Goal: Task Accomplishment & Management: Manage account settings

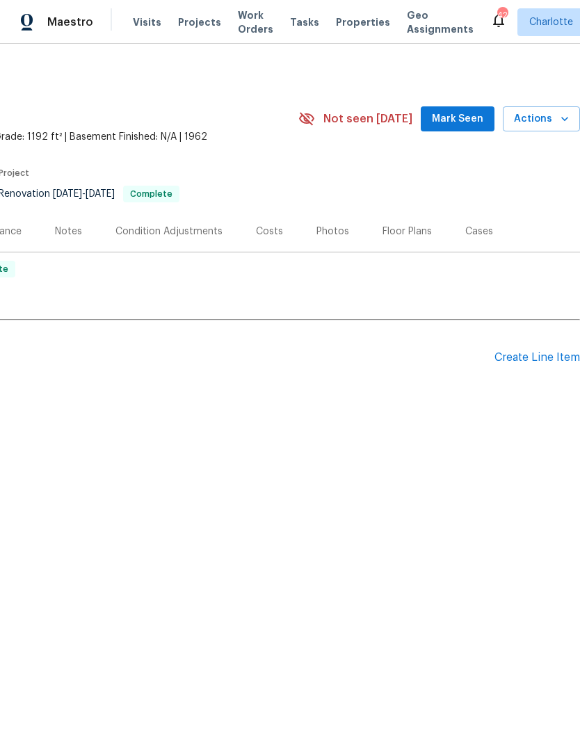
click at [458, 122] on span "Mark Seen" at bounding box center [457, 119] width 51 height 17
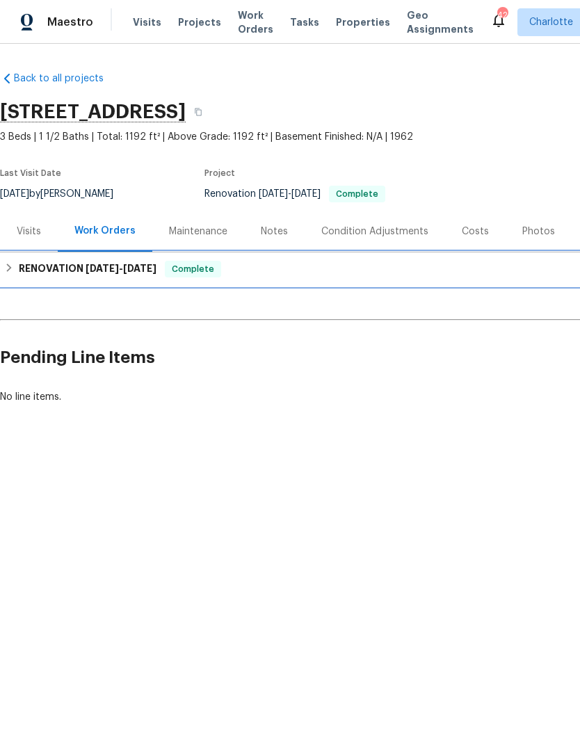
click at [125, 275] on h6 "RENOVATION 9/3/25 - 10/31/25" at bounding box center [88, 269] width 138 height 17
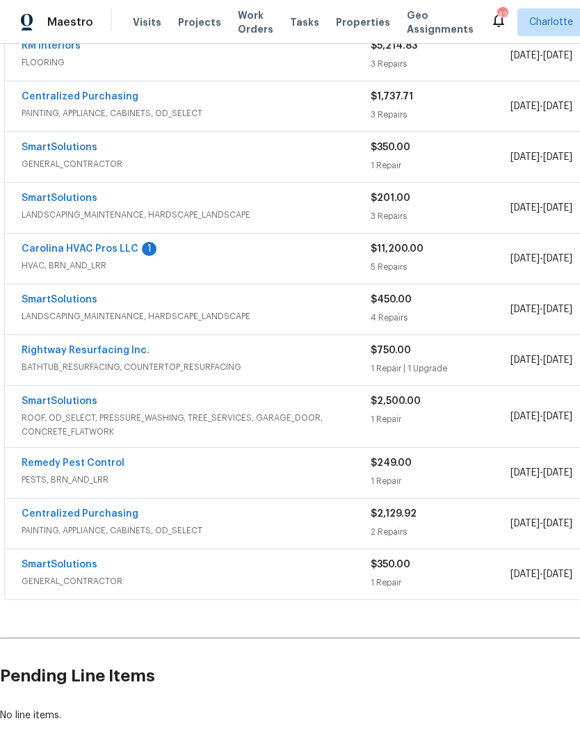
scroll to position [483, 0]
click at [120, 266] on span "HVAC, BRN_AND_LRR" at bounding box center [196, 266] width 349 height 14
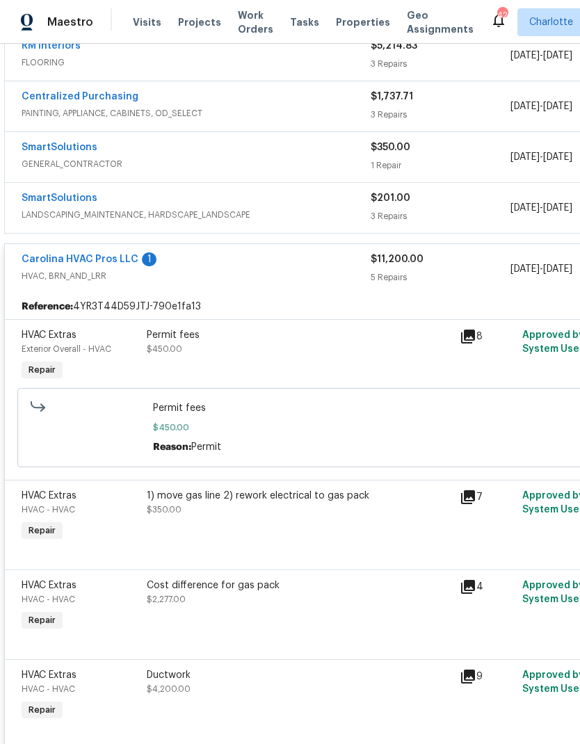
click at [111, 257] on link "Carolina HVAC Pros LLC" at bounding box center [80, 259] width 117 height 10
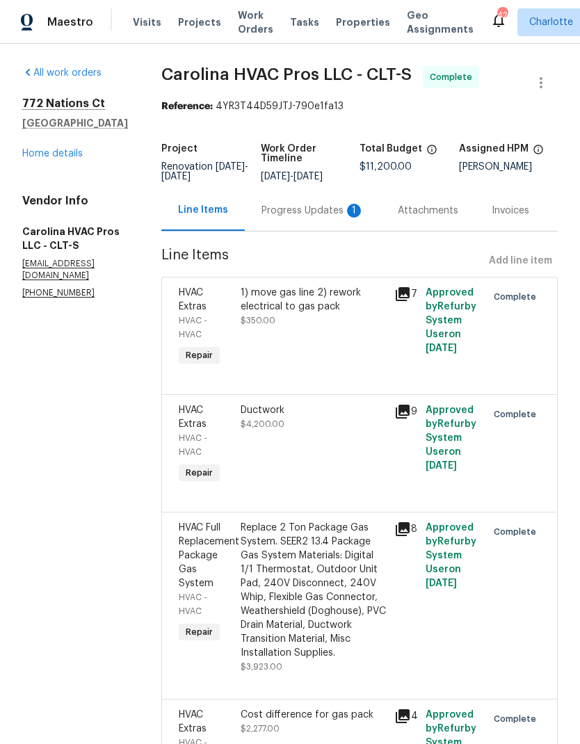
click at [303, 224] on div "Progress Updates 1" at bounding box center [313, 210] width 136 height 41
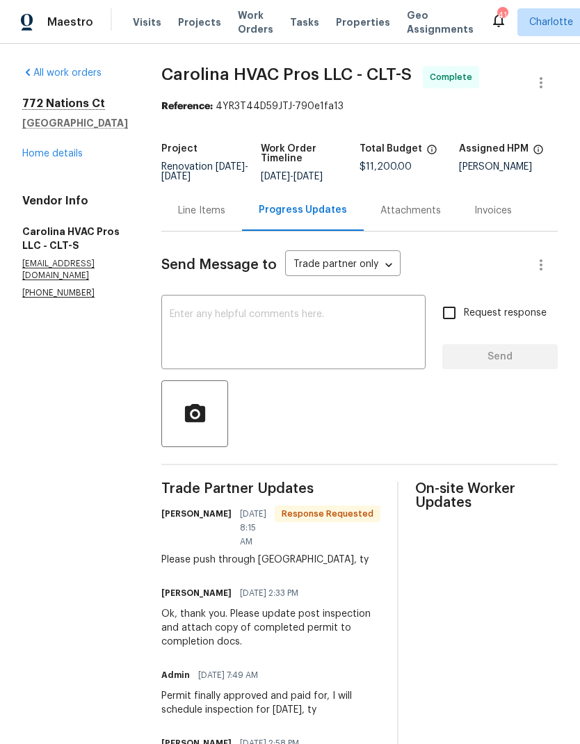
click at [256, 327] on textarea at bounding box center [293, 333] width 247 height 49
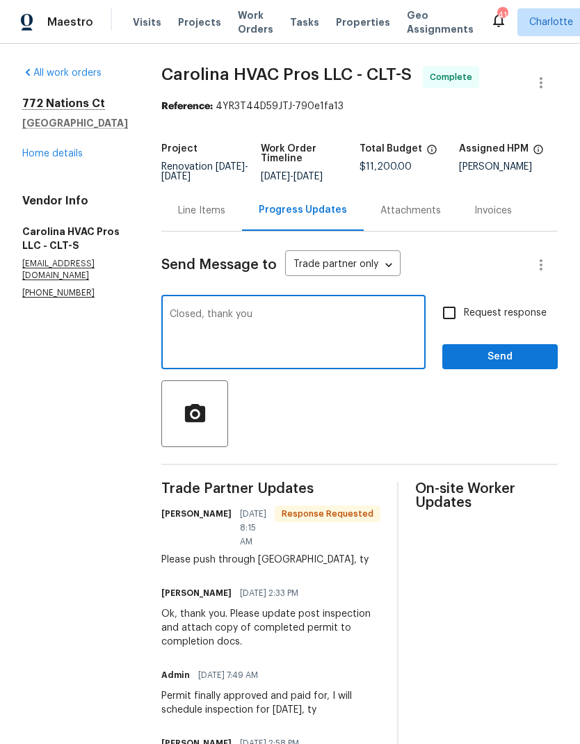
type textarea "Closed, thank you"
click at [518, 365] on span "Send" at bounding box center [499, 356] width 93 height 17
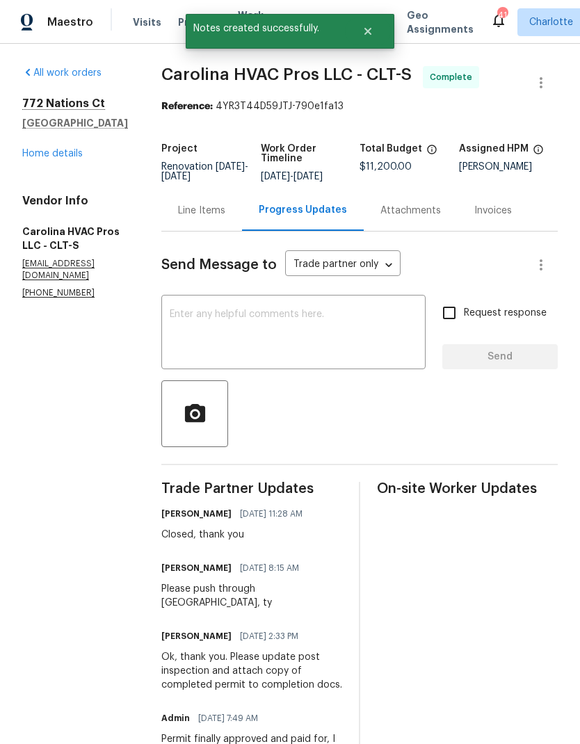
click at [54, 155] on link "Home details" at bounding box center [52, 154] width 60 height 10
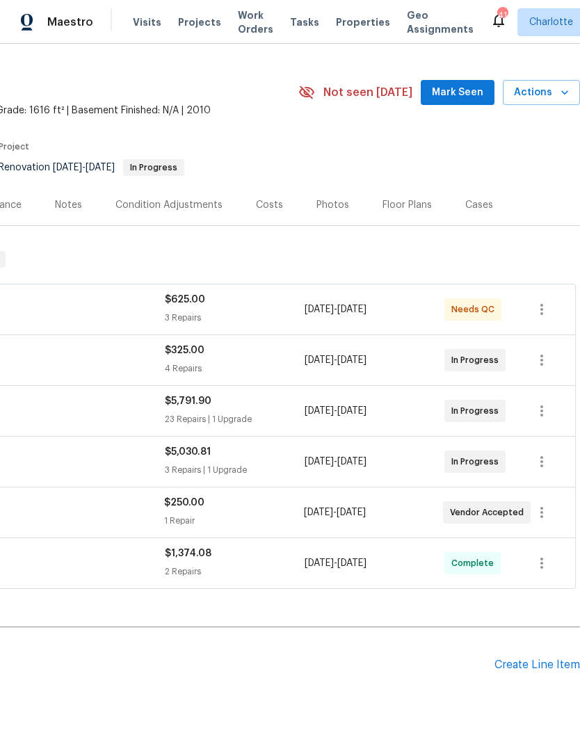
scroll to position [28, 206]
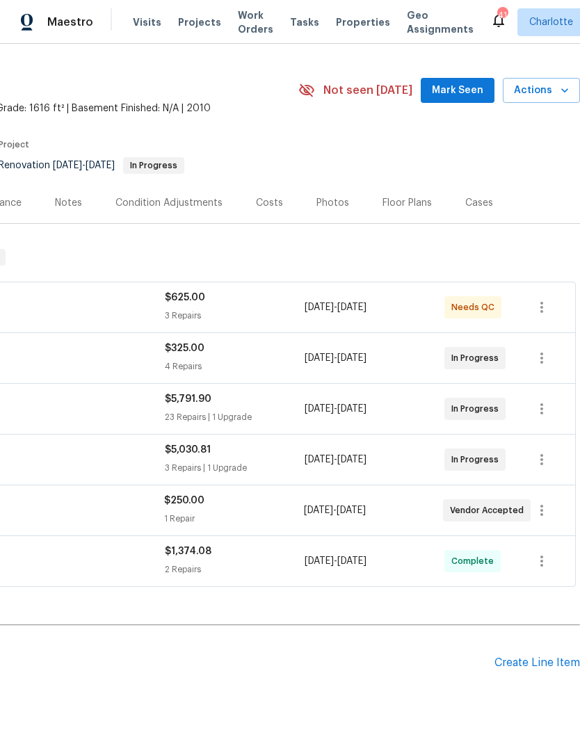
click at [468, 83] on span "Mark Seen" at bounding box center [457, 90] width 51 height 17
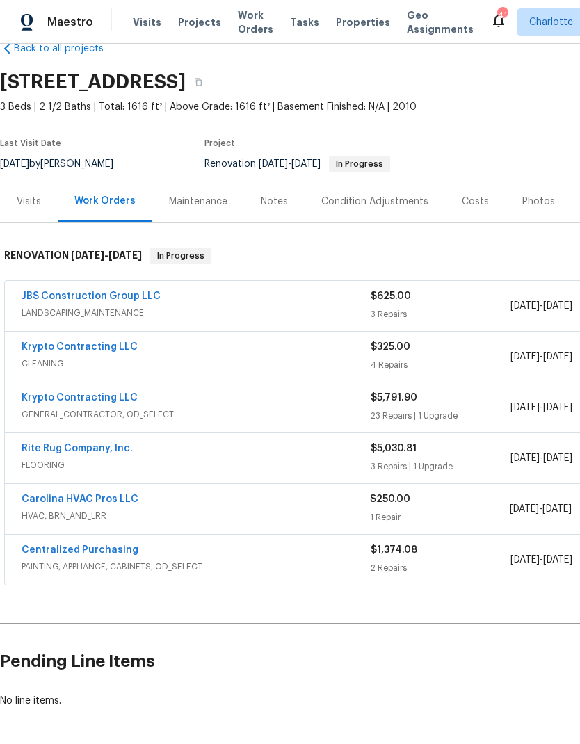
scroll to position [30, 0]
click at [95, 450] on link "Rite Rug Company, Inc." at bounding box center [77, 448] width 111 height 10
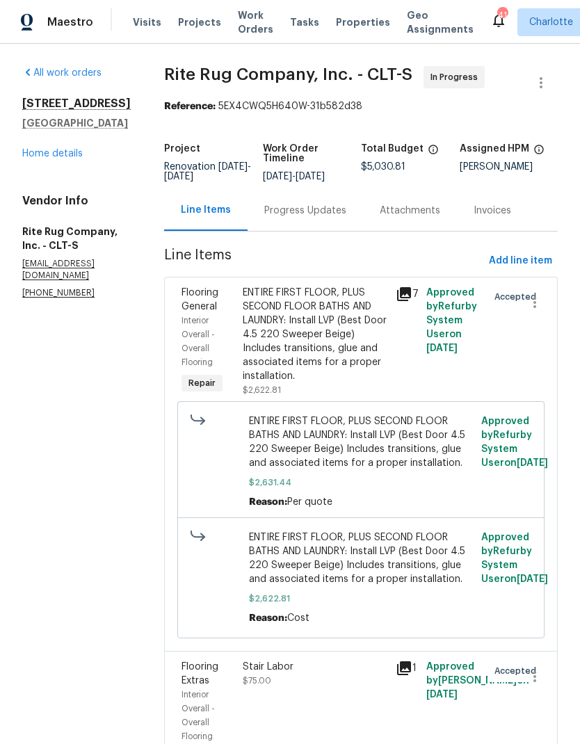
click at [320, 218] on div "Progress Updates" at bounding box center [305, 211] width 82 height 14
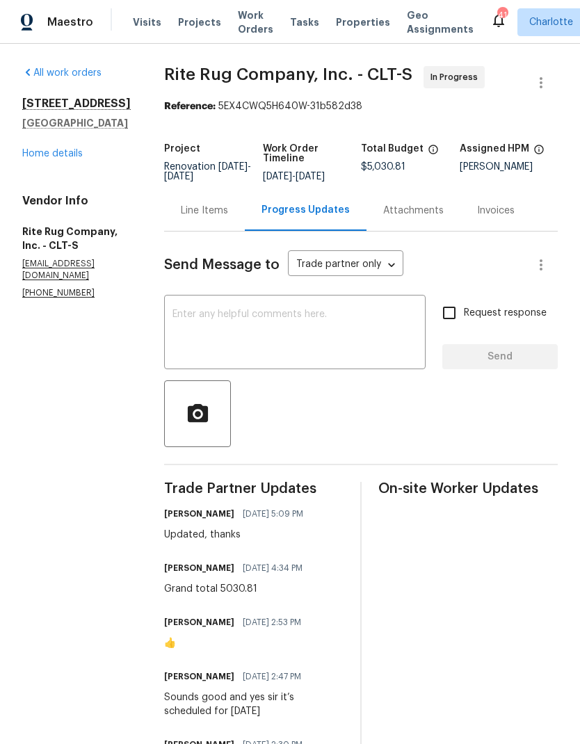
click at [67, 155] on link "Home details" at bounding box center [52, 154] width 60 height 10
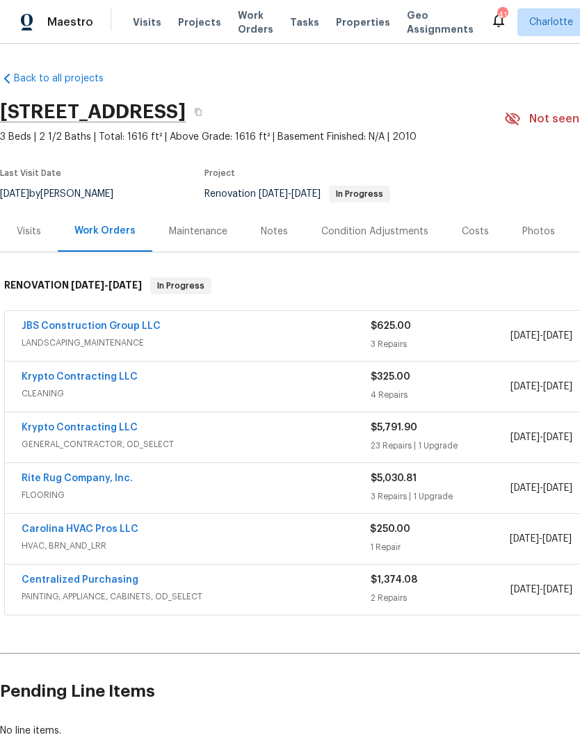
click at [91, 525] on link "Carolina HVAC Pros LLC" at bounding box center [80, 529] width 117 height 10
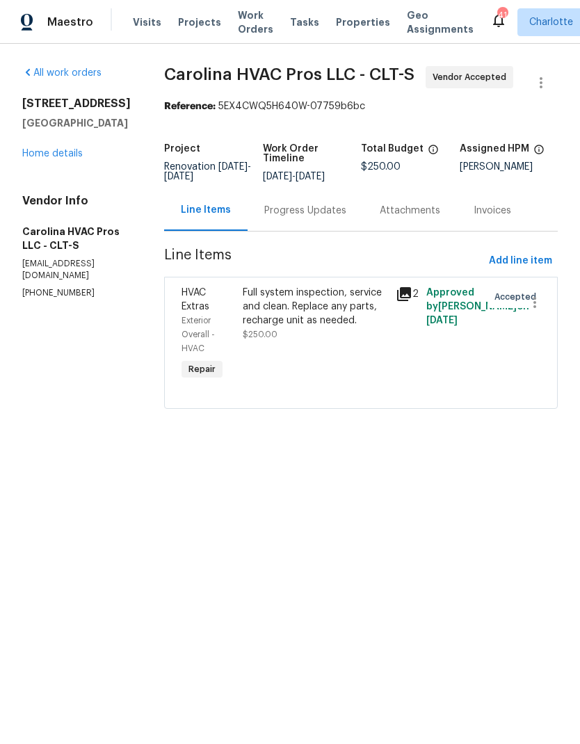
click at [303, 231] on div "Progress Updates" at bounding box center [304, 210] width 115 height 41
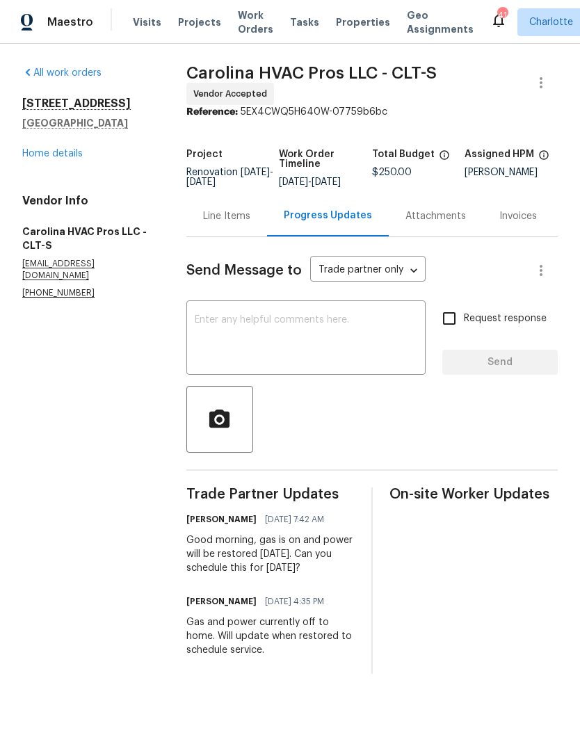
click at [256, 355] on textarea at bounding box center [306, 339] width 222 height 49
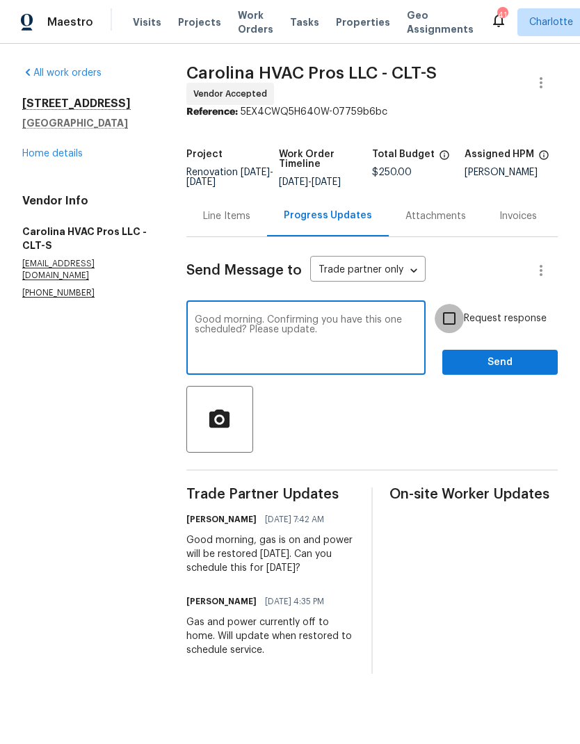
type textarea "Good morning. Confirming you have this one scheduled? Please update."
click at [441, 332] on input "Request response" at bounding box center [448, 318] width 29 height 29
checkbox input "true"
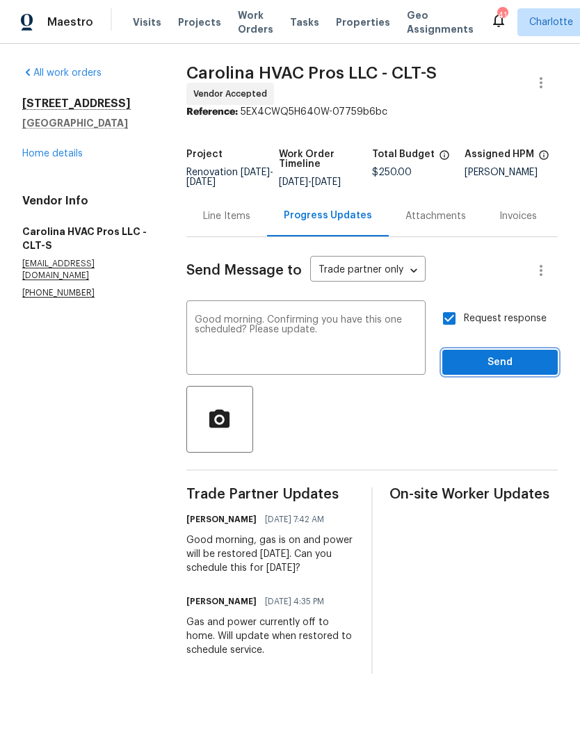
click at [505, 367] on span "Send" at bounding box center [499, 362] width 93 height 17
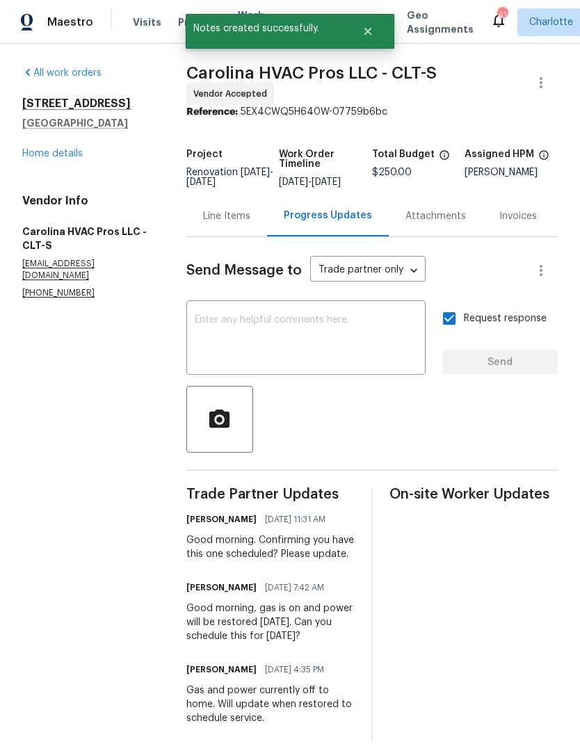
click at [61, 152] on link "Home details" at bounding box center [52, 154] width 60 height 10
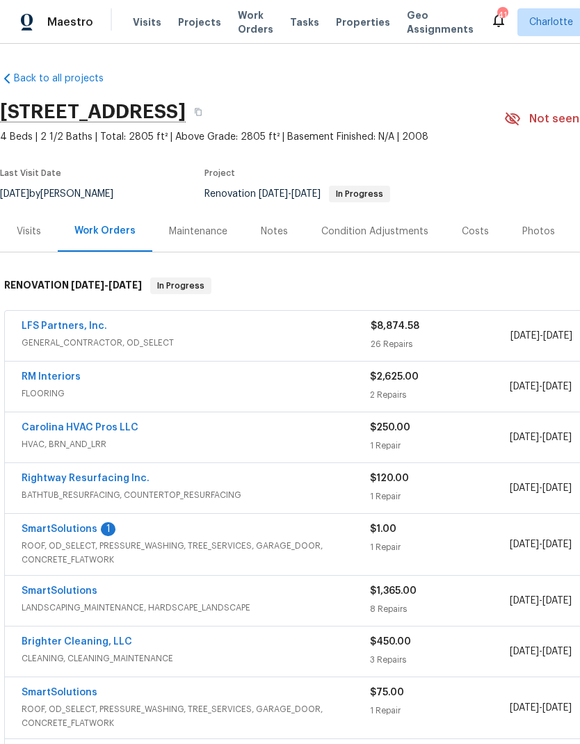
click at [54, 377] on link "RM Interiors" at bounding box center [51, 377] width 59 height 10
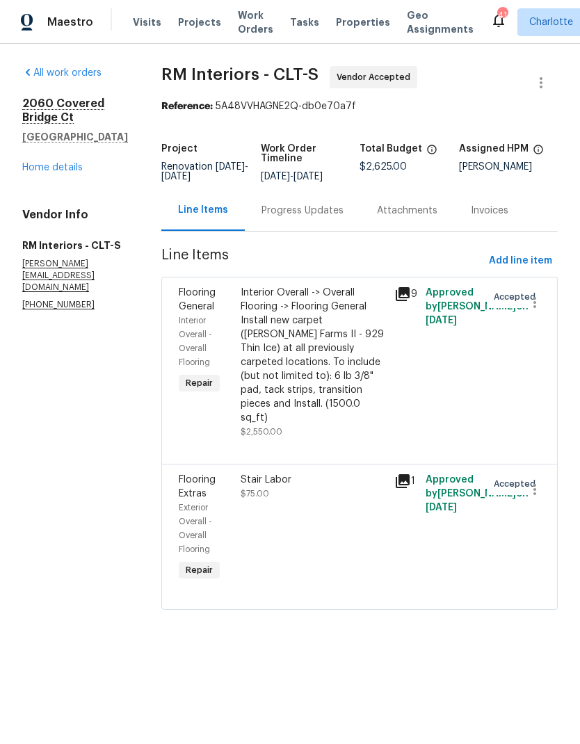
click at [207, 327] on div "Interior Overall - Overall Flooring" at bounding box center [206, 341] width 54 height 56
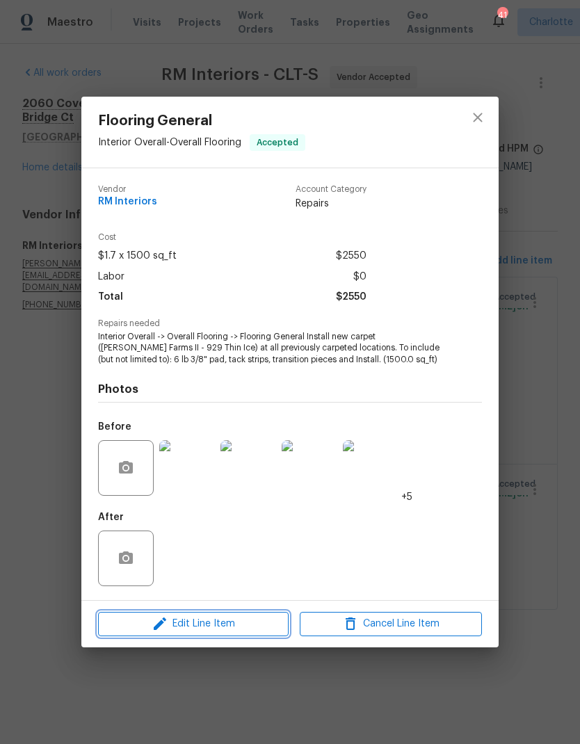
click at [216, 623] on span "Edit Line Item" at bounding box center [193, 623] width 182 height 17
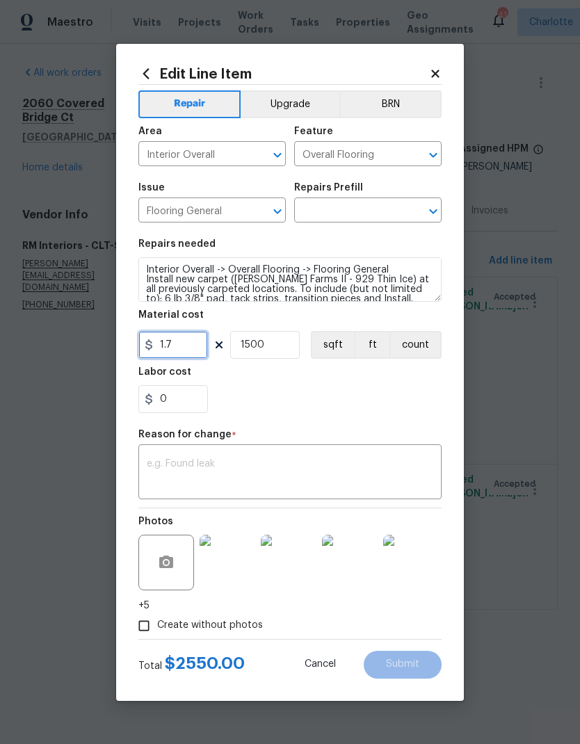
click at [193, 350] on input "1.7" at bounding box center [173, 345] width 70 height 28
type input "3941.72"
click at [288, 343] on input "1500" at bounding box center [265, 345] width 70 height 28
type input "1"
click at [296, 464] on textarea at bounding box center [290, 473] width 286 height 29
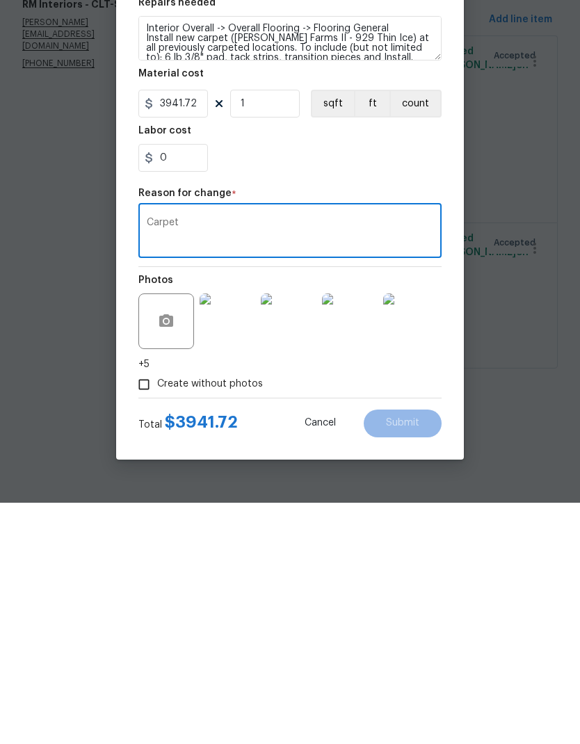
click at [415, 612] on div "Create without photos" at bounding box center [289, 625] width 303 height 26
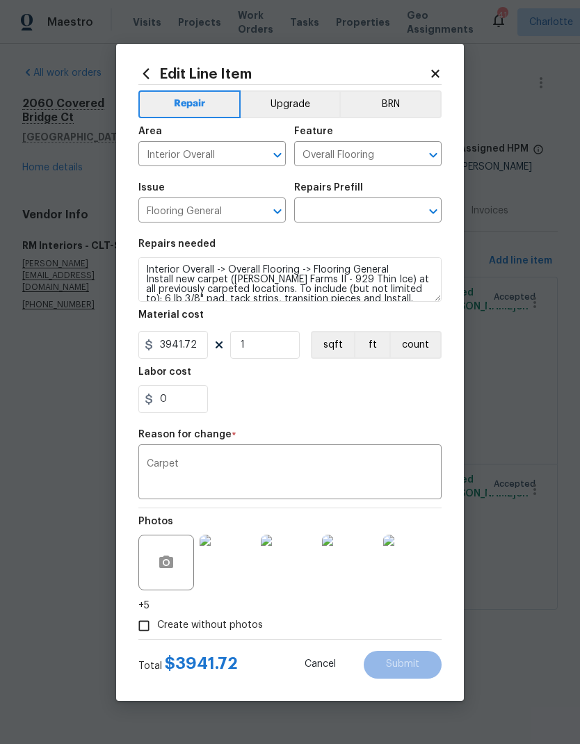
click at [384, 436] on div "Reason for change *" at bounding box center [289, 439] width 303 height 18
click at [377, 460] on textarea "Carpet" at bounding box center [290, 473] width 286 height 29
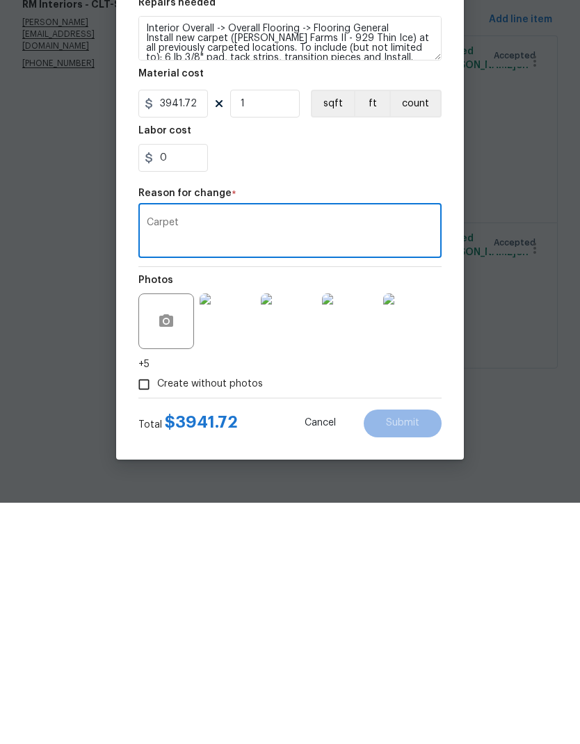
click at [334, 331] on button "sqft" at bounding box center [332, 345] width 43 height 28
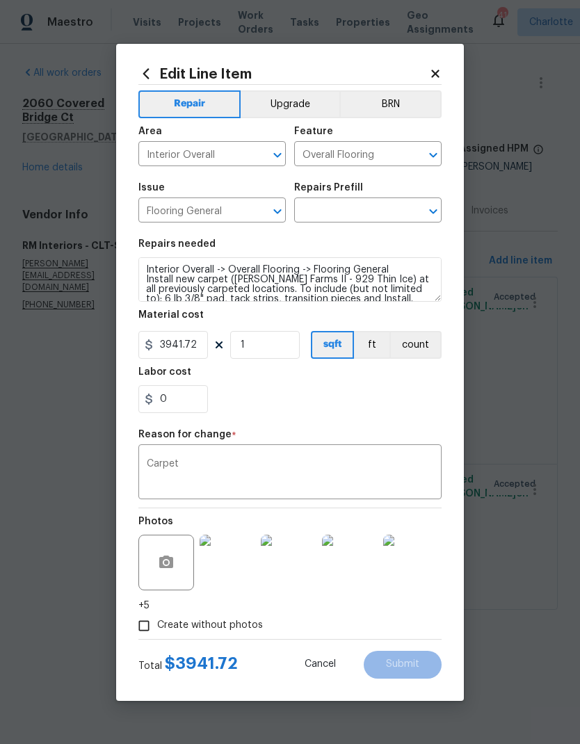
click at [418, 350] on button "count" at bounding box center [415, 345] width 52 height 28
click at [379, 470] on textarea "Carpet" at bounding box center [290, 473] width 286 height 29
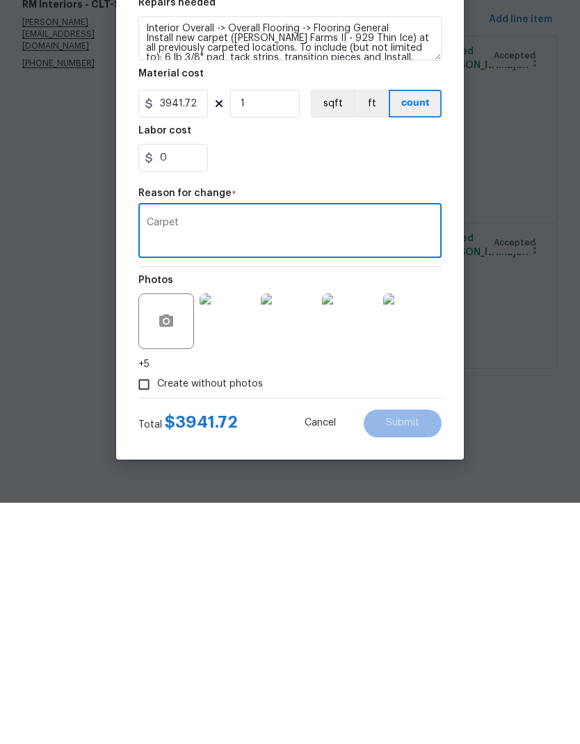
type textarea "Carpet"
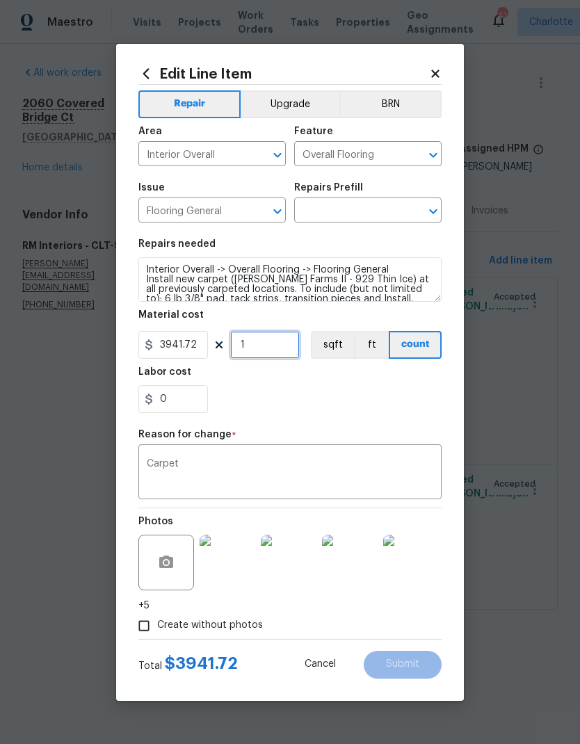
click at [278, 343] on input "1" at bounding box center [265, 345] width 70 height 28
click at [328, 411] on div "0" at bounding box center [289, 399] width 303 height 28
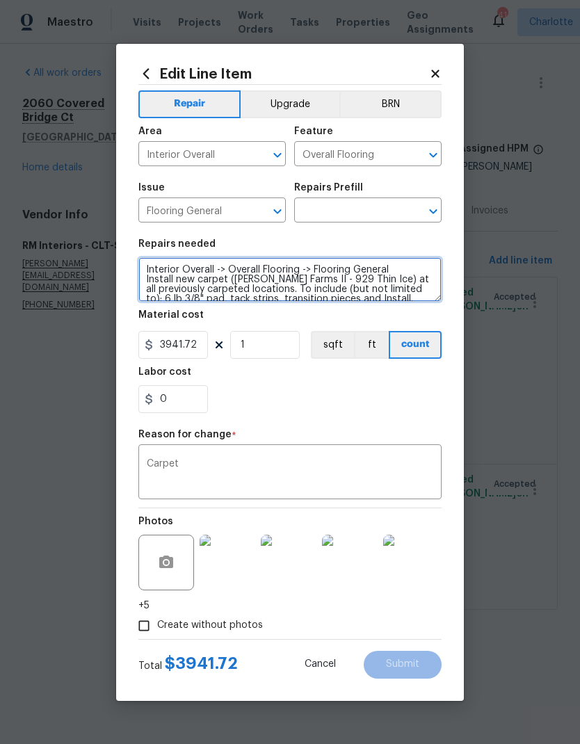
click at [404, 291] on textarea "Interior Overall -> Overall Flooring -> Flooring General Install new carpet (Ab…" at bounding box center [289, 279] width 303 height 44
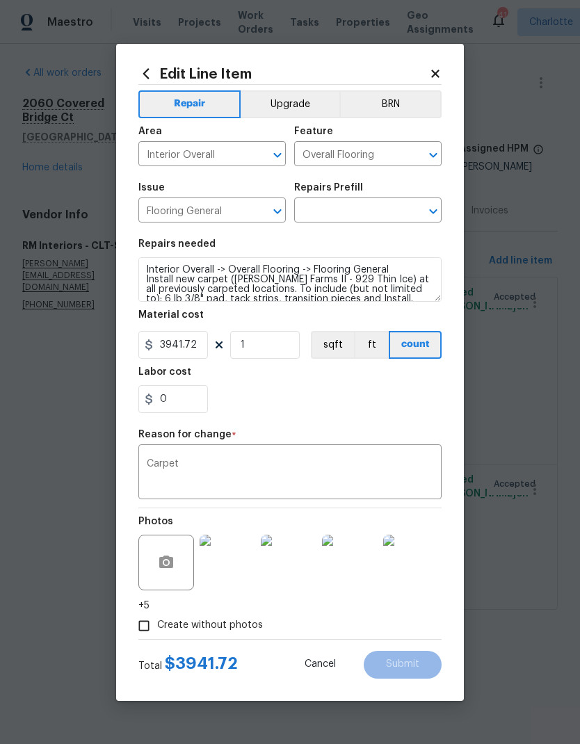
click at [360, 215] on input "text" at bounding box center [348, 212] width 108 height 22
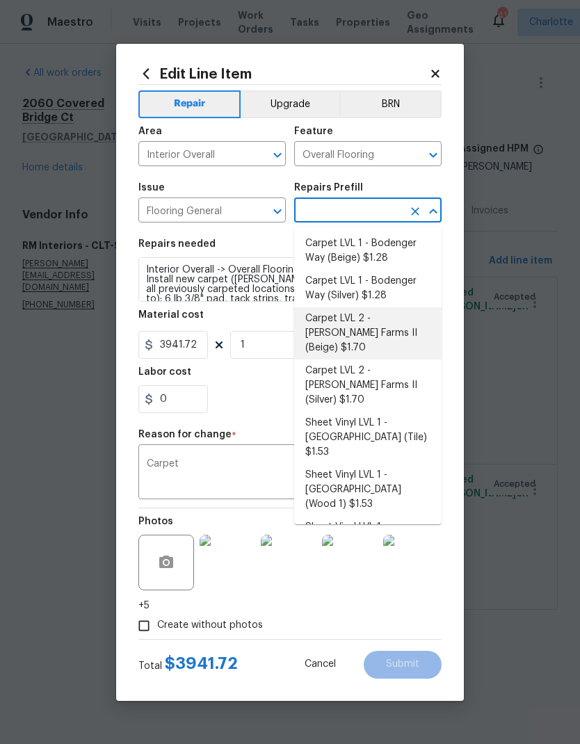
click at [382, 324] on li "Carpet LVL 2 - Abshire Farms II (Beige) $1.70" at bounding box center [367, 333] width 147 height 52
type input "Carpet LVL 2 - Abshire Farms II (Beige) $1.70"
type textarea "Install new carpet (Abshire Farms II - 749 Stony Glade) at all previously carpe…"
type input "Carpet LVL 2 - Abshire Farms II (Beige) $1.70"
type input "1.7"
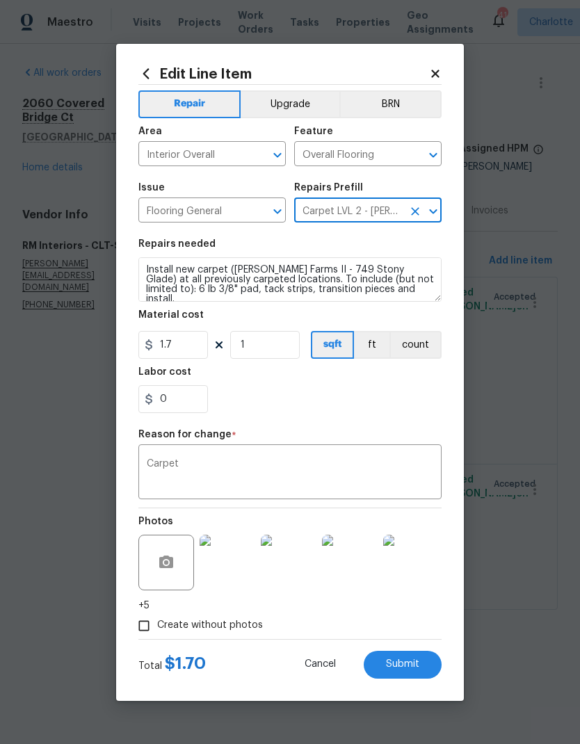
click at [423, 346] on button "count" at bounding box center [415, 345] width 52 height 28
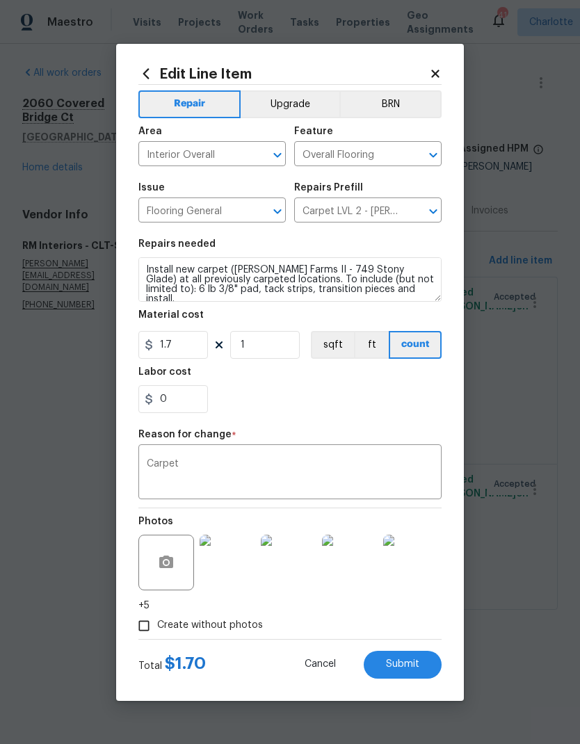
click at [384, 214] on input "Carpet LVL 2 - Abshire Farms II (Beige) $1.70" at bounding box center [348, 212] width 108 height 22
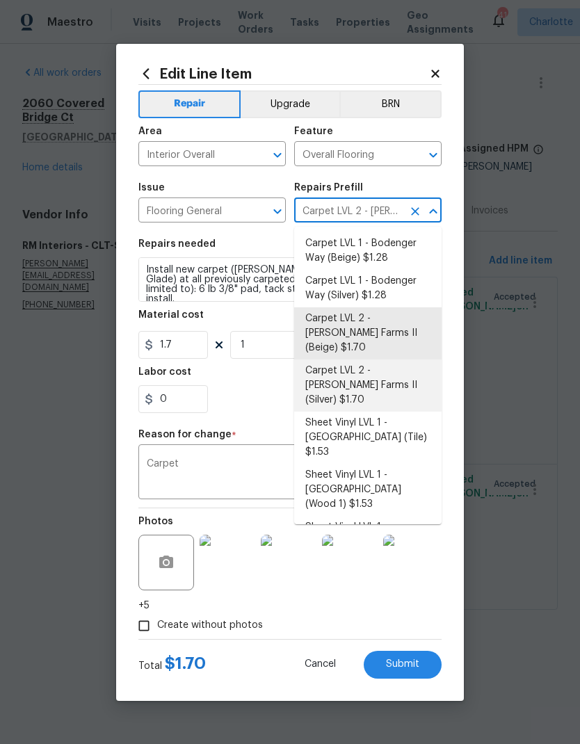
click at [379, 365] on li "Carpet LVL 2 - Abshire Farms II (Silver) $1.70" at bounding box center [367, 385] width 147 height 52
type input "Carpet LVL 2 - Abshire Farms II (Beige) $1.70"
type textarea "Install new carpet (Abshire Farms II - 929 Thin Ice) at all previously carpeted…"
type input "Carpet LVL 2 - Abshire Farms II (Silver) $1.70"
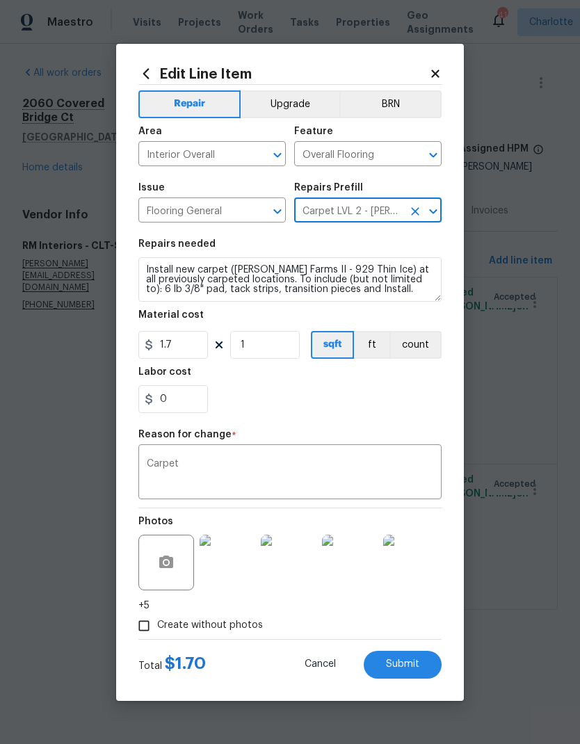
click at [298, 415] on section "Repairs needed Install new carpet (Abshire Farms II - 929 Thin Ice) at all prev…" at bounding box center [289, 326] width 303 height 190
click at [183, 354] on input "1.7" at bounding box center [173, 345] width 70 height 28
type input "3941.72"
click at [306, 411] on div "0" at bounding box center [289, 399] width 303 height 28
click at [345, 479] on textarea "Carpet" at bounding box center [290, 473] width 286 height 29
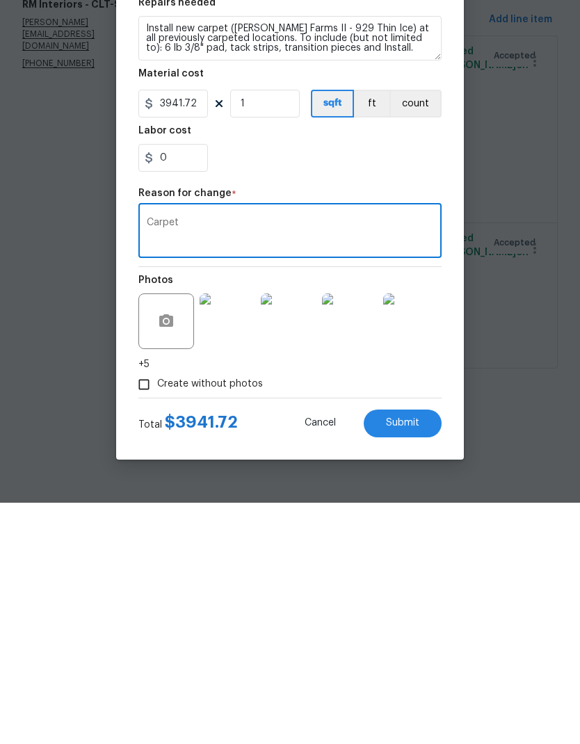
click at [410, 659] on span "Submit" at bounding box center [402, 664] width 33 height 10
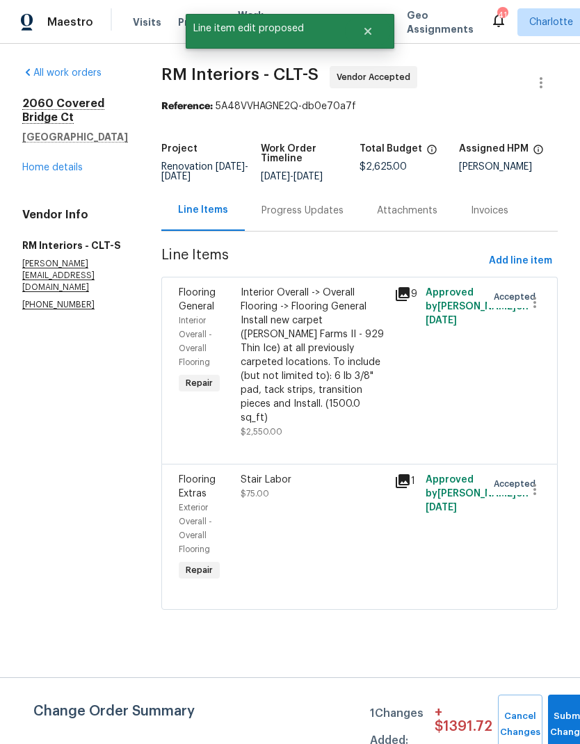
click at [204, 487] on span "Flooring Extras" at bounding box center [197, 487] width 37 height 24
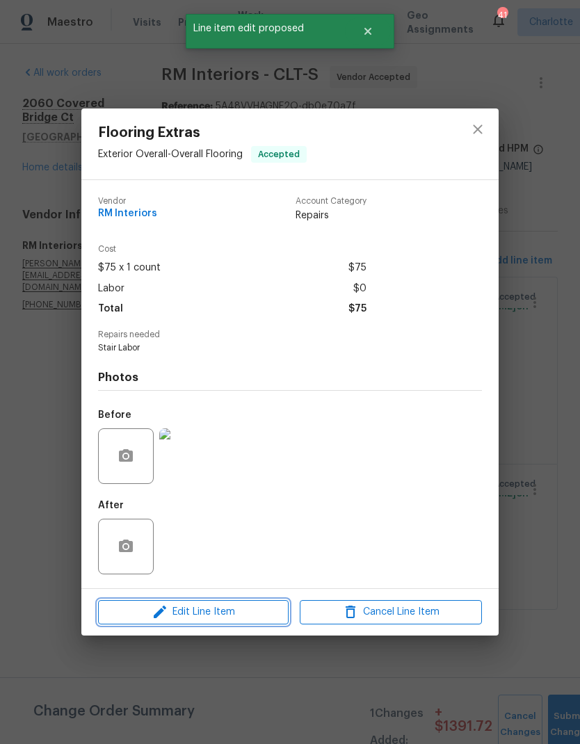
click at [199, 619] on span "Edit Line Item" at bounding box center [193, 611] width 182 height 17
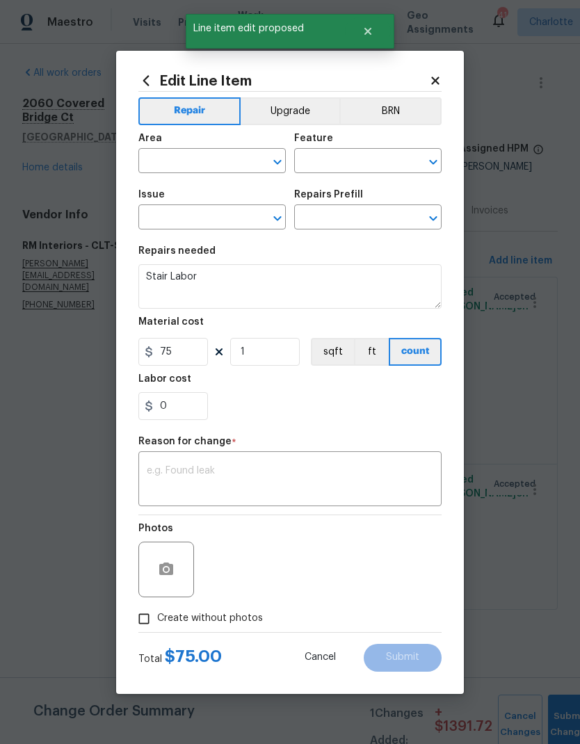
type input "Exterior Overall"
type input "Overall Flooring"
type input "Flooring Extras"
type input "Stair Labor $120.00"
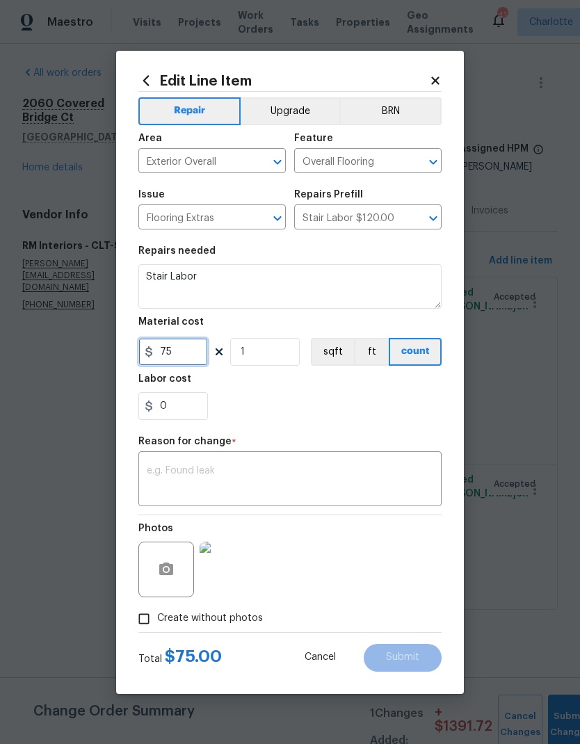
click at [193, 357] on input "75" at bounding box center [173, 352] width 70 height 28
type input "170"
click at [357, 416] on div "0" at bounding box center [289, 406] width 303 height 28
click at [164, 575] on icon "button" at bounding box center [166, 568] width 14 height 13
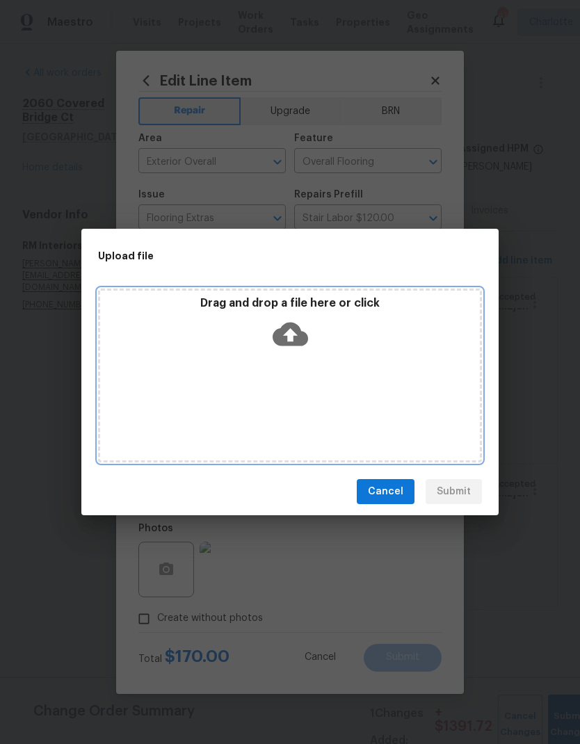
click at [361, 398] on div "Drag and drop a file here or click" at bounding box center [290, 375] width 384 height 174
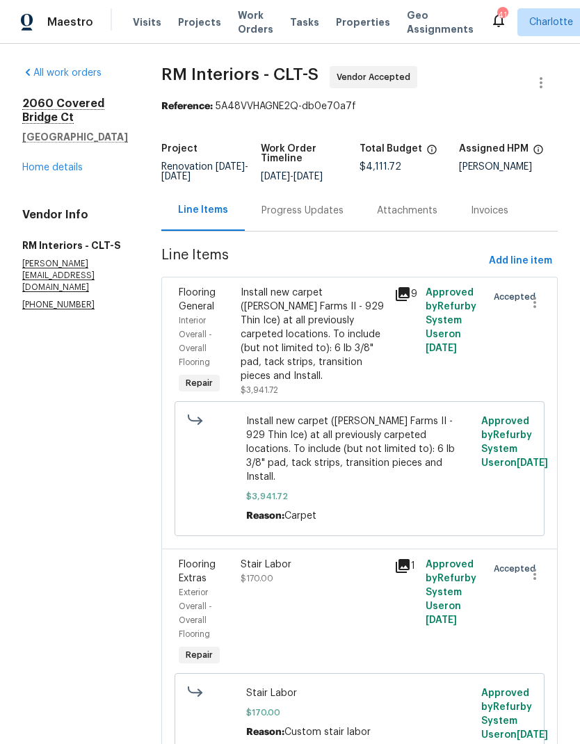
click at [52, 163] on link "Home details" at bounding box center [52, 168] width 60 height 10
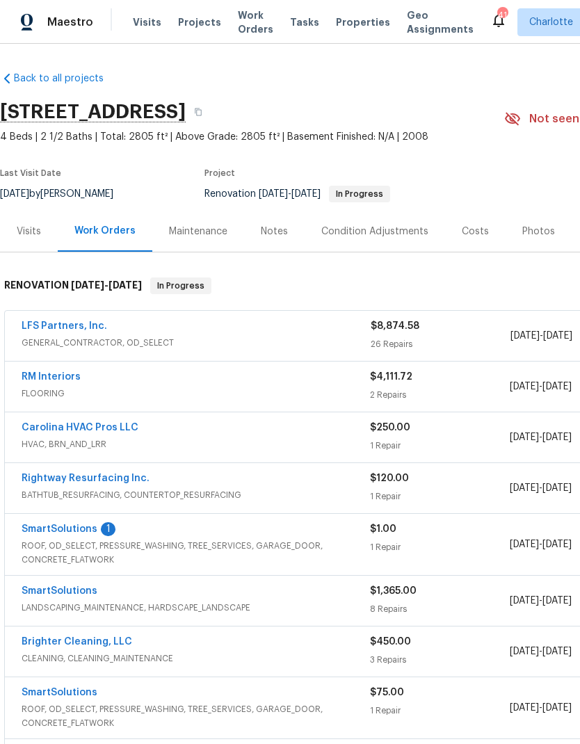
click at [92, 532] on link "SmartSolutions" at bounding box center [60, 529] width 76 height 10
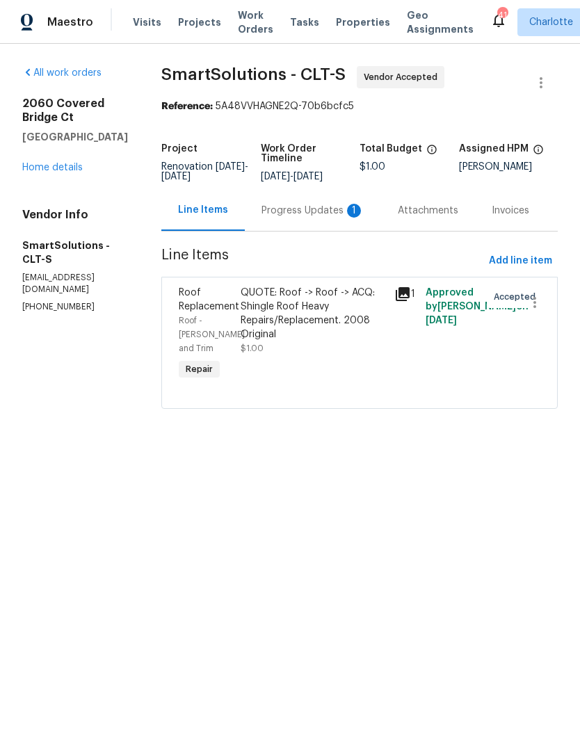
click at [327, 228] on div "Progress Updates 1" at bounding box center [313, 210] width 136 height 41
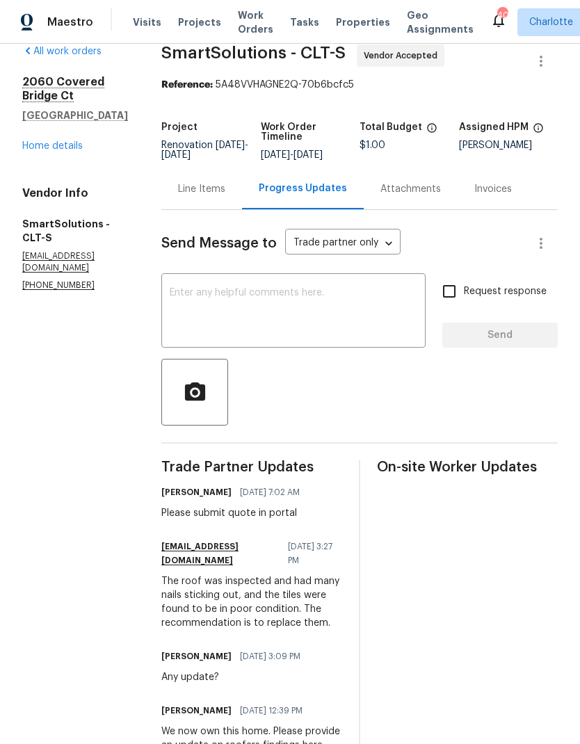
scroll to position [21, 0]
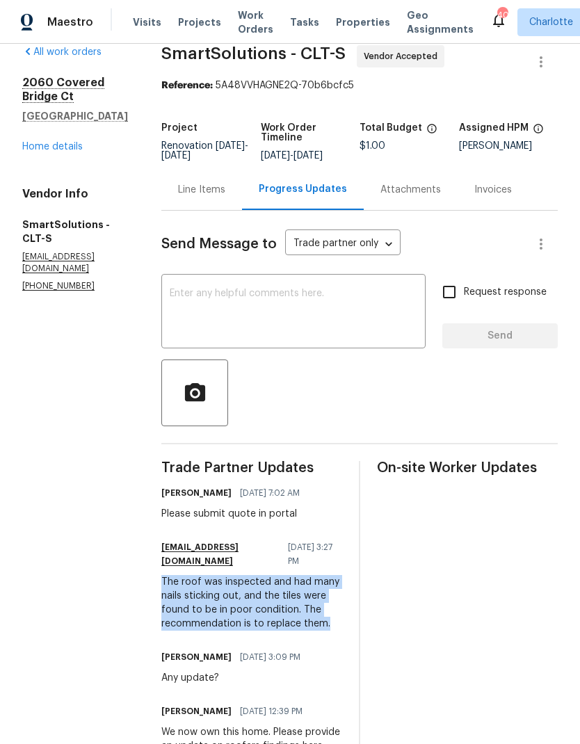
copy div "The roof was inspected and had many nails sticking out, and the tiles were foun…"
click at [56, 151] on link "Home details" at bounding box center [52, 147] width 60 height 10
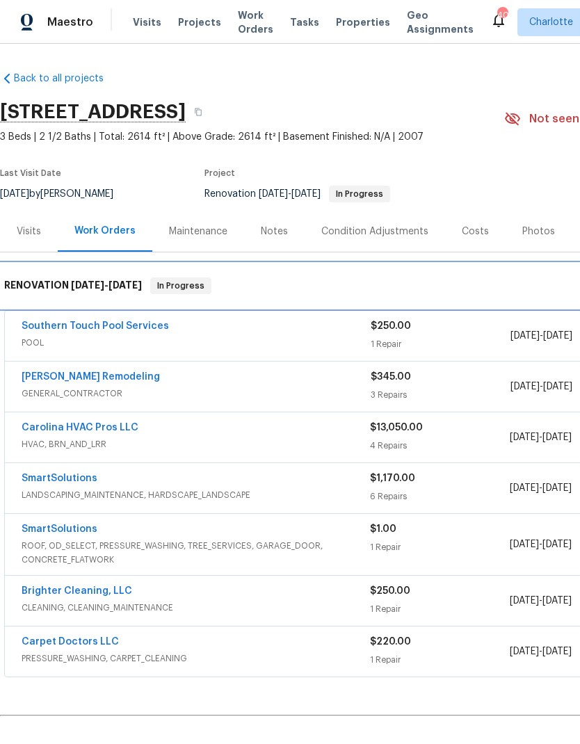
click at [79, 306] on div "RENOVATION [DATE] - [DATE] In Progress" at bounding box center [392, 285] width 785 height 44
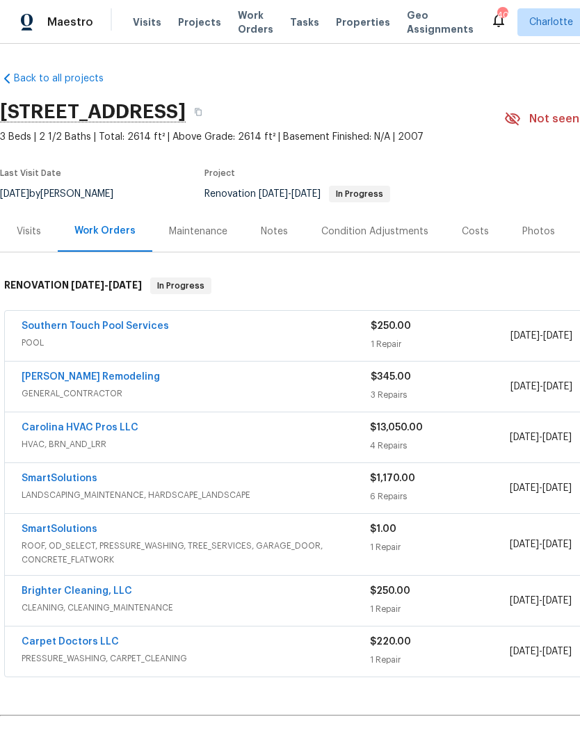
click at [87, 327] on link "Southern Touch Pool Services" at bounding box center [95, 326] width 147 height 10
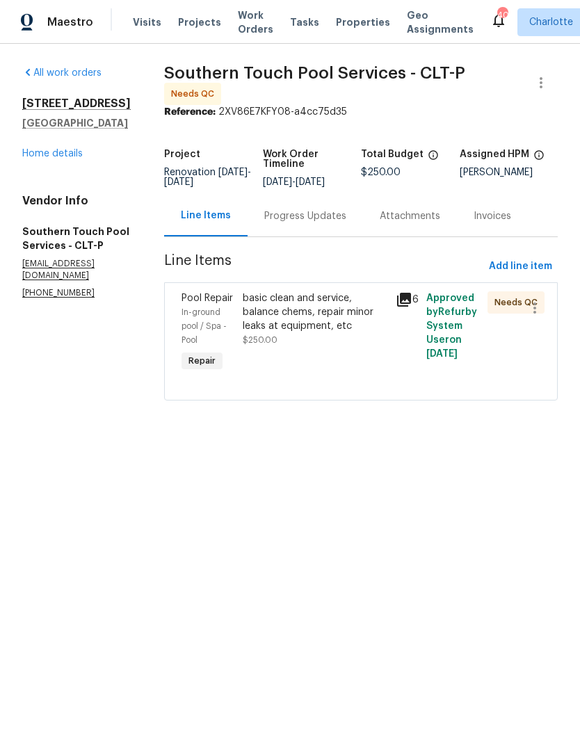
click at [306, 223] on div "Progress Updates" at bounding box center [305, 216] width 82 height 14
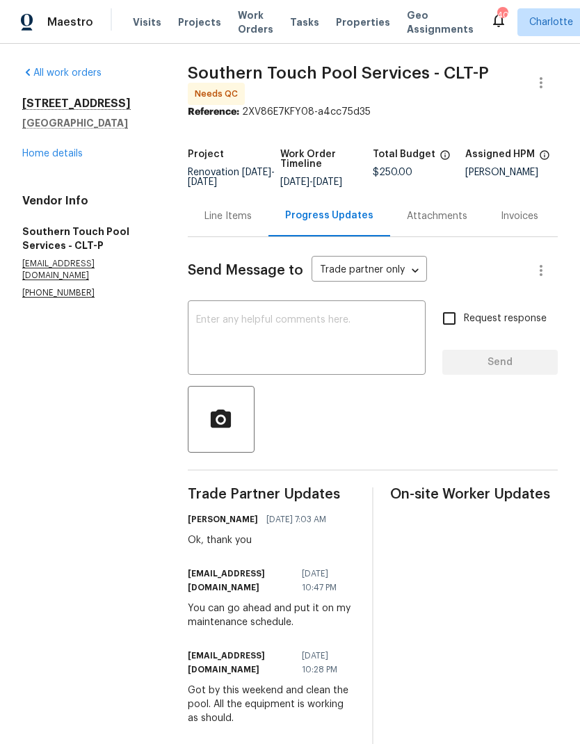
click at [279, 363] on textarea at bounding box center [306, 339] width 221 height 49
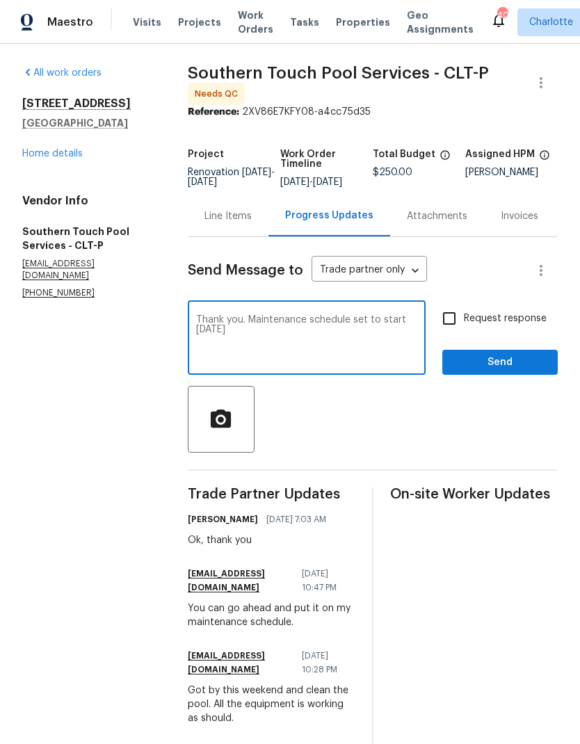
click at [396, 328] on textarea "Thank you. Maintenance schedule set to start next Saturday" at bounding box center [306, 339] width 221 height 49
click at [395, 327] on textarea "Thank you. Maintenance schedule set to start next Saturday" at bounding box center [306, 339] width 221 height 49
type textarea "Thank you. Maintenance schedule set to begin next Saturday"
click at [448, 324] on input "Request response" at bounding box center [448, 318] width 29 height 29
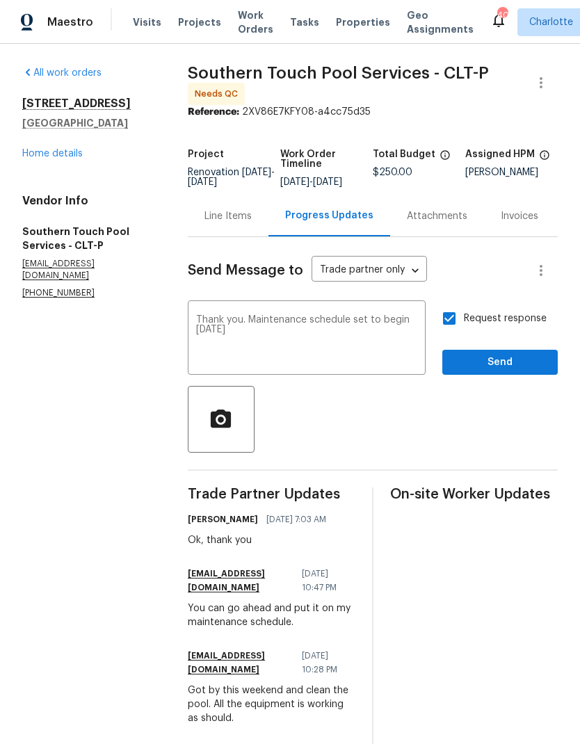
click at [450, 333] on input "Request response" at bounding box center [448, 318] width 29 height 29
checkbox input "false"
click at [514, 366] on span "Send" at bounding box center [499, 362] width 93 height 17
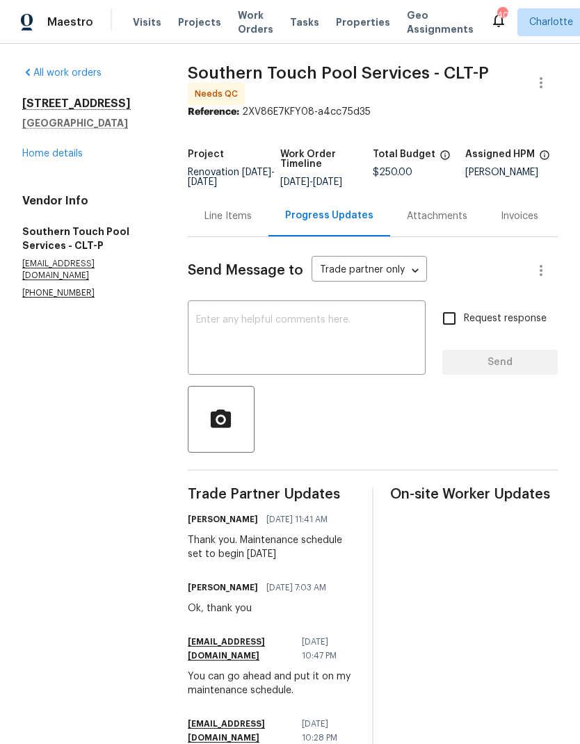
click at [55, 158] on link "Home details" at bounding box center [52, 154] width 60 height 10
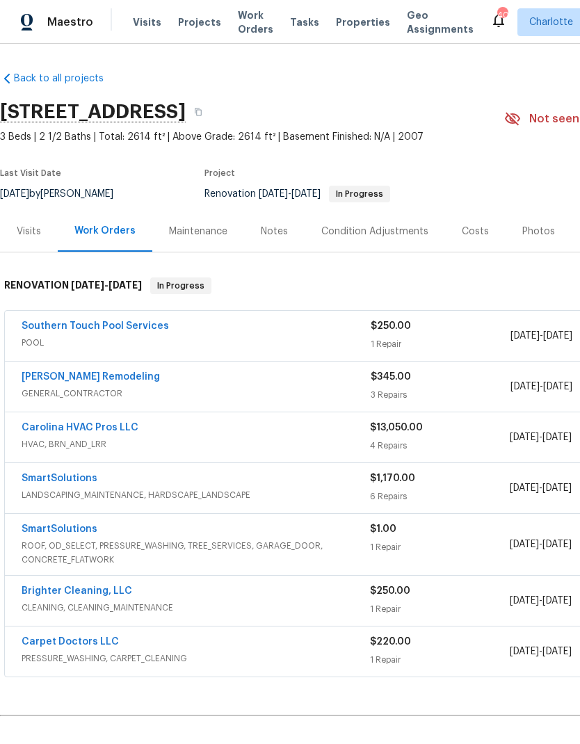
click at [67, 378] on link "Pino Remodeling" at bounding box center [91, 377] width 138 height 10
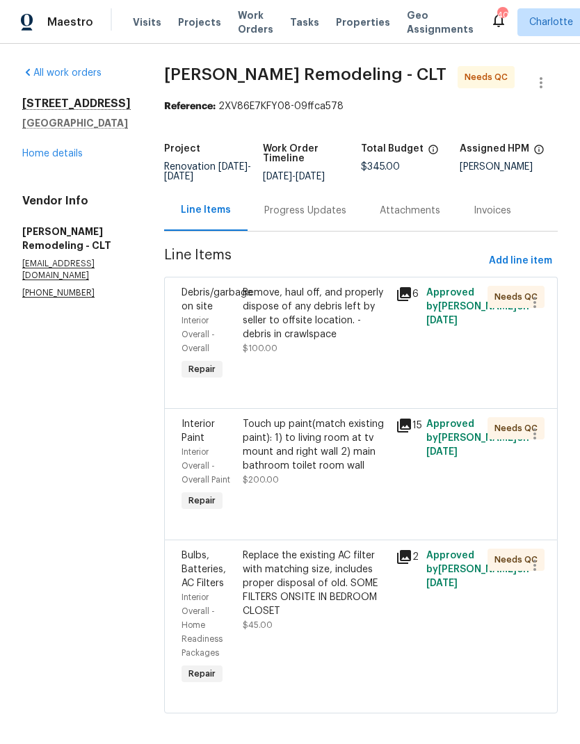
click at [400, 302] on icon at bounding box center [403, 294] width 17 height 17
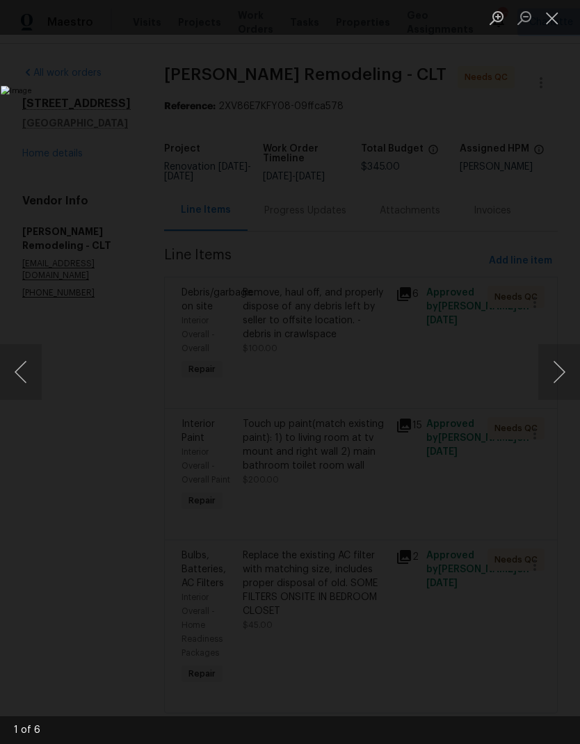
click at [549, 378] on button "Next image" at bounding box center [559, 372] width 42 height 56
click at [549, 377] on button "Next image" at bounding box center [559, 372] width 42 height 56
click at [545, 378] on button "Next image" at bounding box center [559, 372] width 42 height 56
click at [548, 375] on button "Next image" at bounding box center [559, 372] width 42 height 56
click at [447, 378] on img "Lightbox" at bounding box center [224, 371] width 446 height 572
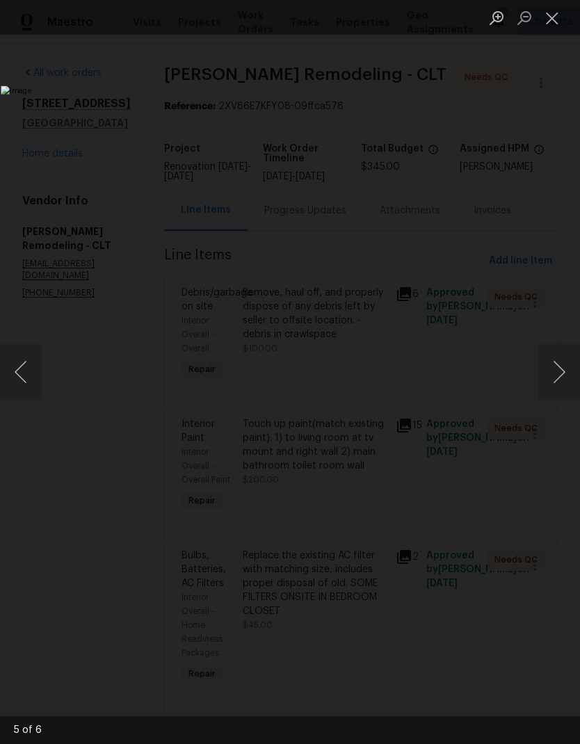
click at [550, 377] on button "Next image" at bounding box center [559, 372] width 42 height 56
click at [557, 359] on button "Next image" at bounding box center [559, 372] width 42 height 56
click at [546, 15] on button "Close lightbox" at bounding box center [552, 18] width 28 height 24
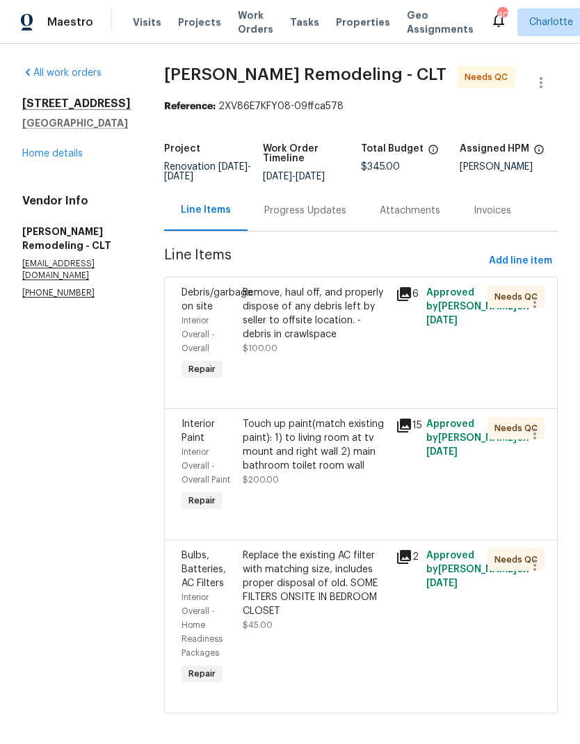
click at [196, 443] on span "Interior Paint" at bounding box center [197, 431] width 33 height 24
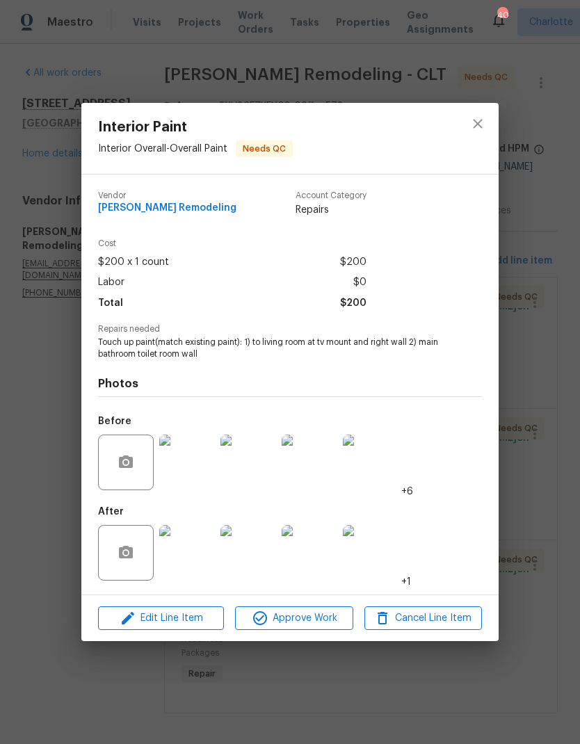
click at [184, 555] on img at bounding box center [187, 553] width 56 height 56
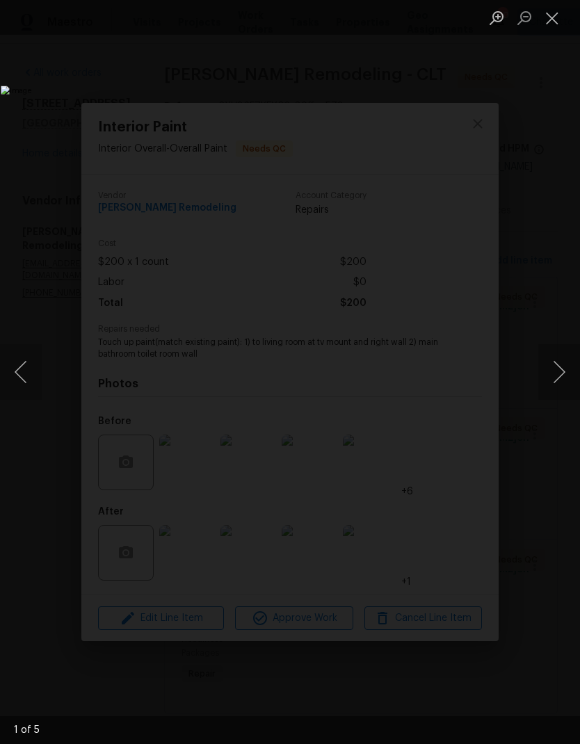
click at [551, 383] on button "Next image" at bounding box center [559, 372] width 42 height 56
click at [546, 379] on button "Next image" at bounding box center [559, 372] width 42 height 56
click at [545, 377] on button "Next image" at bounding box center [559, 372] width 42 height 56
click at [546, 374] on button "Next image" at bounding box center [559, 372] width 42 height 56
click at [544, 374] on button "Next image" at bounding box center [559, 372] width 42 height 56
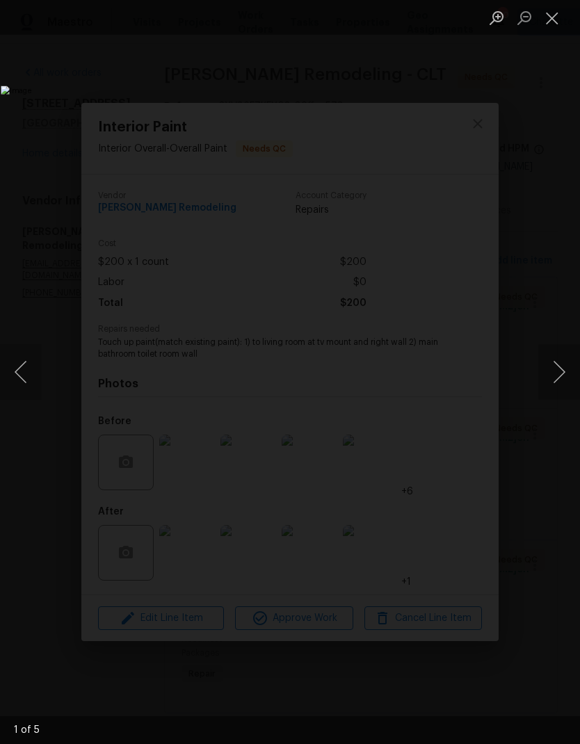
click at [546, 374] on button "Next image" at bounding box center [559, 372] width 42 height 56
click at [543, 371] on button "Next image" at bounding box center [559, 372] width 42 height 56
click at [546, 373] on button "Next image" at bounding box center [559, 372] width 42 height 56
click at [549, 370] on button "Next image" at bounding box center [559, 372] width 42 height 56
click at [549, 16] on button "Close lightbox" at bounding box center [552, 18] width 28 height 24
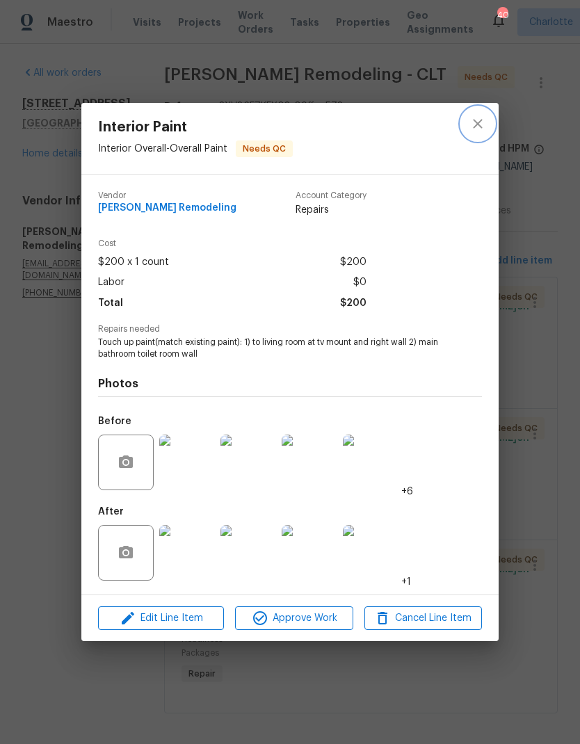
click at [477, 129] on icon "close" at bounding box center [477, 123] width 17 height 17
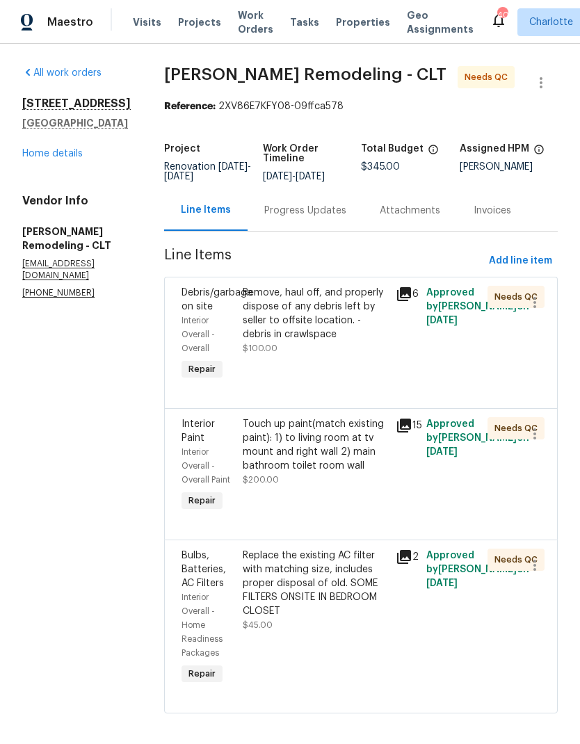
scroll to position [26, 0]
click at [402, 550] on icon at bounding box center [404, 557] width 14 height 14
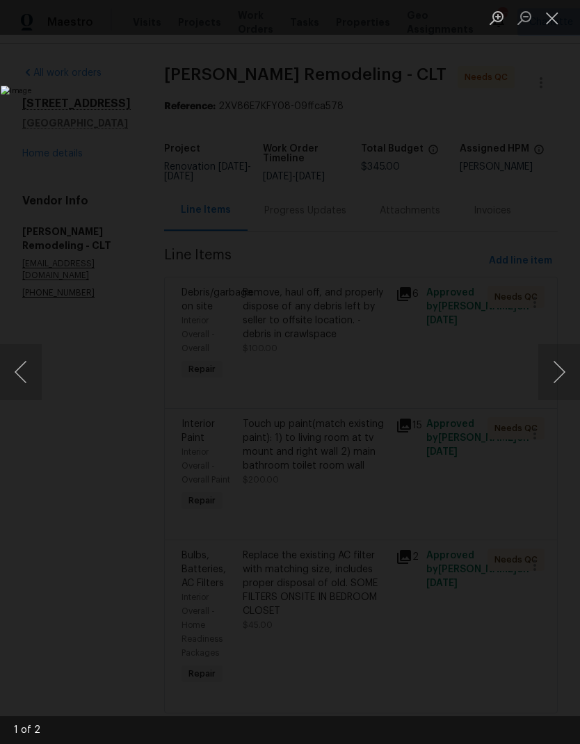
click at [551, 379] on button "Next image" at bounding box center [559, 372] width 42 height 56
click at [552, 375] on button "Next image" at bounding box center [559, 372] width 42 height 56
click at [551, 370] on button "Next image" at bounding box center [559, 372] width 42 height 56
click at [550, 369] on button "Next image" at bounding box center [559, 372] width 42 height 56
click at [551, 368] on button "Next image" at bounding box center [559, 372] width 42 height 56
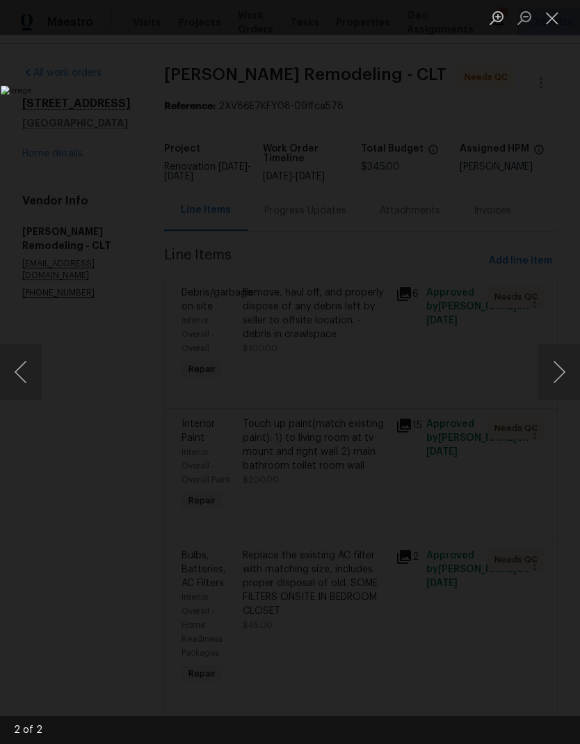
click at [552, 368] on button "Next image" at bounding box center [559, 372] width 42 height 56
click at [553, 27] on button "Close lightbox" at bounding box center [552, 18] width 28 height 24
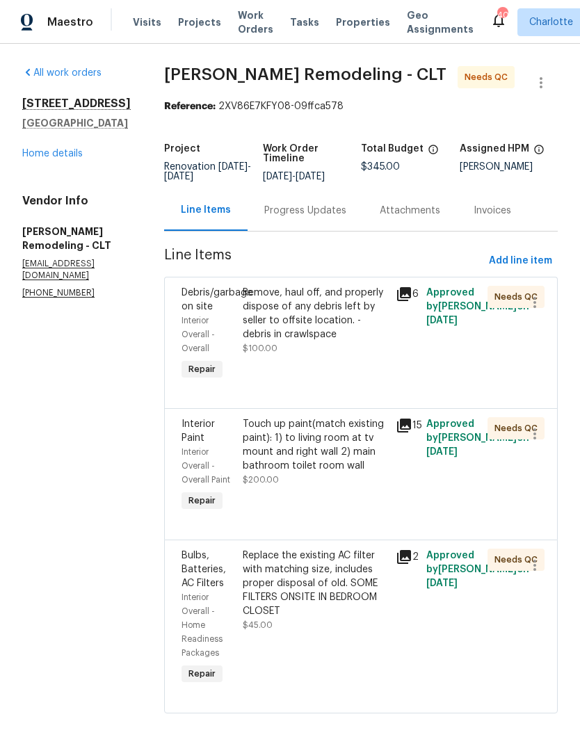
click at [191, 290] on span "Debris/garbage on site" at bounding box center [216, 300] width 71 height 24
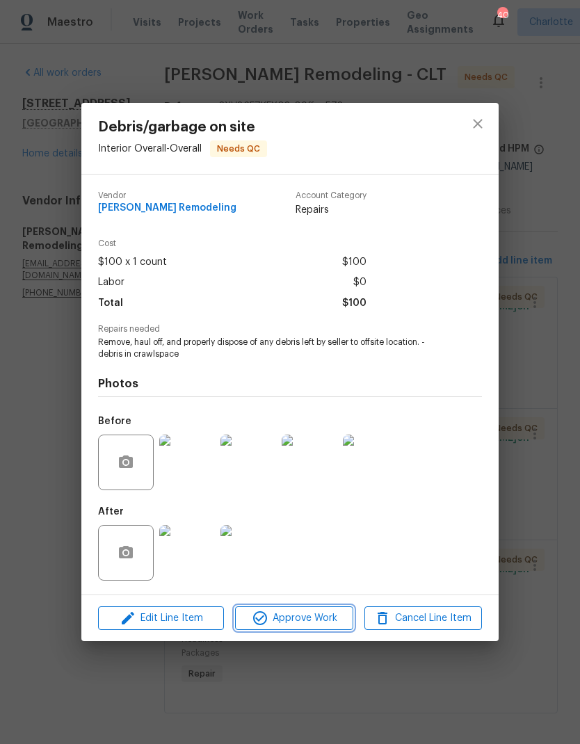
click at [301, 614] on span "Approve Work" at bounding box center [293, 618] width 109 height 17
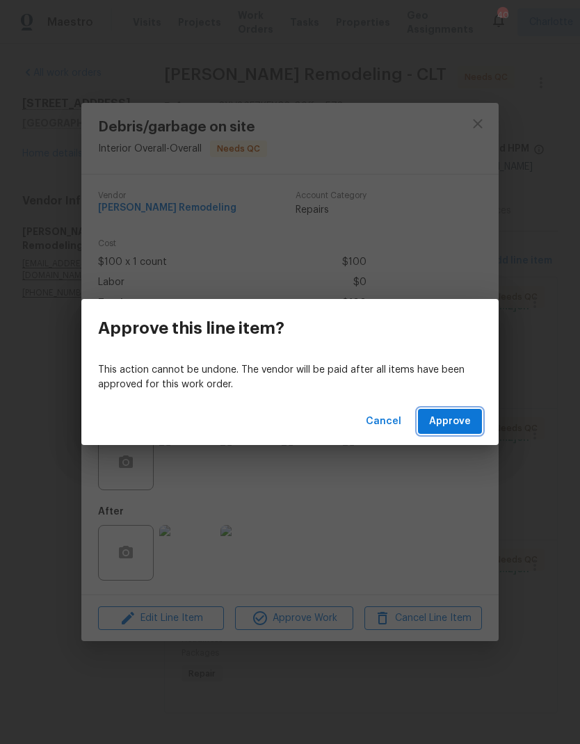
click at [448, 423] on span "Approve" at bounding box center [450, 421] width 42 height 17
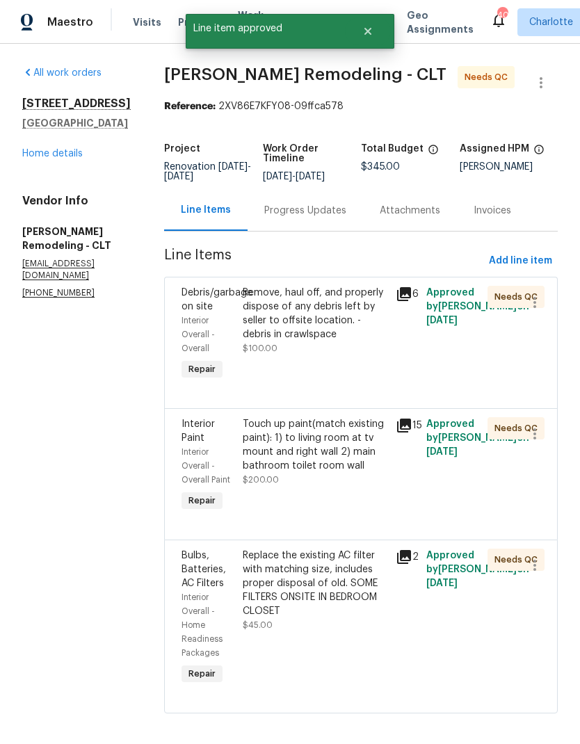
scroll to position [0, 0]
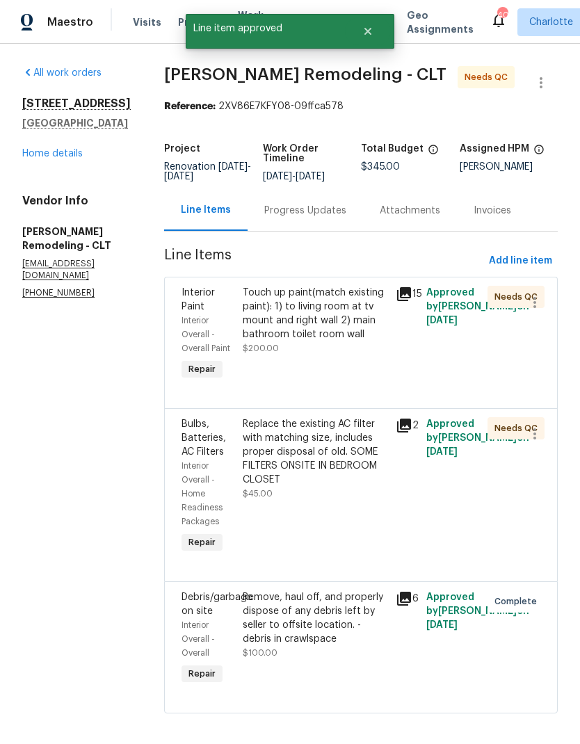
click at [309, 216] on div "Progress Updates" at bounding box center [305, 211] width 82 height 14
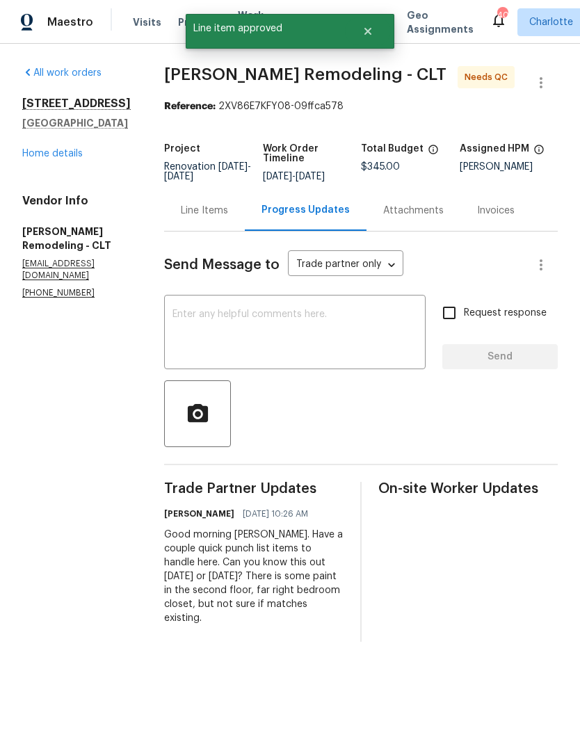
click at [203, 218] on div "Line Items" at bounding box center [204, 211] width 47 height 14
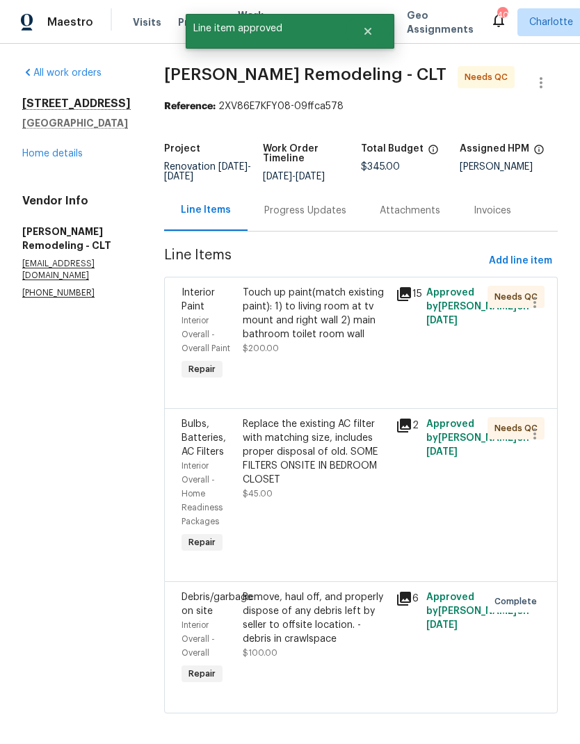
click at [186, 329] on span "Interior Overall - Overall Paint" at bounding box center [205, 334] width 49 height 36
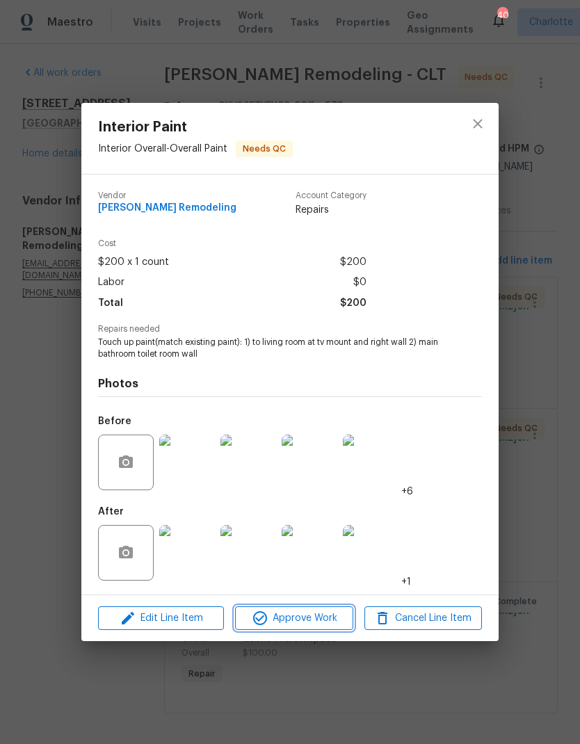
click at [286, 623] on span "Approve Work" at bounding box center [293, 618] width 109 height 17
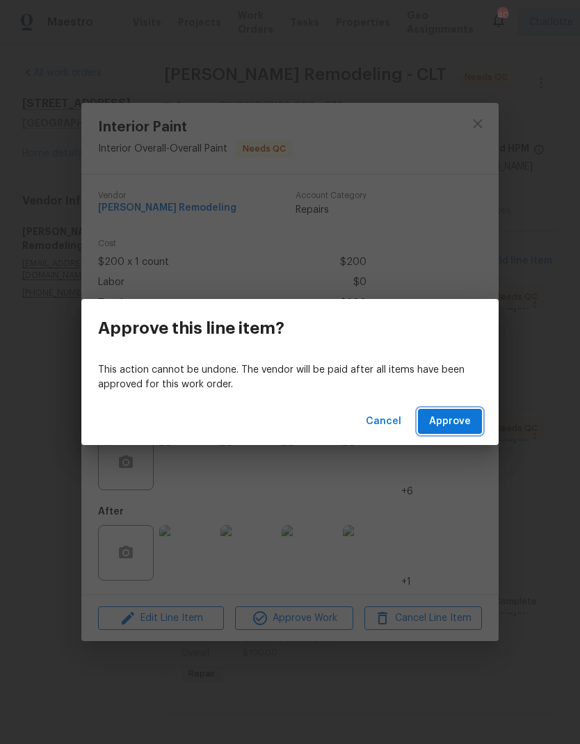
click at [455, 430] on button "Approve" at bounding box center [450, 422] width 64 height 26
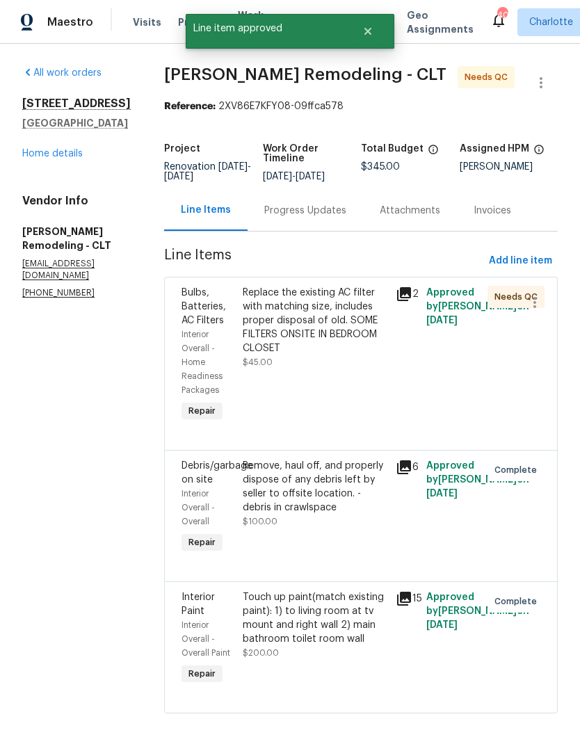
click at [191, 325] on span "Bulbs, Batteries, AC Filters" at bounding box center [203, 307] width 44 height 38
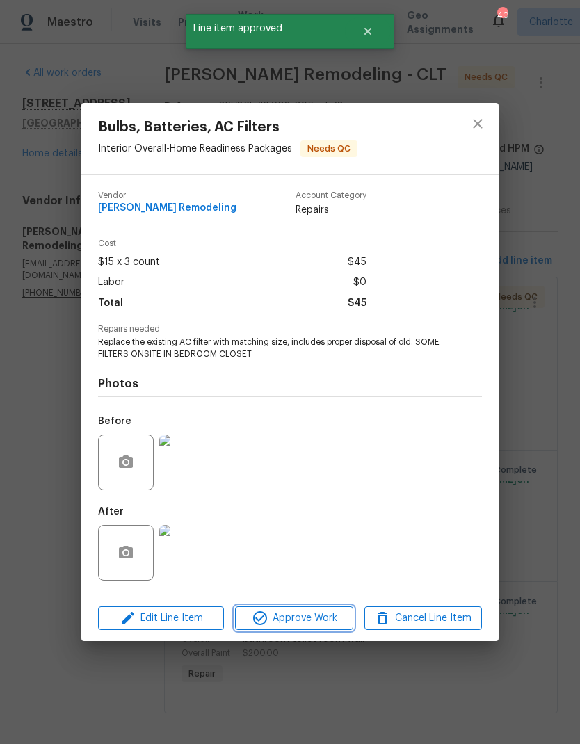
click at [300, 623] on span "Approve Work" at bounding box center [293, 618] width 109 height 17
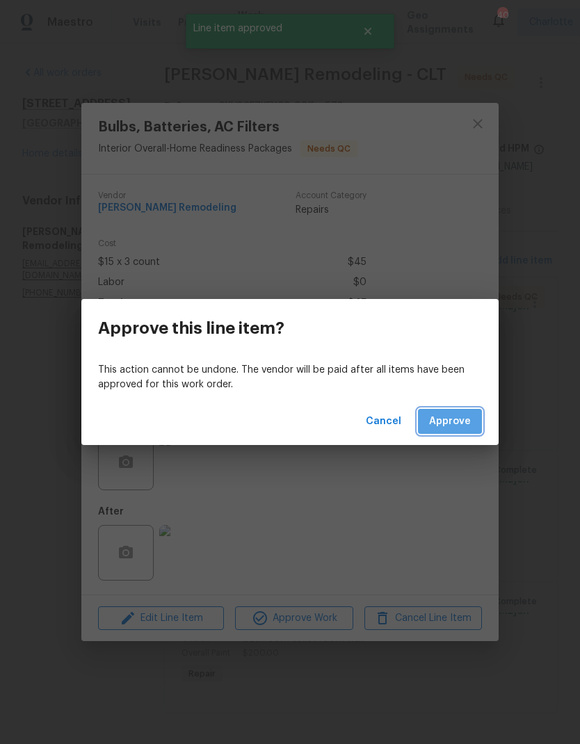
click at [464, 420] on span "Approve" at bounding box center [450, 421] width 42 height 17
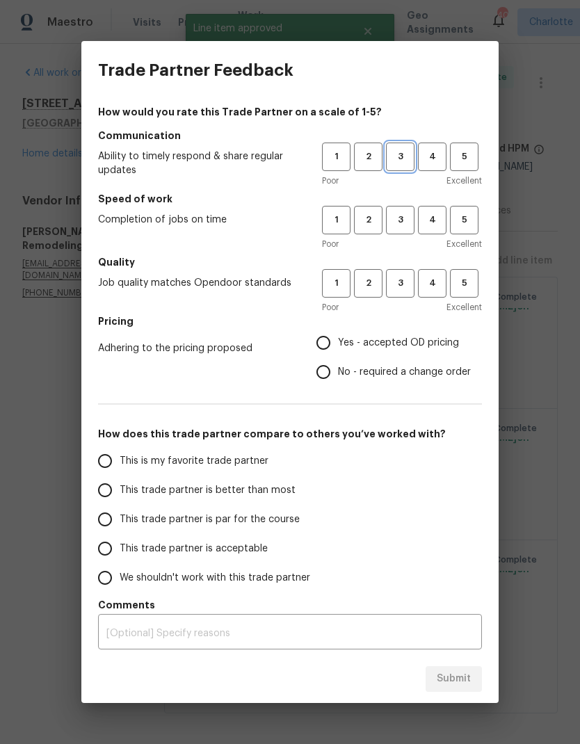
click at [398, 149] on span "3" at bounding box center [400, 157] width 26 height 16
click at [404, 206] on button "3" at bounding box center [400, 220] width 28 height 28
click at [404, 276] on span "3" at bounding box center [400, 283] width 26 height 16
click at [324, 352] on input "Yes - accepted OD pricing" at bounding box center [323, 342] width 29 height 29
radio input "true"
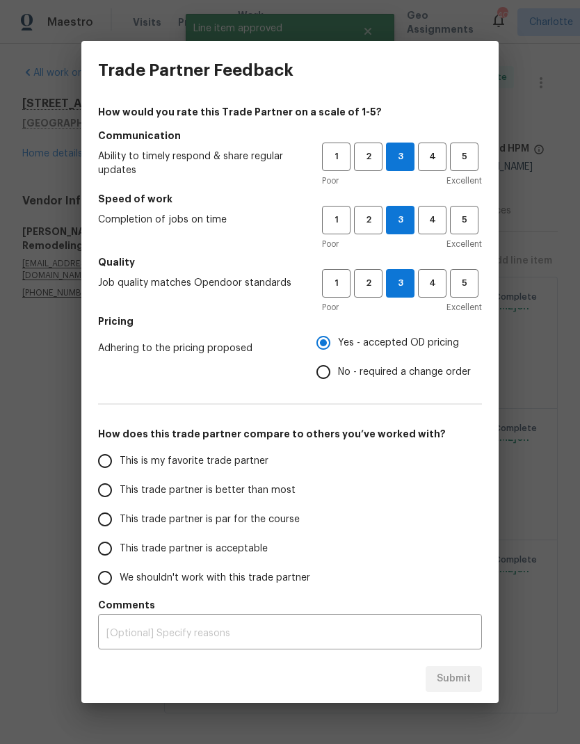
click at [107, 536] on input "This trade partner is acceptable" at bounding box center [104, 548] width 29 height 29
radio input "false"
click at [104, 510] on input "This trade partner is par for the course" at bounding box center [104, 519] width 29 height 29
click at [448, 667] on button "Submit" at bounding box center [453, 679] width 56 height 26
radio input "true"
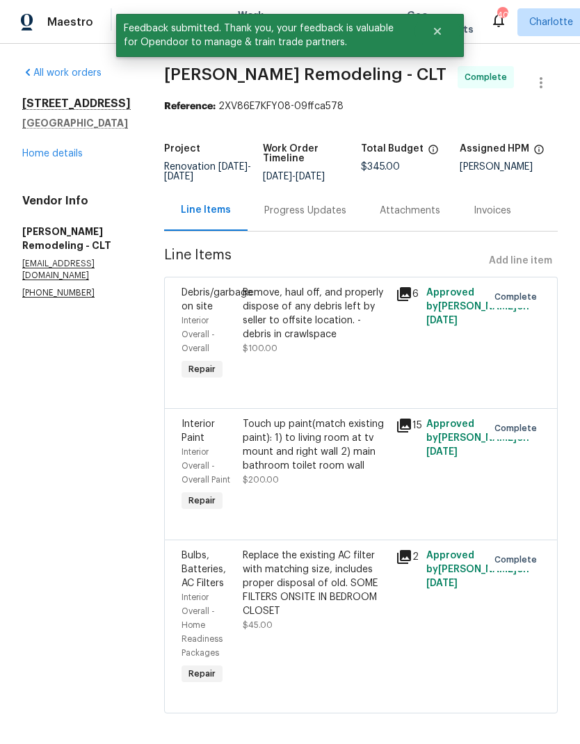
click at [62, 158] on link "Home details" at bounding box center [52, 154] width 60 height 10
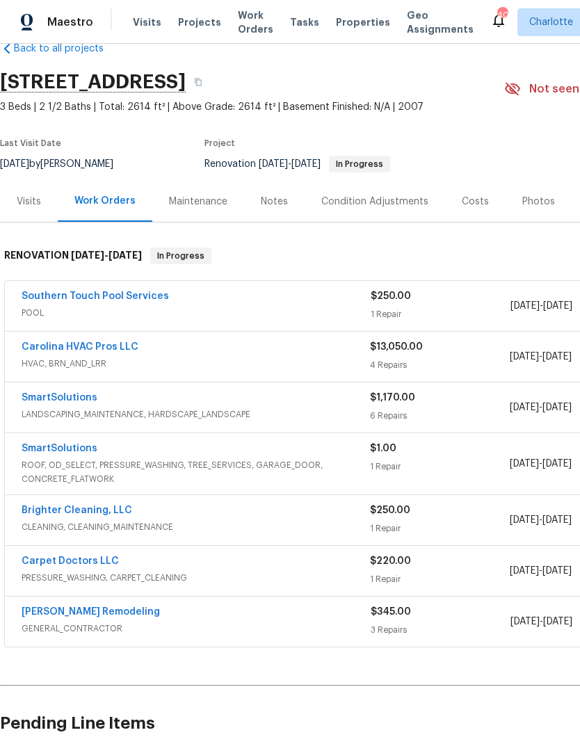
scroll to position [26, 0]
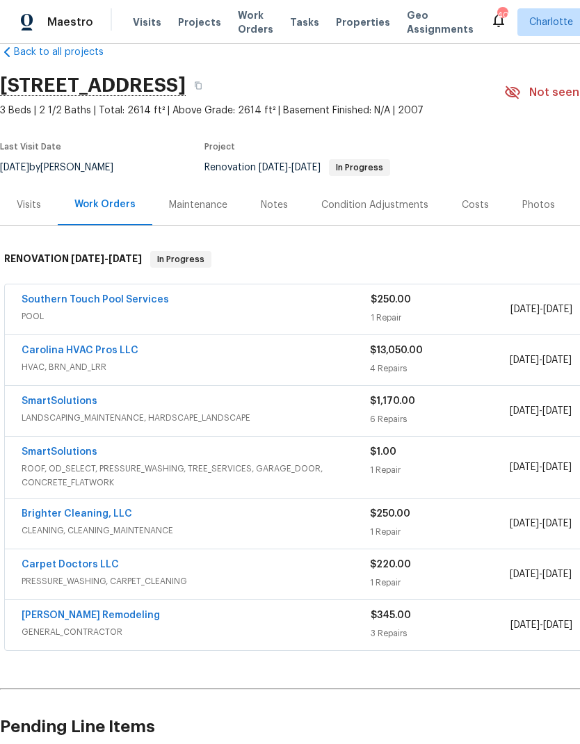
click at [99, 354] on link "Carolina HVAC Pros LLC" at bounding box center [80, 350] width 117 height 10
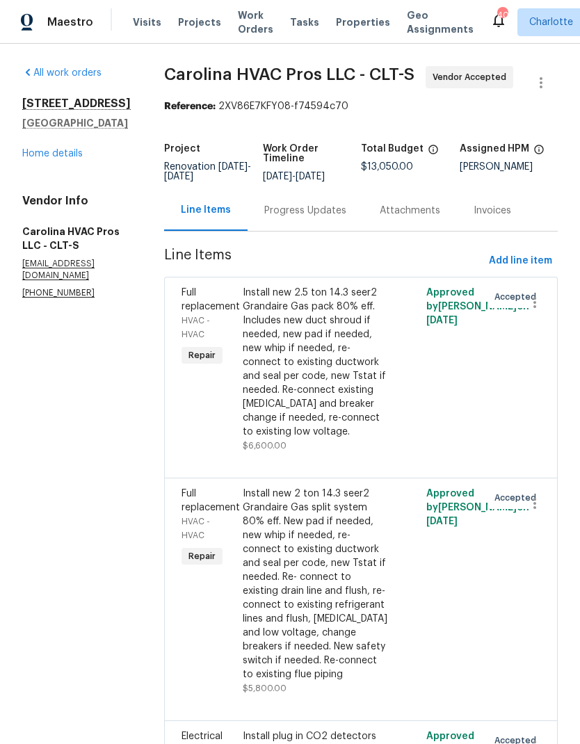
click at [313, 218] on div "Progress Updates" at bounding box center [305, 211] width 82 height 14
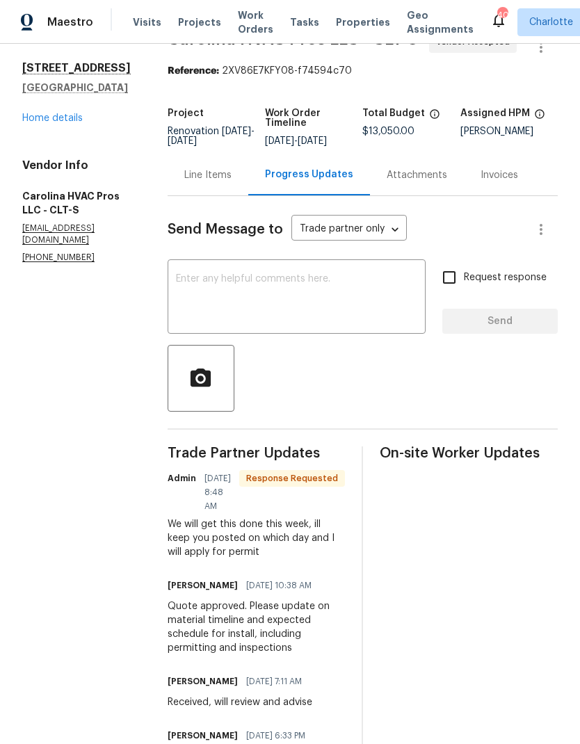
scroll to position [35, 0]
click at [235, 304] on textarea at bounding box center [296, 299] width 241 height 49
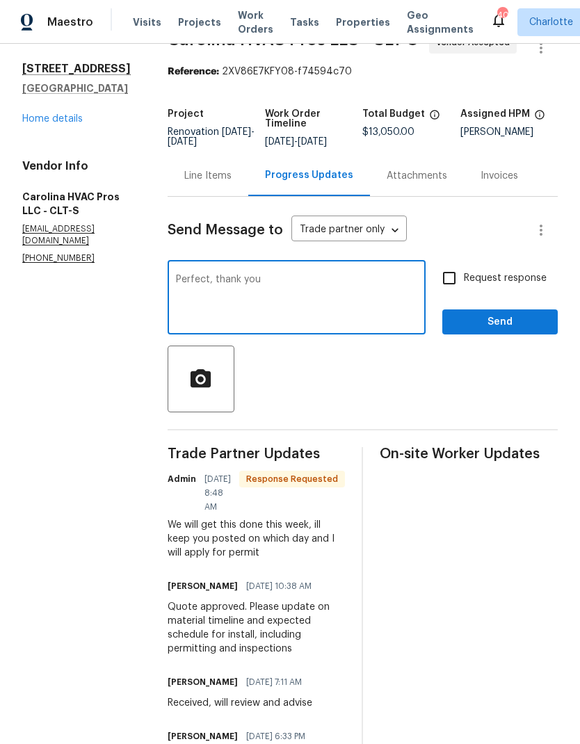
type textarea "Perfect, thank you"
click at [505, 335] on button "Send" at bounding box center [499, 322] width 115 height 26
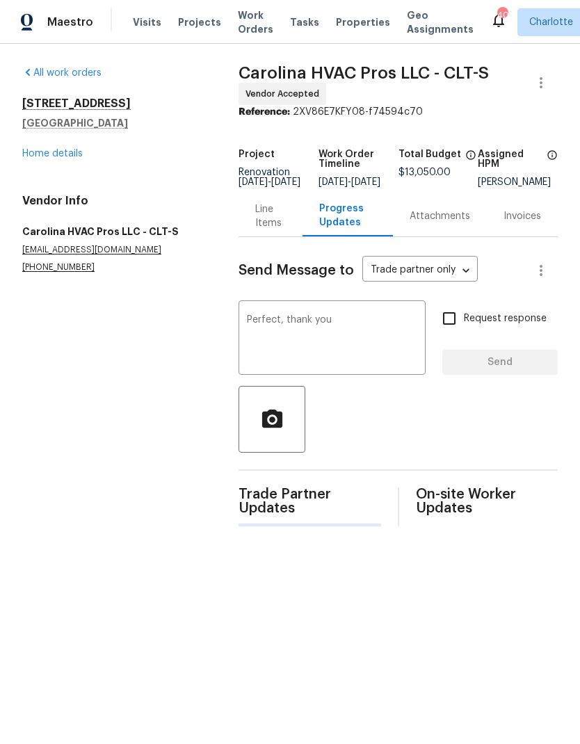
scroll to position [0, 0]
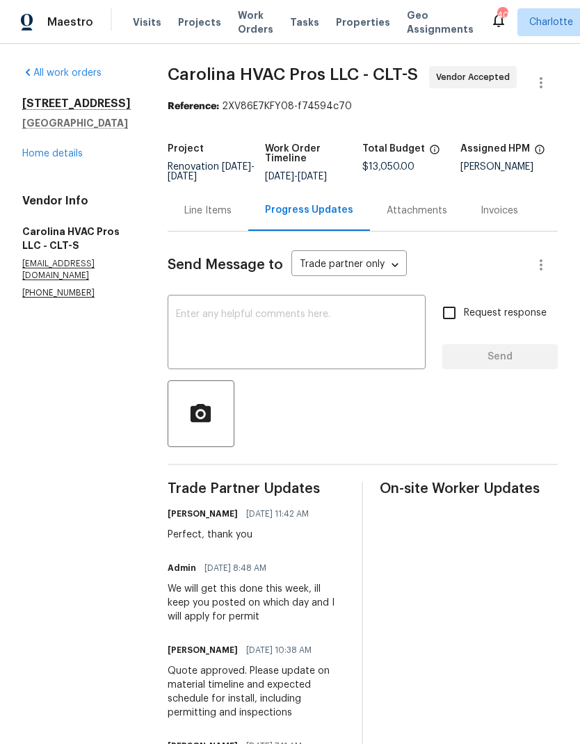
click at [35, 158] on link "Home details" at bounding box center [52, 154] width 60 height 10
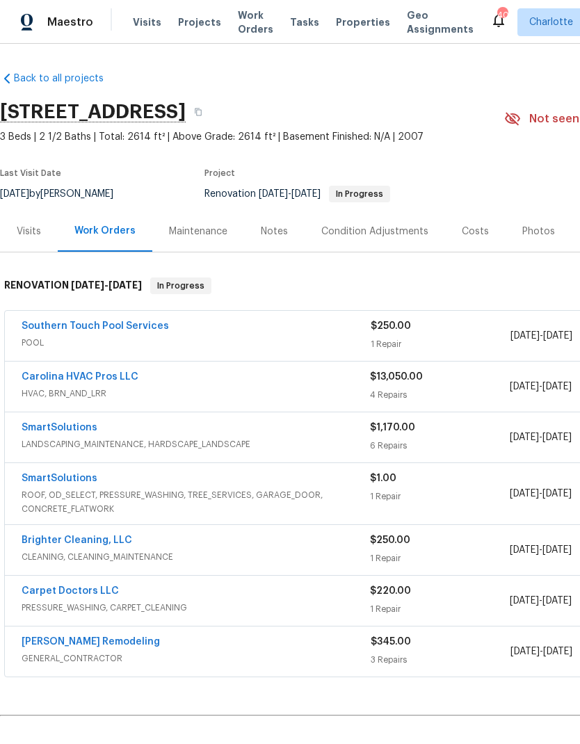
click at [87, 480] on link "SmartSolutions" at bounding box center [60, 478] width 76 height 10
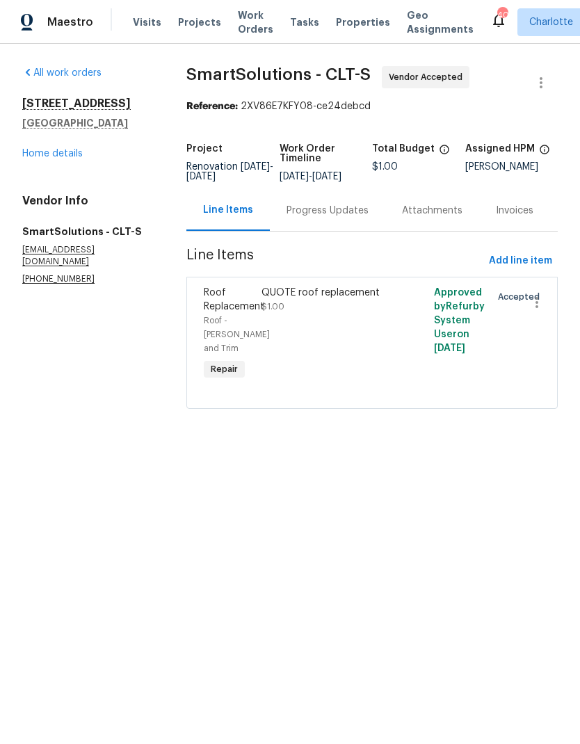
click at [336, 228] on div "Progress Updates" at bounding box center [327, 210] width 115 height 41
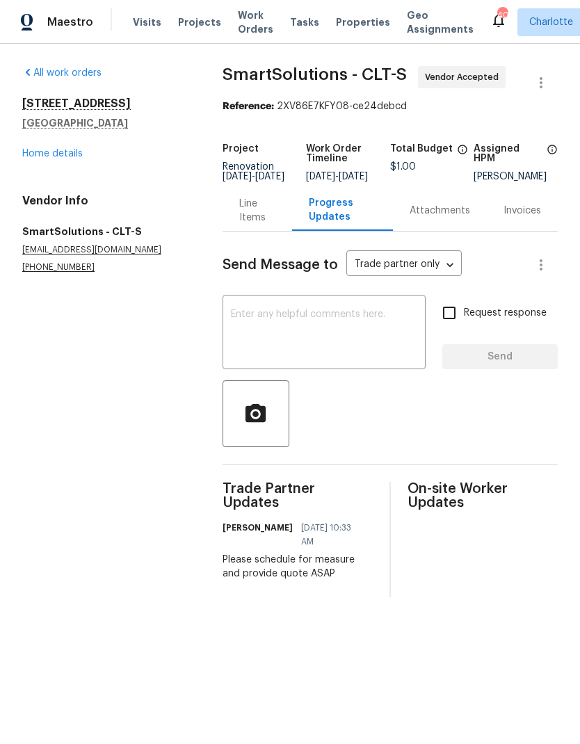
click at [33, 152] on link "Home details" at bounding box center [52, 154] width 60 height 10
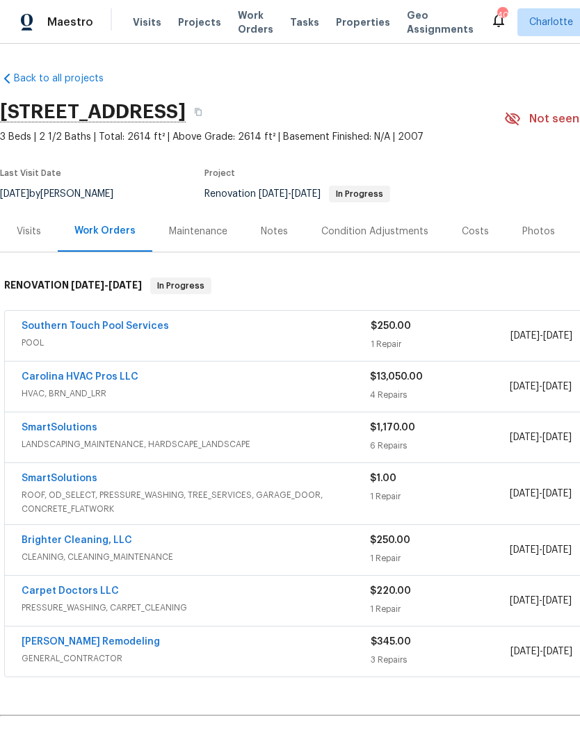
click at [35, 595] on link "Carpet Doctors LLC" at bounding box center [70, 591] width 97 height 10
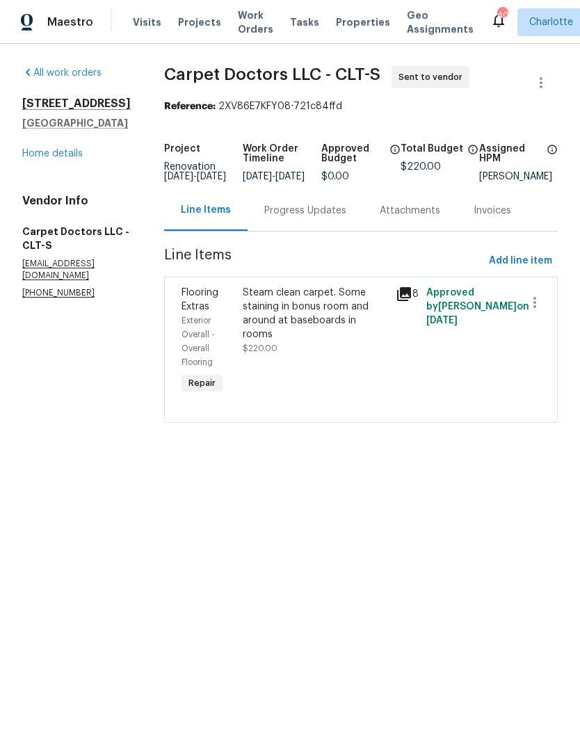
click at [300, 231] on div "Progress Updates" at bounding box center [304, 210] width 115 height 41
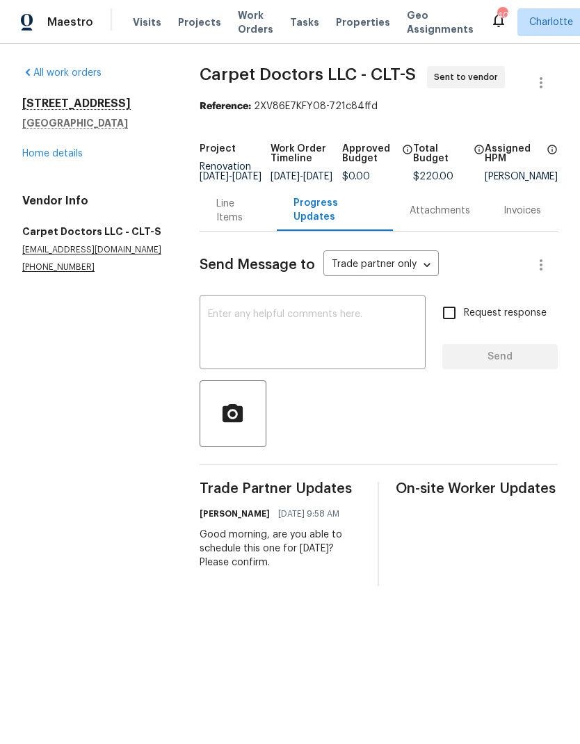
click at [60, 153] on link "Home details" at bounding box center [52, 154] width 60 height 10
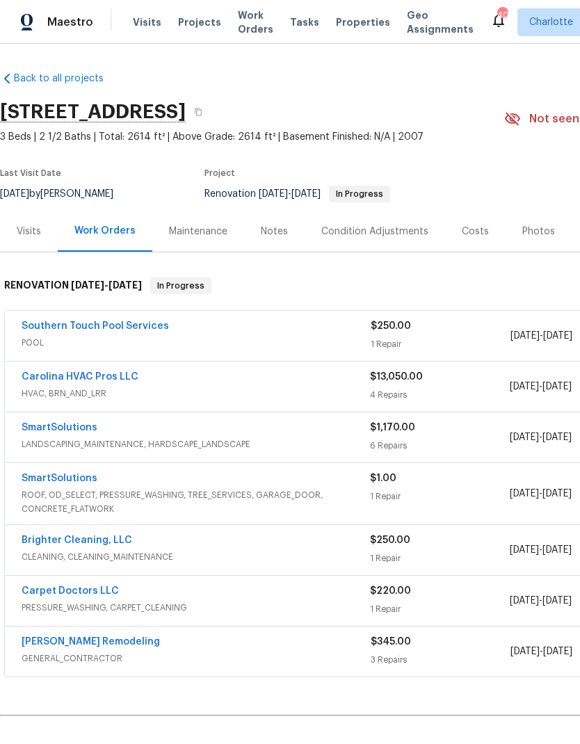
click at [96, 328] on link "Southern Touch Pool Services" at bounding box center [95, 326] width 147 height 10
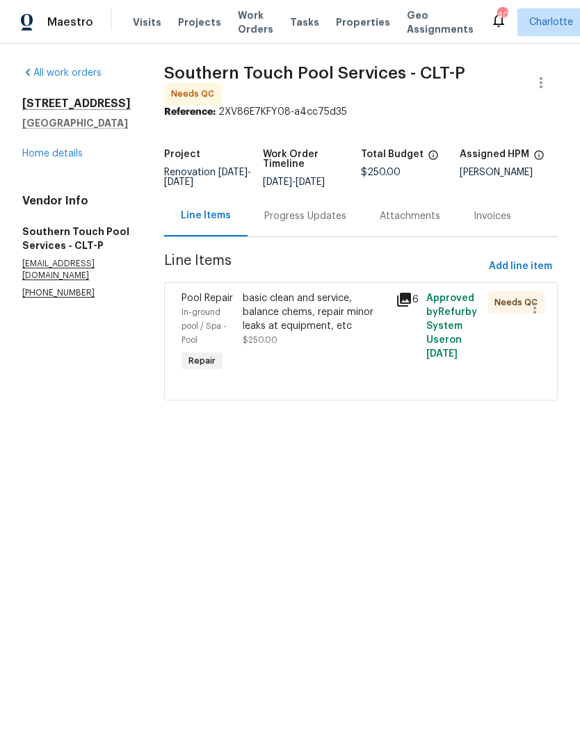
click at [218, 303] on span "Pool Repair" at bounding box center [206, 298] width 51 height 10
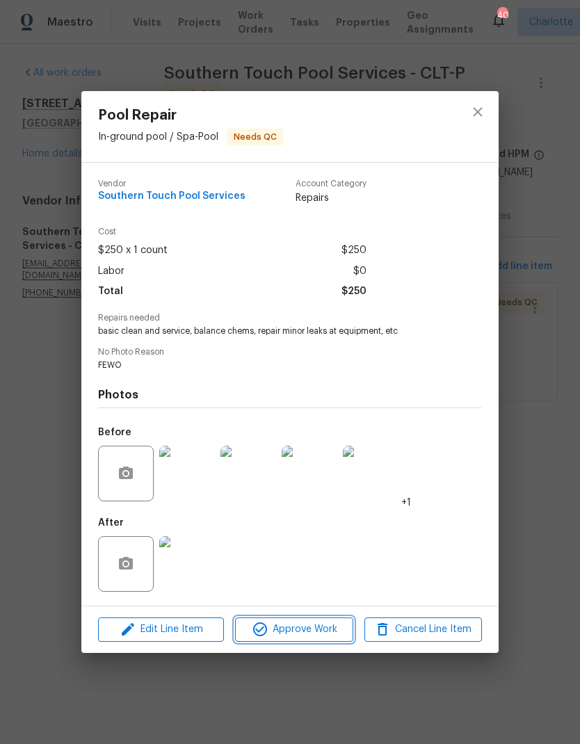
click at [302, 641] on button "Approve Work" at bounding box center [293, 629] width 117 height 24
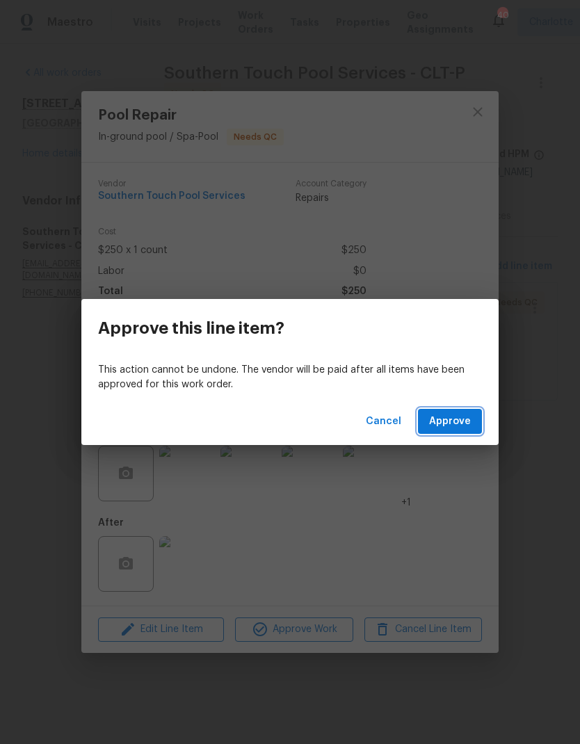
click at [461, 428] on span "Approve" at bounding box center [450, 421] width 42 height 17
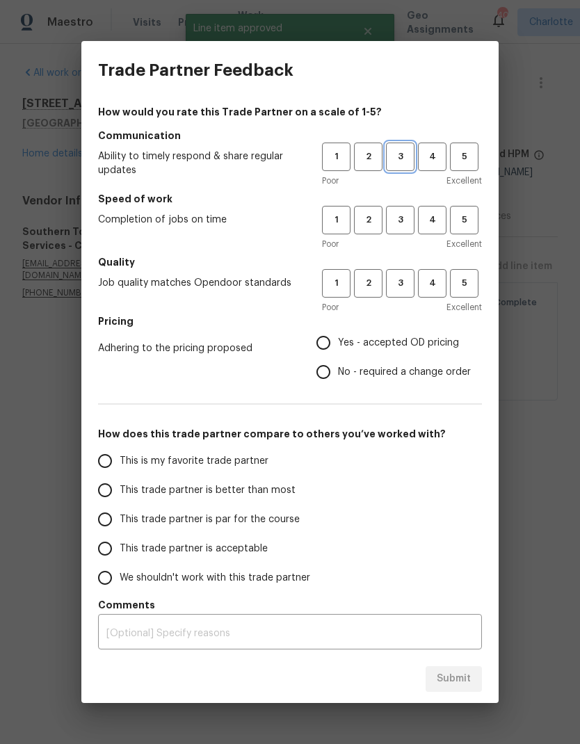
click at [409, 142] on button "3" at bounding box center [400, 156] width 28 height 28
click at [395, 213] on span "3" at bounding box center [400, 220] width 26 height 16
click at [405, 270] on button "3" at bounding box center [400, 283] width 28 height 28
click at [335, 348] on input "Yes - accepted OD pricing" at bounding box center [323, 342] width 29 height 29
radio input "true"
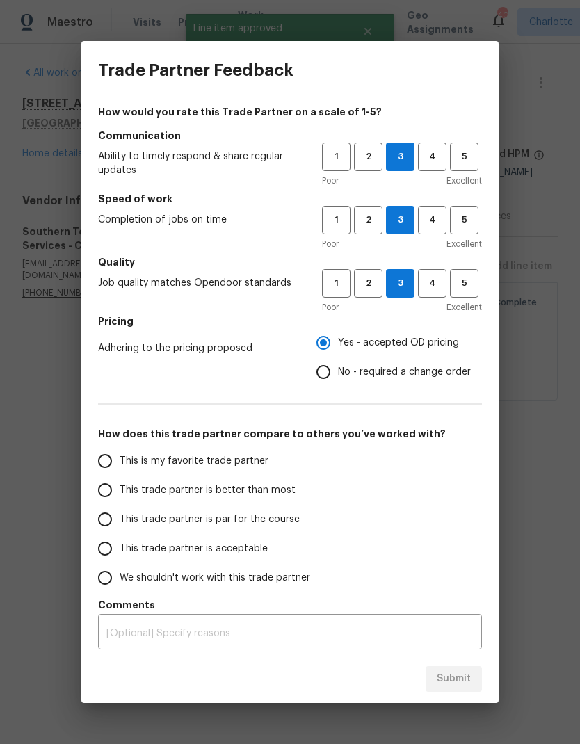
click at [116, 488] on input "This trade partner is better than most" at bounding box center [104, 489] width 29 height 29
click at [439, 682] on span "Submit" at bounding box center [453, 678] width 34 height 17
radio input "true"
radio input "false"
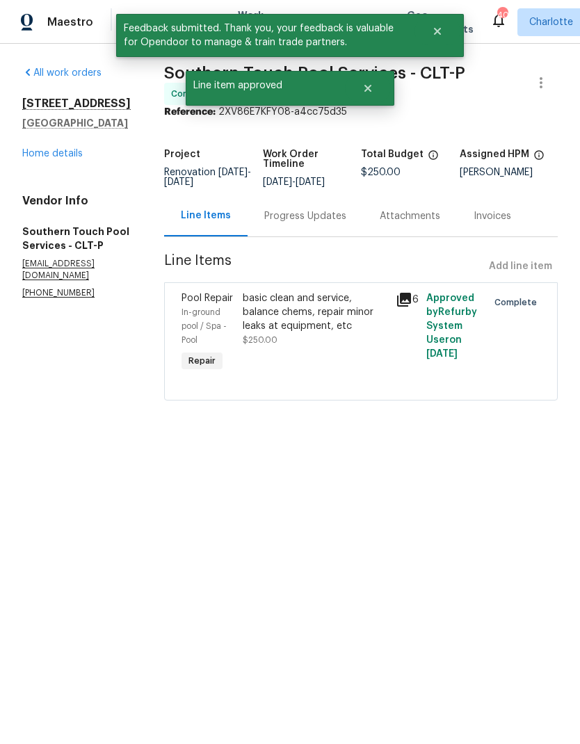
click at [44, 158] on link "Home details" at bounding box center [52, 154] width 60 height 10
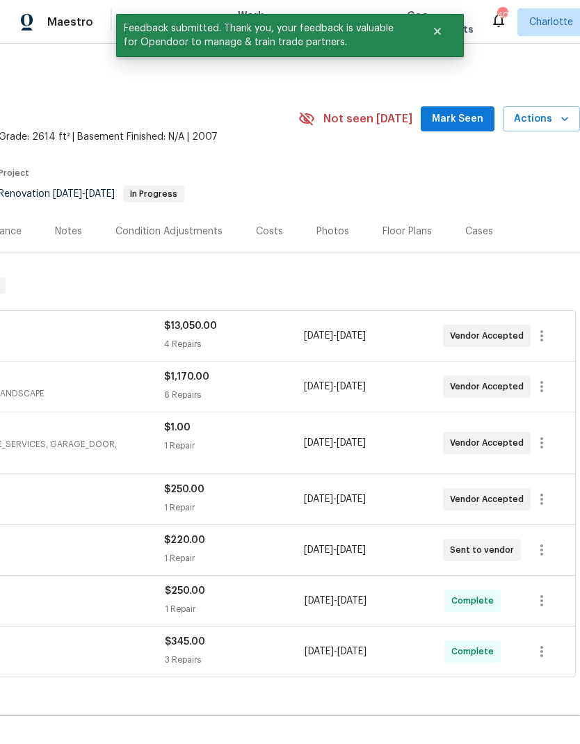
scroll to position [0, 206]
click at [463, 118] on span "Mark Seen" at bounding box center [457, 119] width 51 height 17
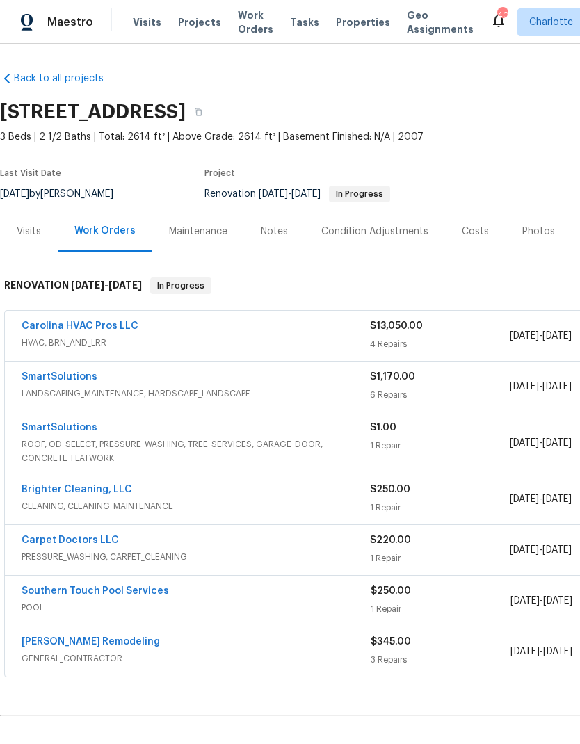
scroll to position [0, 0]
click at [101, 490] on link "Brighter Cleaning, LLC" at bounding box center [77, 489] width 111 height 10
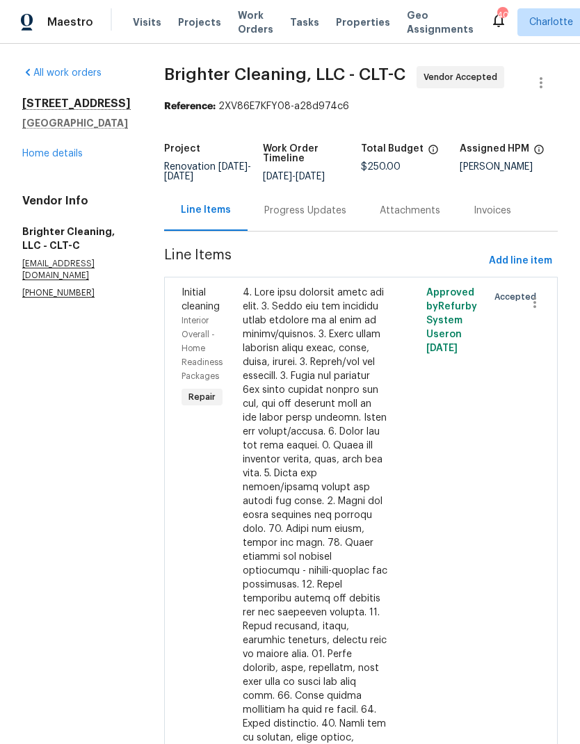
click at [280, 215] on div "Progress Updates" at bounding box center [305, 211] width 82 height 14
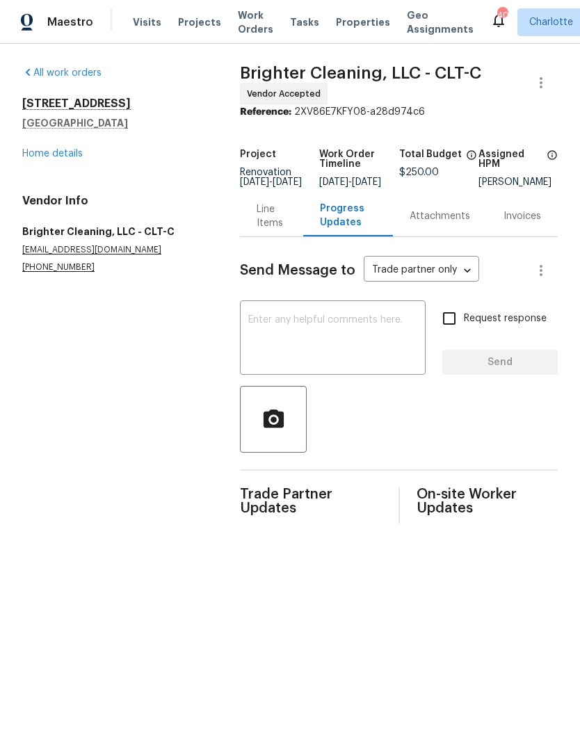
click at [291, 350] on textarea at bounding box center [332, 339] width 169 height 49
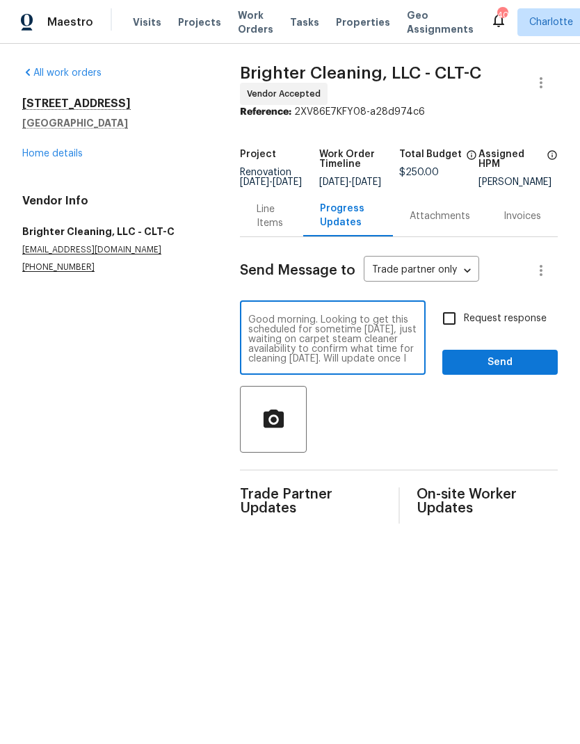
scroll to position [10, 0]
type textarea "Good morning. Looking to get this scheduled for sometime tomorrow, just waiting…"
click at [444, 333] on input "Request response" at bounding box center [448, 318] width 29 height 29
checkbox input "true"
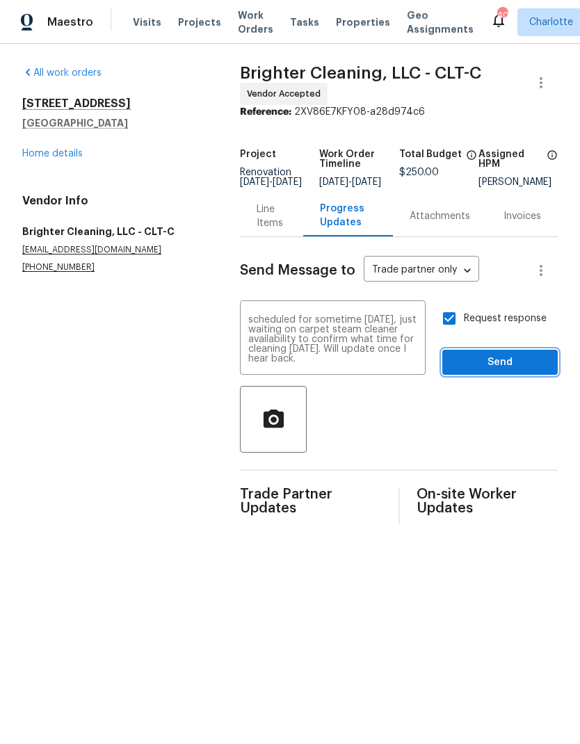
click at [511, 365] on span "Send" at bounding box center [499, 362] width 93 height 17
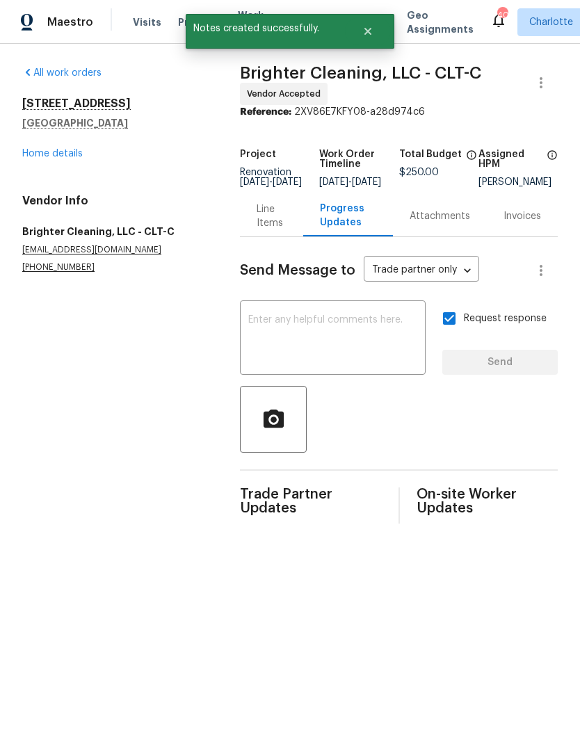
scroll to position [0, 0]
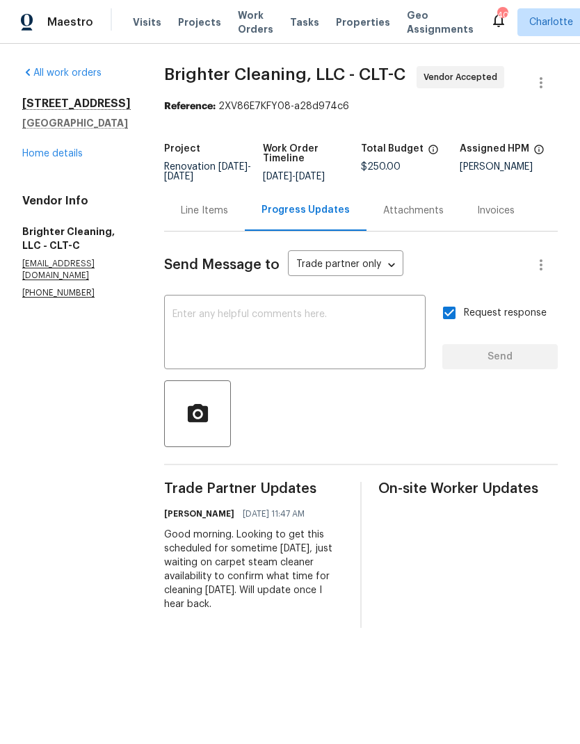
click at [49, 195] on div "All work orders 4640 Channing Park Way Rock Hill, SC 29732 Home details Vendor …" at bounding box center [76, 182] width 108 height 233
click at [58, 158] on link "Home details" at bounding box center [52, 154] width 60 height 10
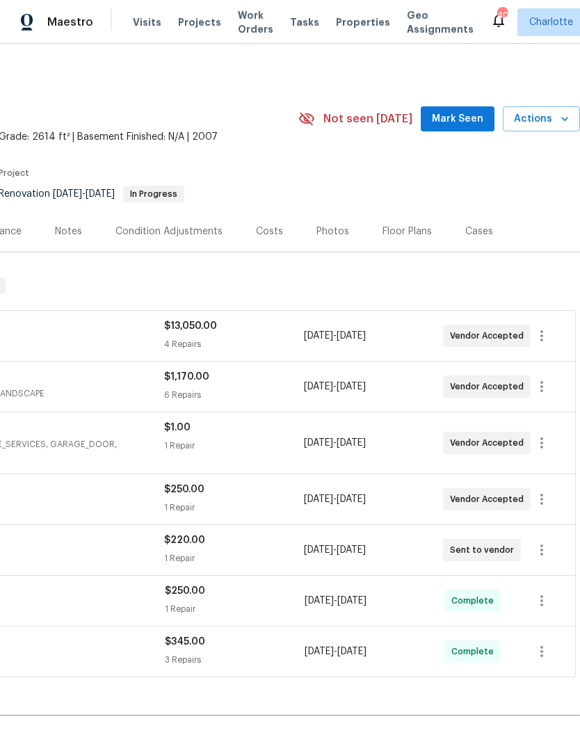
scroll to position [0, 206]
click at [466, 115] on span "Mark Seen" at bounding box center [457, 119] width 51 height 17
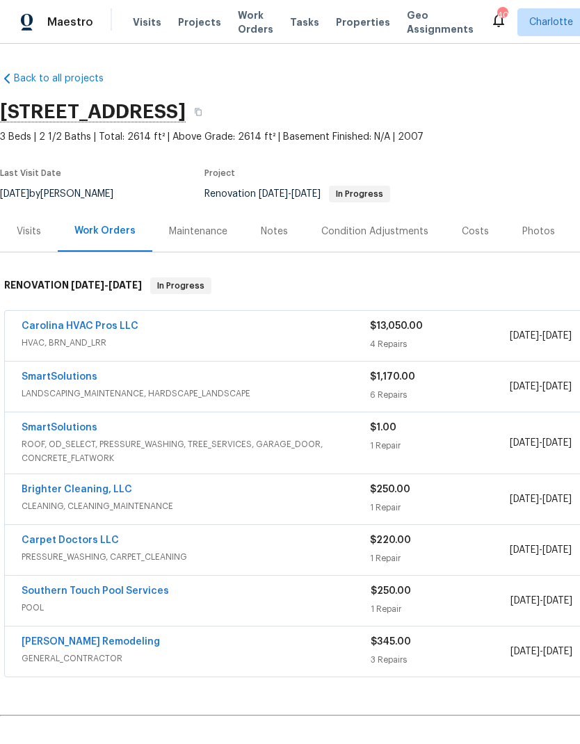
scroll to position [0, 0]
click at [96, 493] on link "Brighter Cleaning, LLC" at bounding box center [77, 489] width 111 height 10
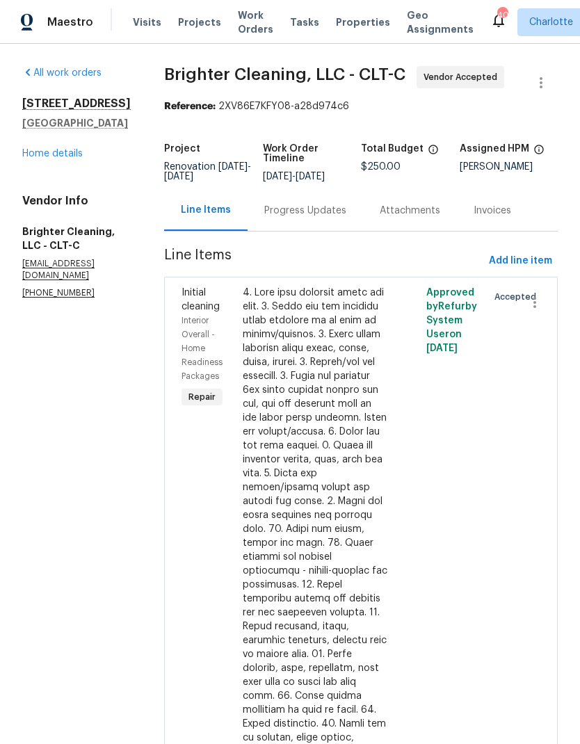
click at [294, 220] on div "Progress Updates" at bounding box center [304, 210] width 115 height 41
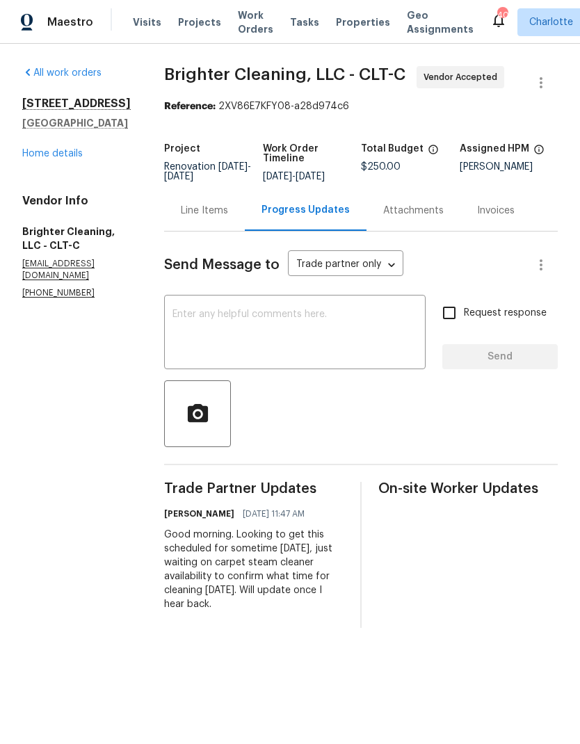
click at [256, 350] on textarea at bounding box center [294, 333] width 245 height 49
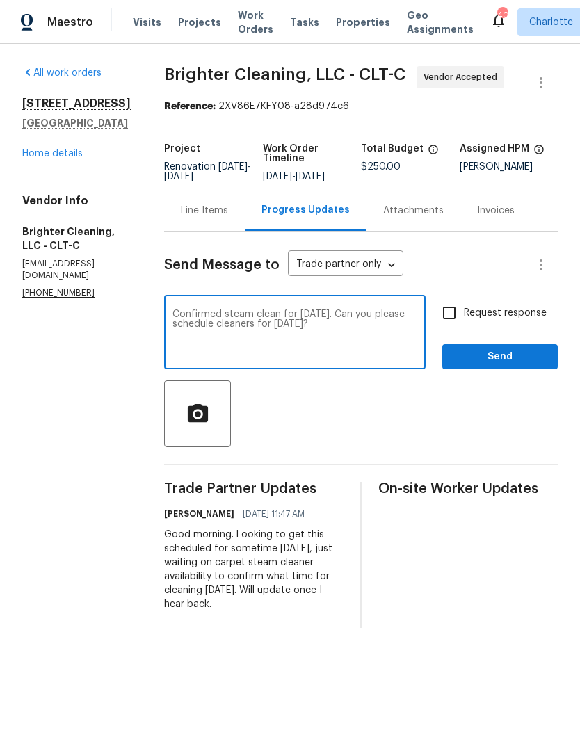
type textarea "Confirmed steam clean for today. Can you please schedule cleaners for tomorrow,…"
click at [449, 325] on input "Request response" at bounding box center [448, 312] width 29 height 29
checkbox input "true"
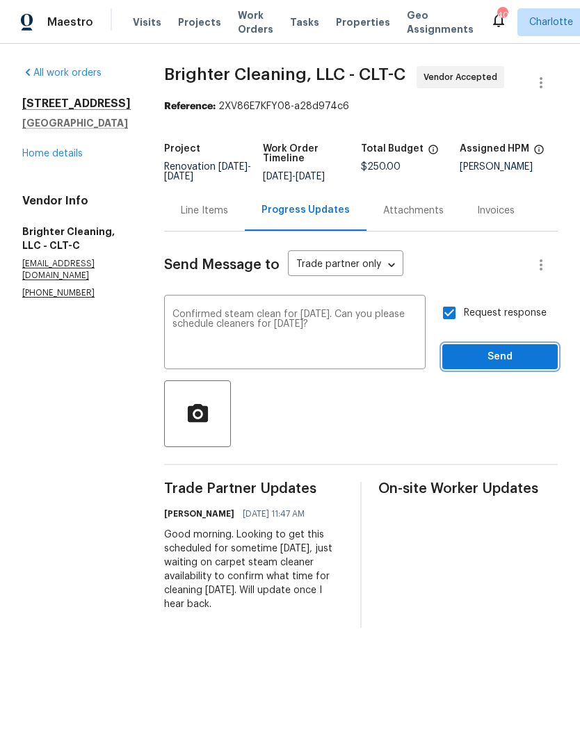
click at [521, 348] on button "Send" at bounding box center [499, 357] width 115 height 26
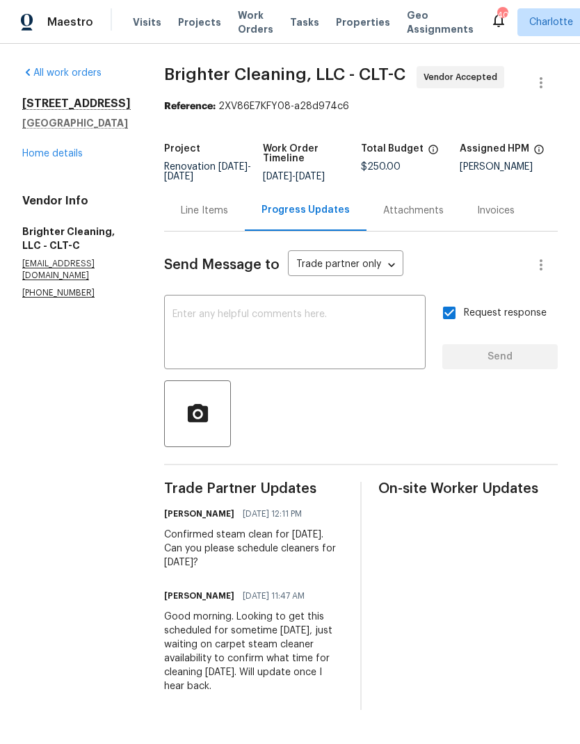
click at [49, 158] on link "Home details" at bounding box center [52, 154] width 60 height 10
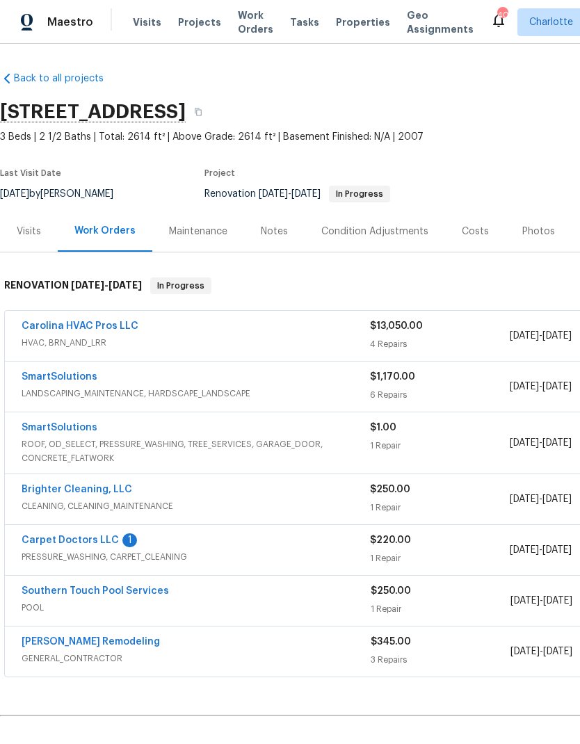
click at [85, 543] on link "Carpet Doctors LLC" at bounding box center [70, 540] width 97 height 10
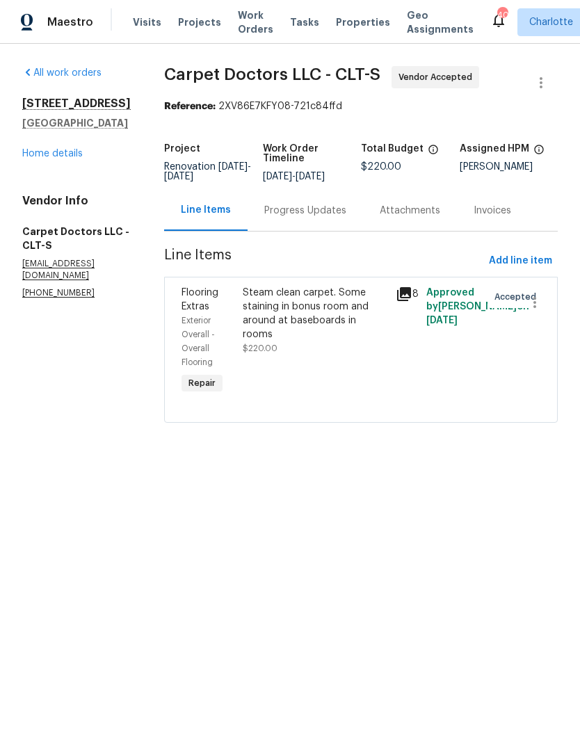
click at [316, 218] on div "Progress Updates" at bounding box center [305, 211] width 82 height 14
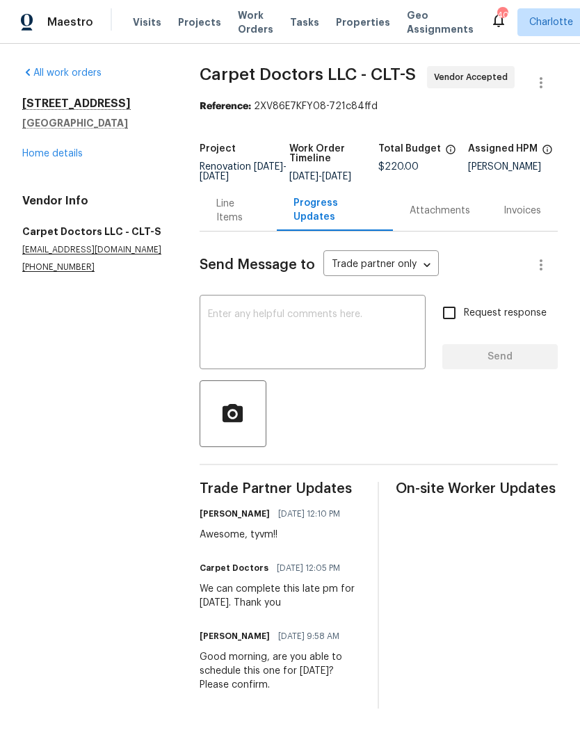
click at [36, 149] on link "Home details" at bounding box center [52, 154] width 60 height 10
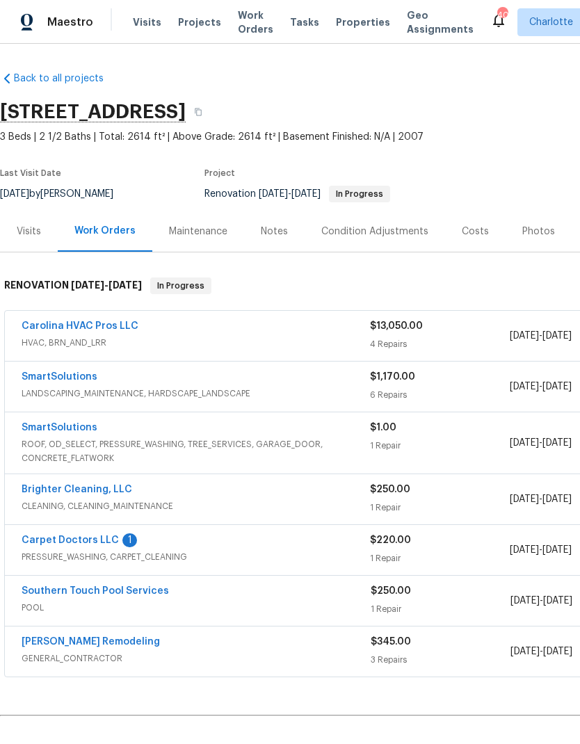
click at [43, 432] on link "SmartSolutions" at bounding box center [60, 428] width 76 height 10
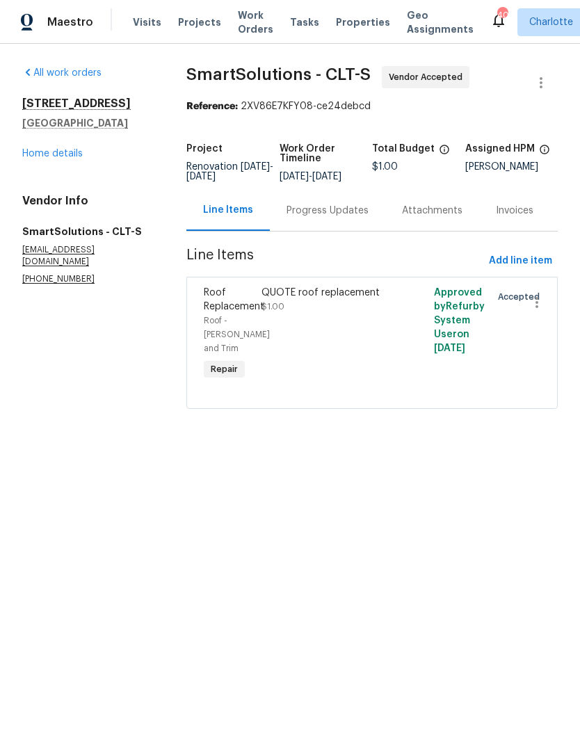
click at [331, 218] on div "Progress Updates" at bounding box center [327, 211] width 82 height 14
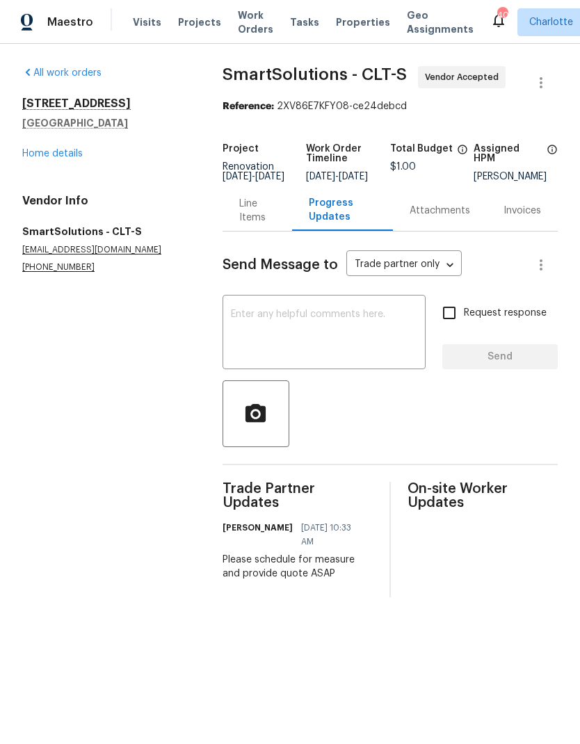
click at [354, 358] on textarea at bounding box center [324, 333] width 186 height 49
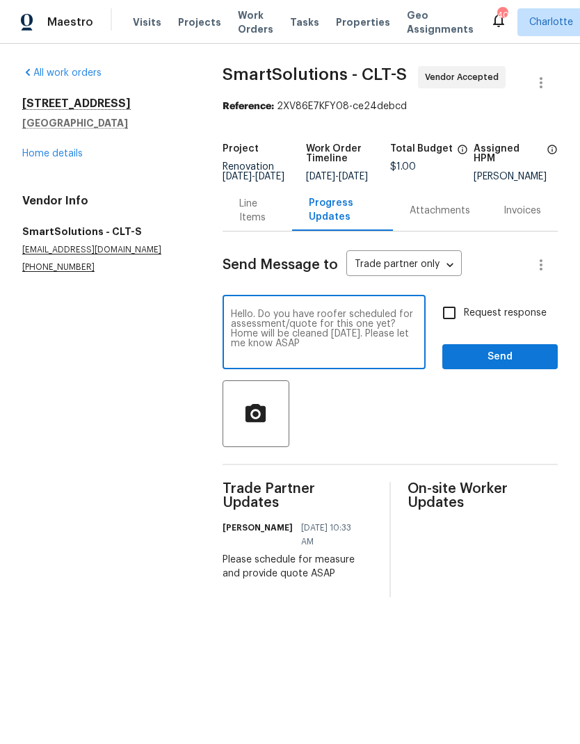
type textarea "Hello. Do you have roofer scheduled for assessment/quote for this one yet? Home…"
click at [436, 318] on input "Request response" at bounding box center [448, 312] width 29 height 29
checkbox input "true"
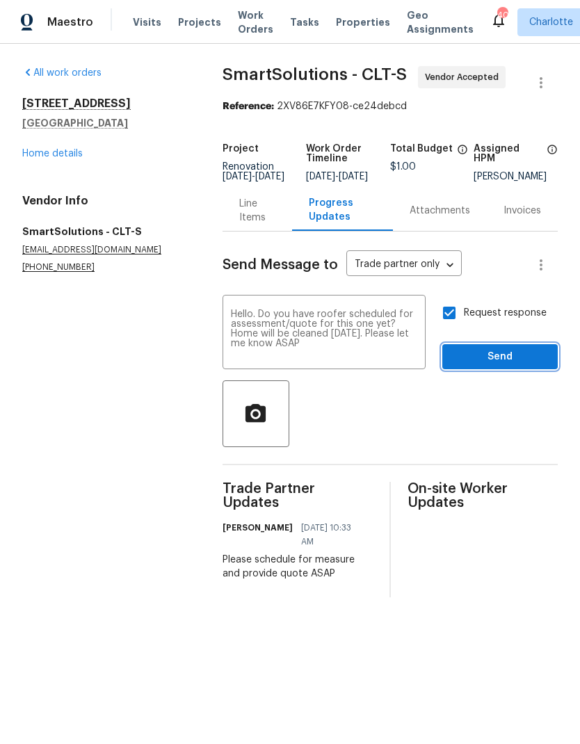
click at [516, 363] on span "Send" at bounding box center [499, 356] width 93 height 17
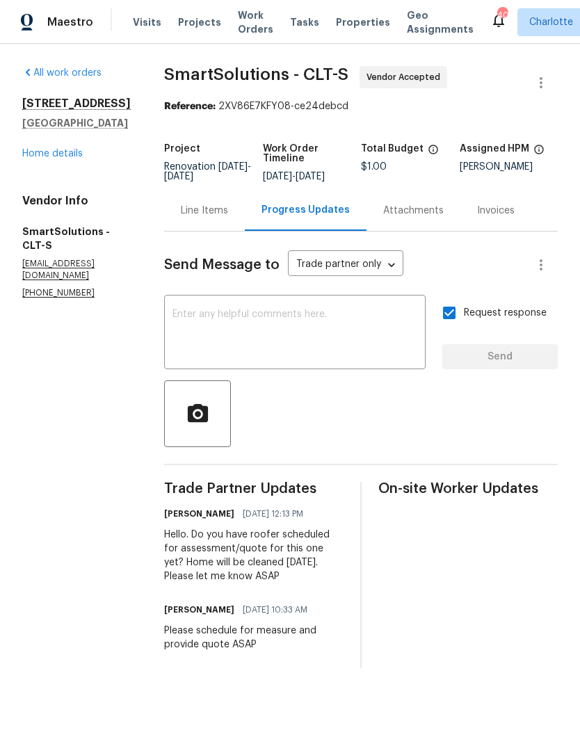
click at [42, 158] on link "Home details" at bounding box center [52, 154] width 60 height 10
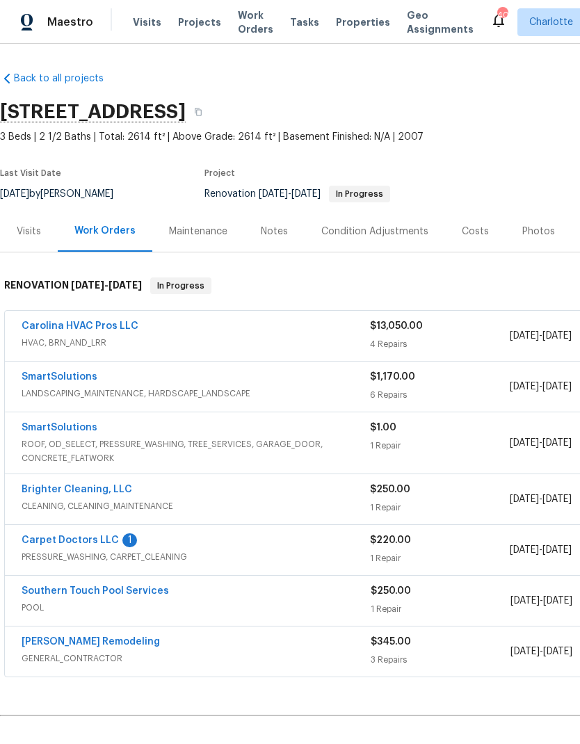
click at [97, 537] on link "Carpet Doctors LLC" at bounding box center [70, 540] width 97 height 10
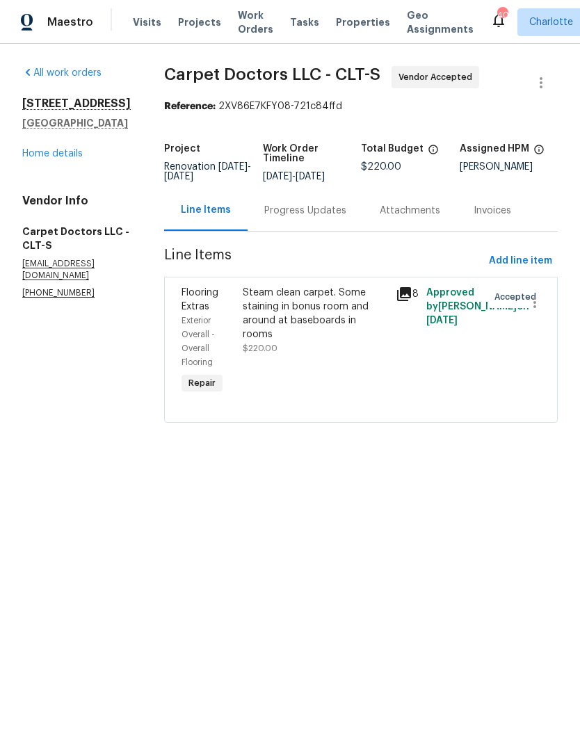
click at [314, 218] on div "Progress Updates" at bounding box center [305, 211] width 82 height 14
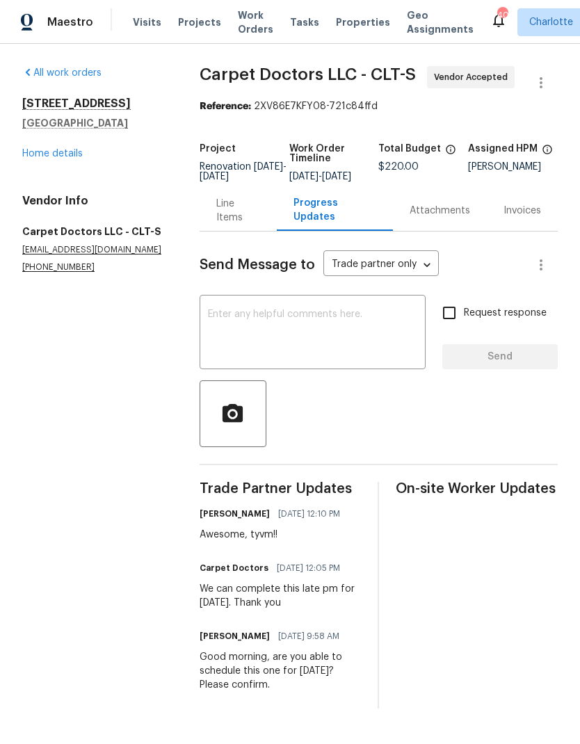
click at [225, 218] on div "Line Items" at bounding box center [238, 211] width 44 height 28
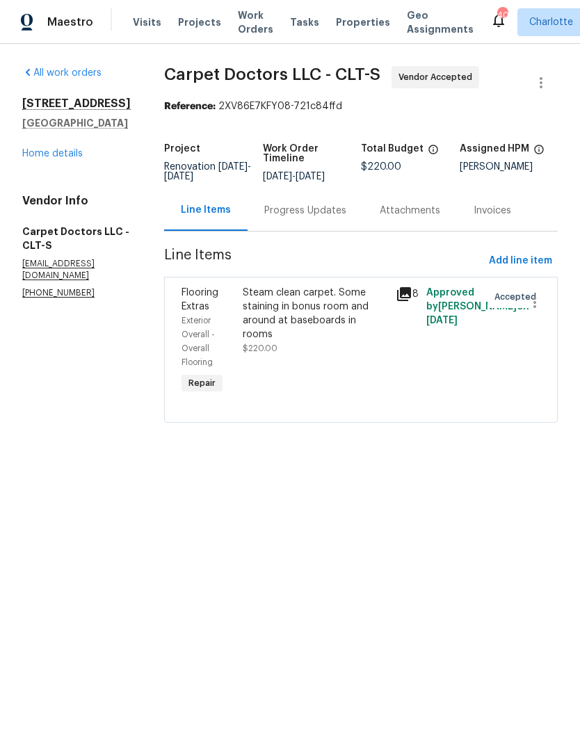
click at [46, 158] on link "Home details" at bounding box center [52, 154] width 60 height 10
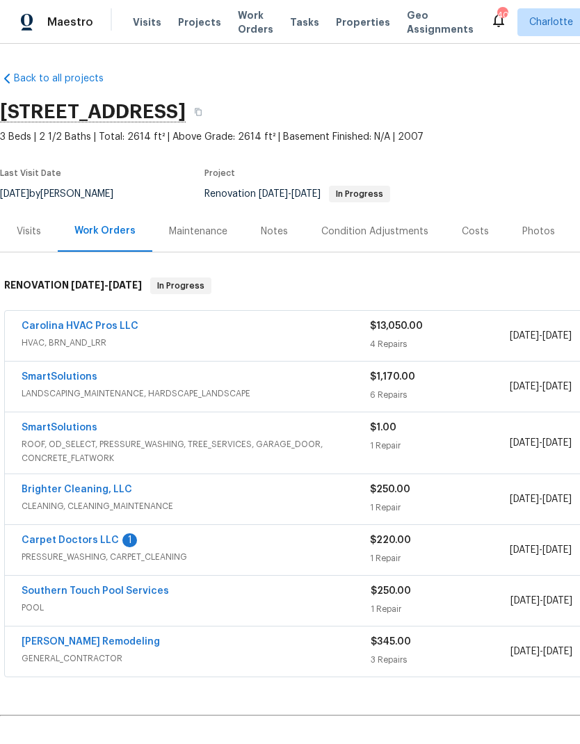
click at [40, 380] on link "SmartSolutions" at bounding box center [60, 377] width 76 height 10
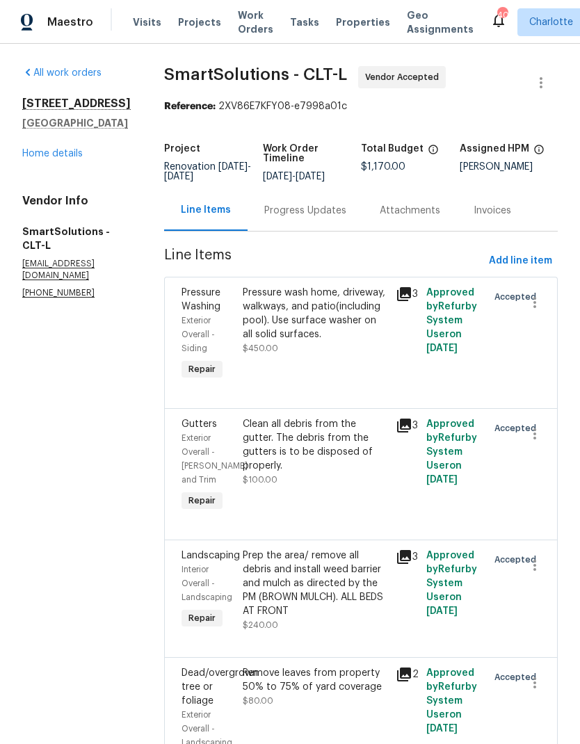
click at [329, 218] on div "Progress Updates" at bounding box center [305, 211] width 82 height 14
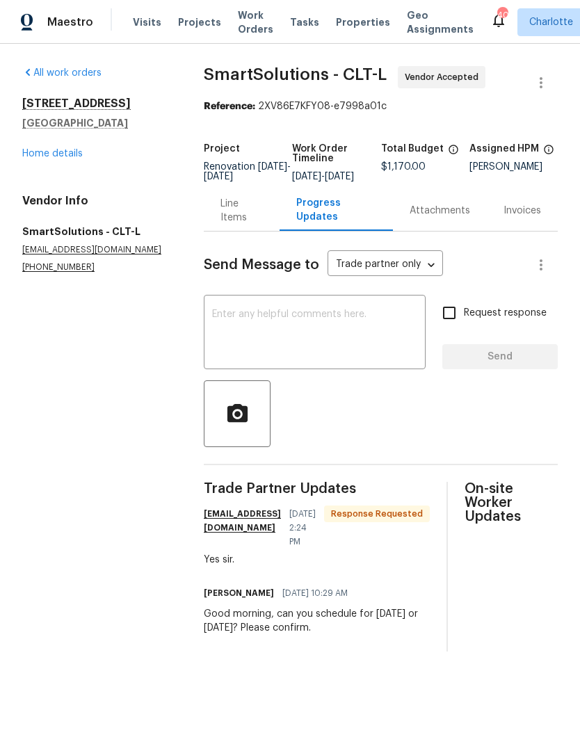
click at [341, 335] on textarea at bounding box center [314, 333] width 205 height 49
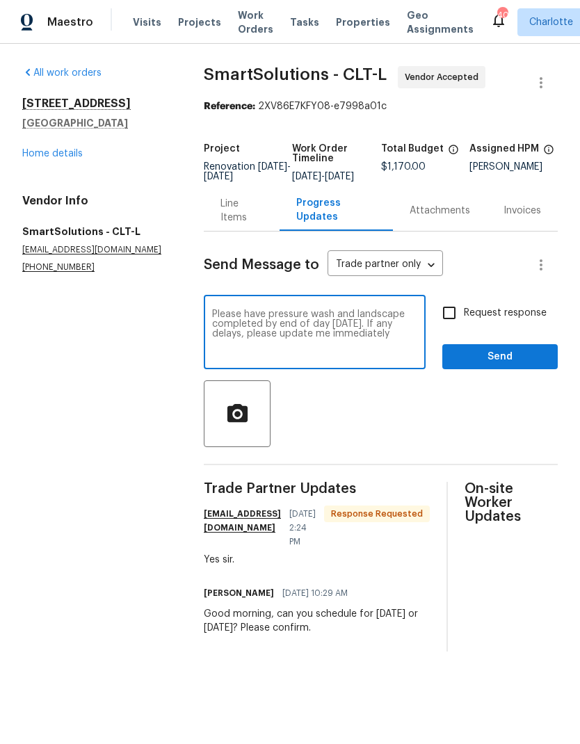
type textarea "Please have pressure wash and landscape completed by end of day tomorrow. If an…"
click at [448, 327] on input "Request response" at bounding box center [448, 312] width 29 height 29
checkbox input "true"
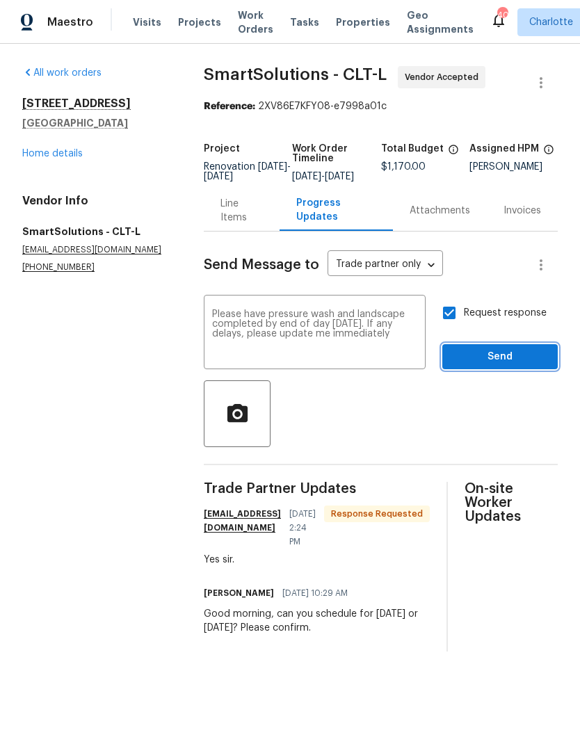
click at [530, 366] on span "Send" at bounding box center [499, 356] width 93 height 17
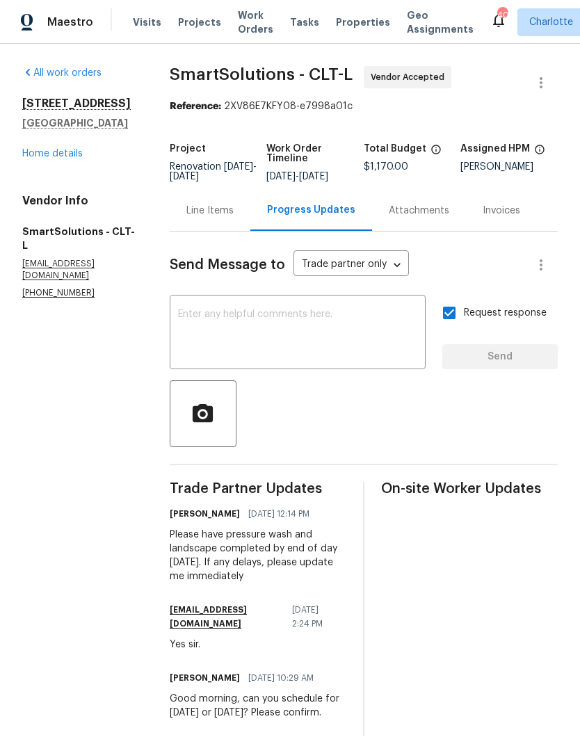
click at [48, 158] on link "Home details" at bounding box center [52, 154] width 60 height 10
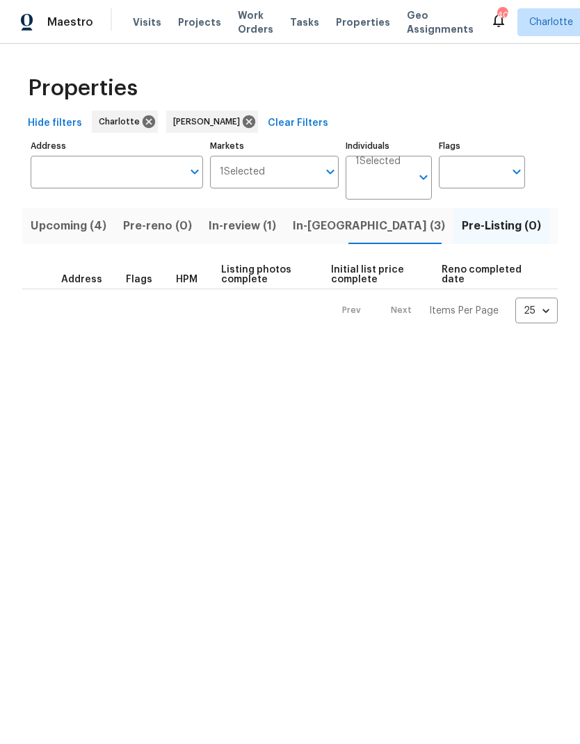
click at [83, 220] on span "Upcoming (4)" at bounding box center [69, 225] width 76 height 19
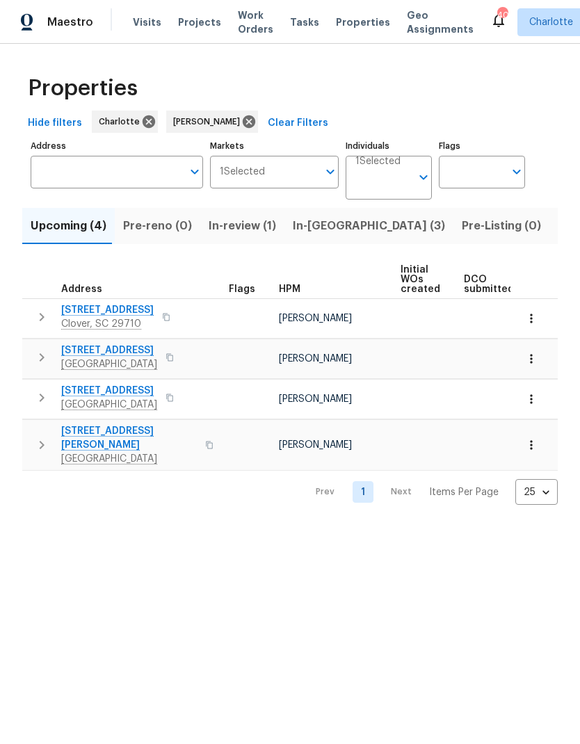
click at [528, 443] on icon "button" at bounding box center [531, 445] width 14 height 14
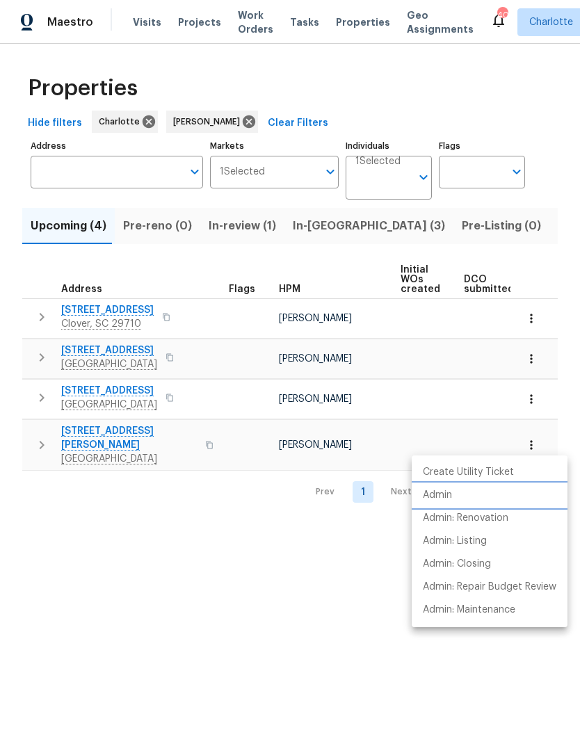
click at [482, 495] on li "Admin" at bounding box center [489, 495] width 156 height 23
click at [170, 524] on div at bounding box center [290, 372] width 580 height 744
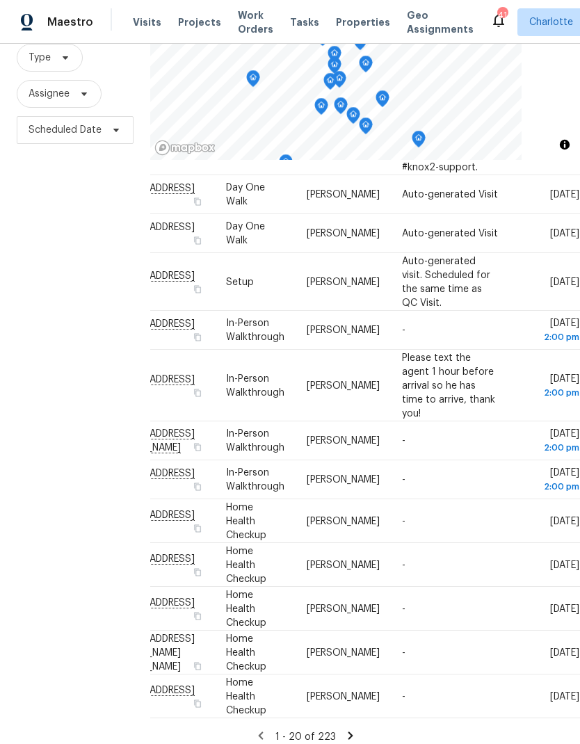
scroll to position [56, 0]
click at [344, 729] on icon at bounding box center [350, 735] width 13 height 13
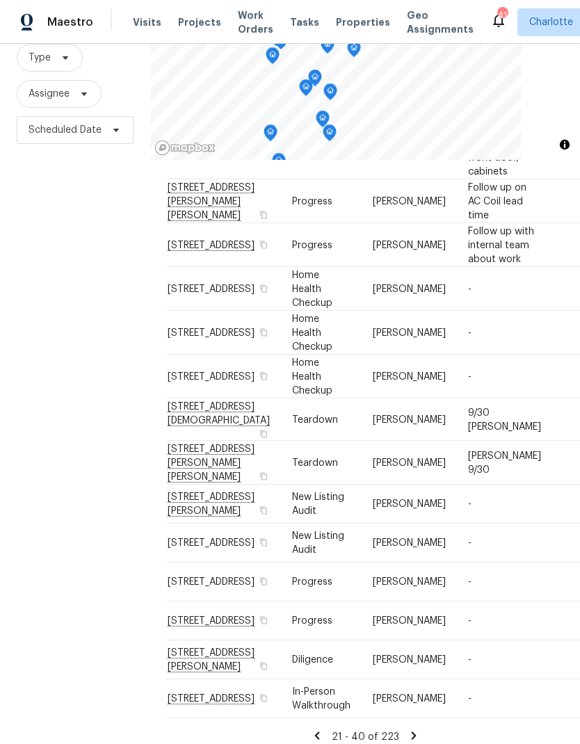
click at [409, 730] on icon at bounding box center [413, 735] width 13 height 13
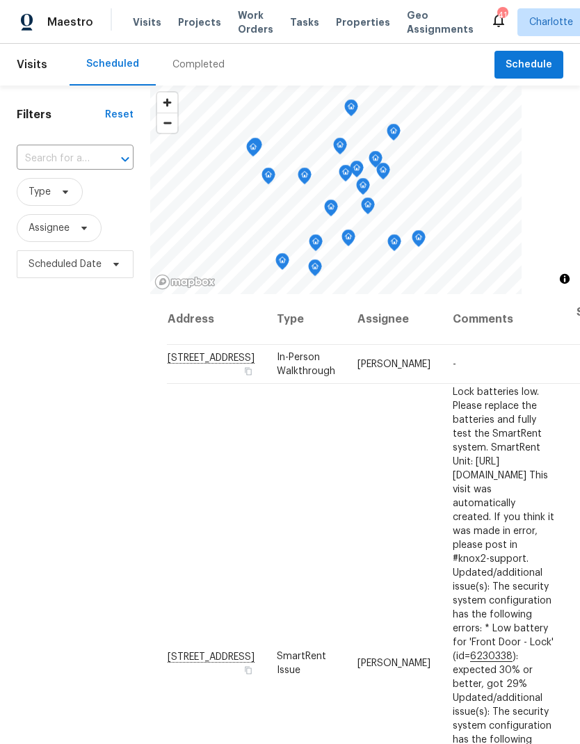
scroll to position [0, 0]
click at [72, 160] on input "text" at bounding box center [56, 159] width 78 height 22
type input "711 forest"
click at [46, 192] on li "[STREET_ADDRESS]" at bounding box center [74, 191] width 116 height 24
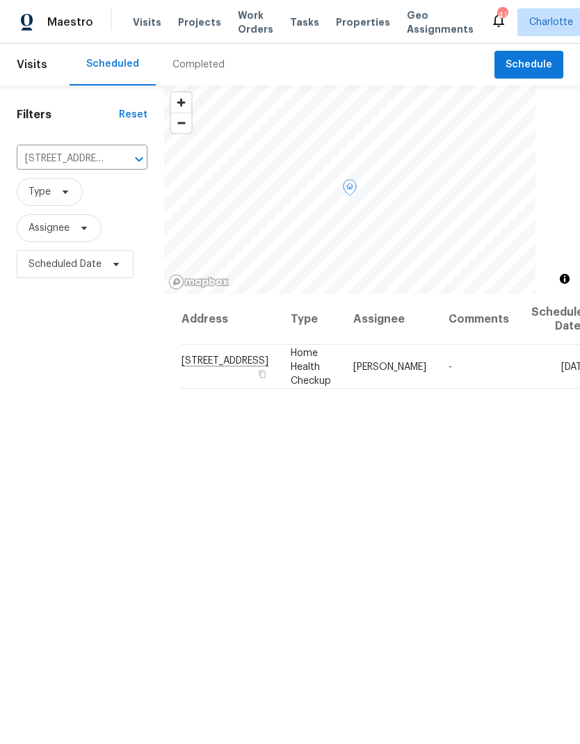
click at [0, 0] on icon at bounding box center [0, 0] width 0 height 0
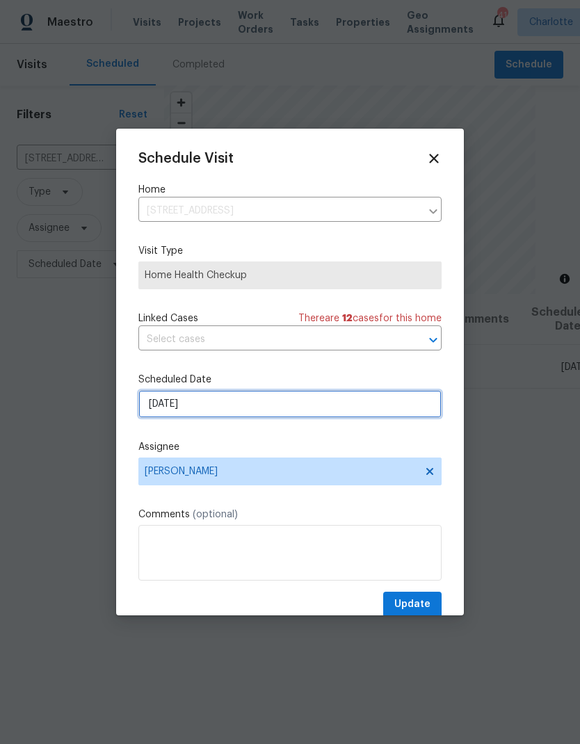
click at [284, 408] on input "9/29/2025" at bounding box center [289, 404] width 303 height 28
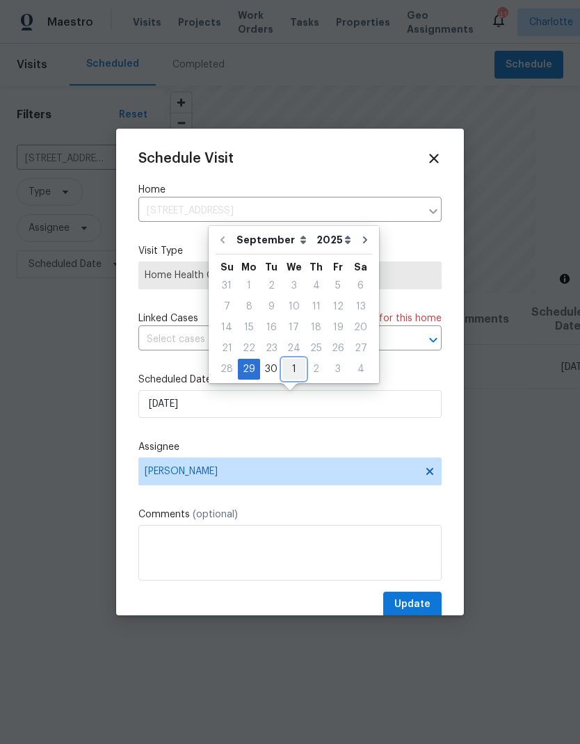
click at [289, 369] on div "1" at bounding box center [293, 368] width 23 height 19
type input "10/1/2025"
select select "9"
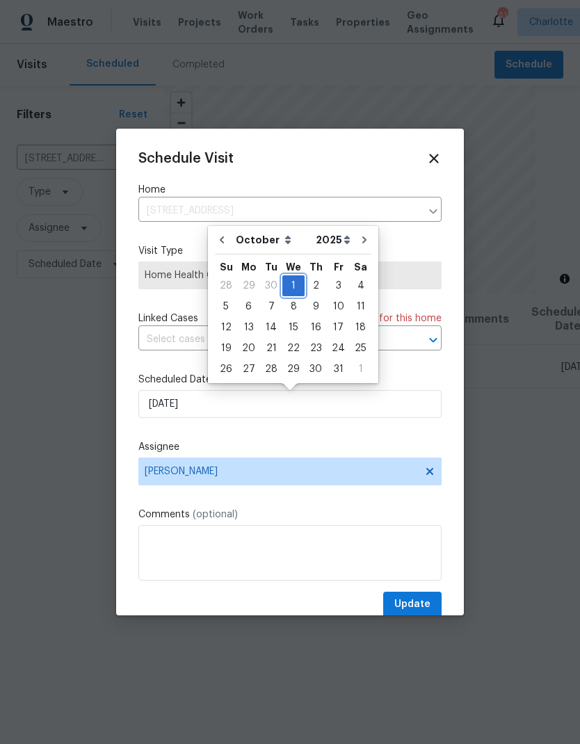
click at [293, 286] on div "1" at bounding box center [293, 285] width 22 height 19
click at [416, 605] on span "Update" at bounding box center [412, 604] width 36 height 17
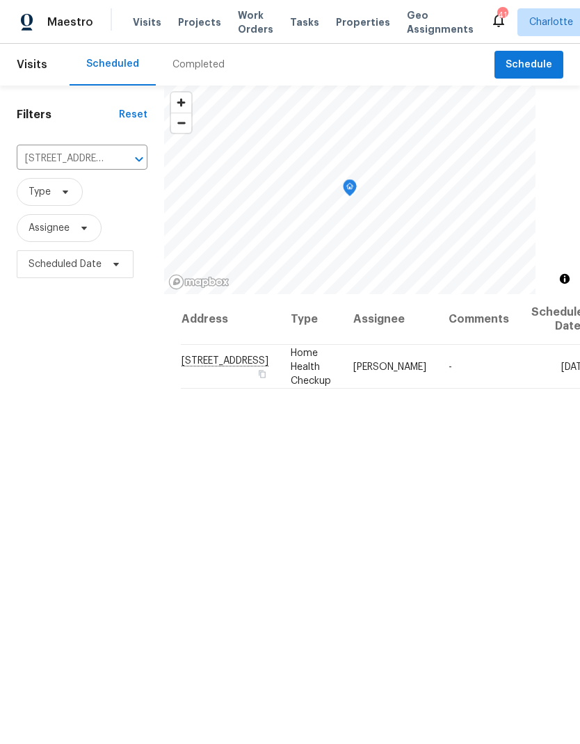
click at [111, 157] on button "Clear" at bounding box center [120, 158] width 19 height 19
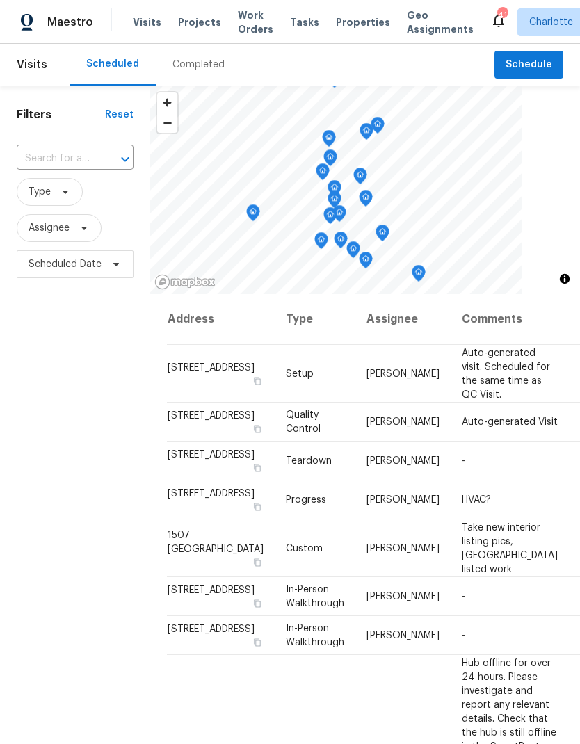
click at [47, 160] on input "text" at bounding box center [56, 159] width 78 height 22
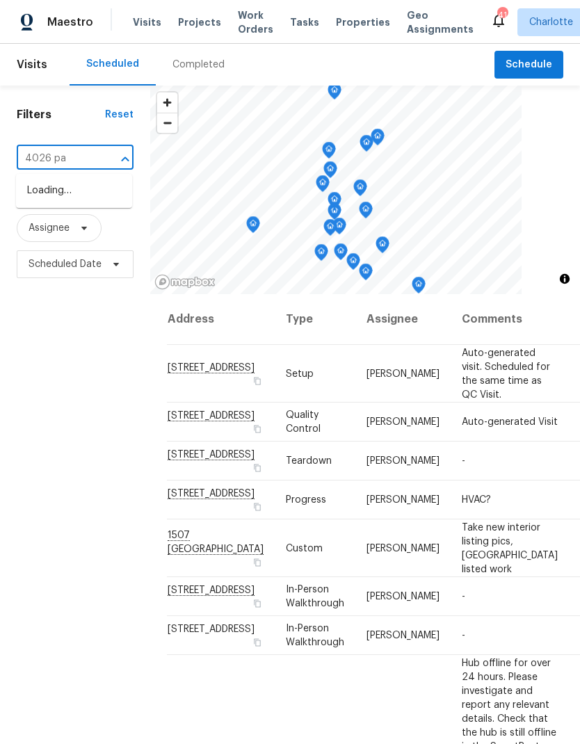
type input "4026 pal"
click at [51, 202] on li "4026 Palmetto Dr, Rock Hill, SC 29732" at bounding box center [74, 190] width 116 height 23
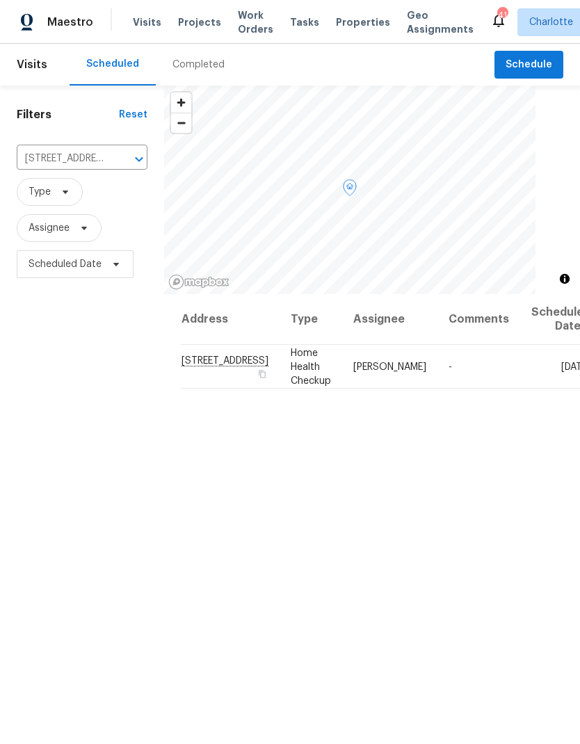
click at [0, 0] on icon at bounding box center [0, 0] width 0 height 0
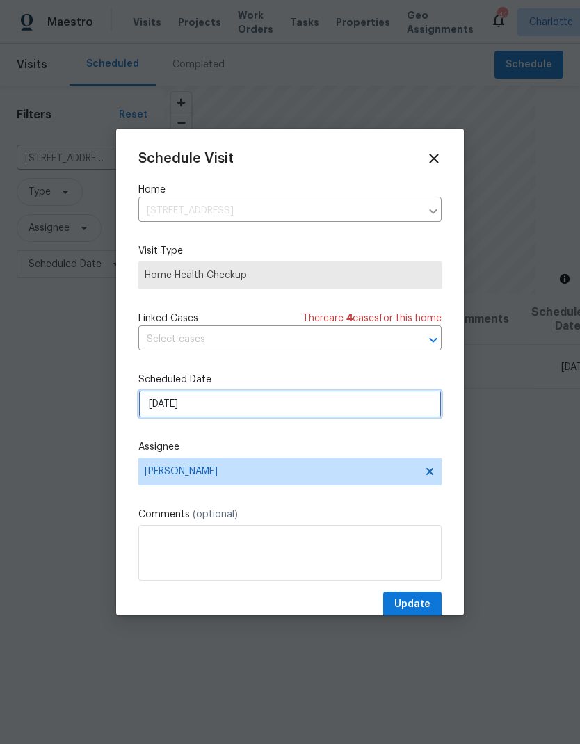
click at [349, 407] on input "9/29/2025" at bounding box center [289, 404] width 303 height 28
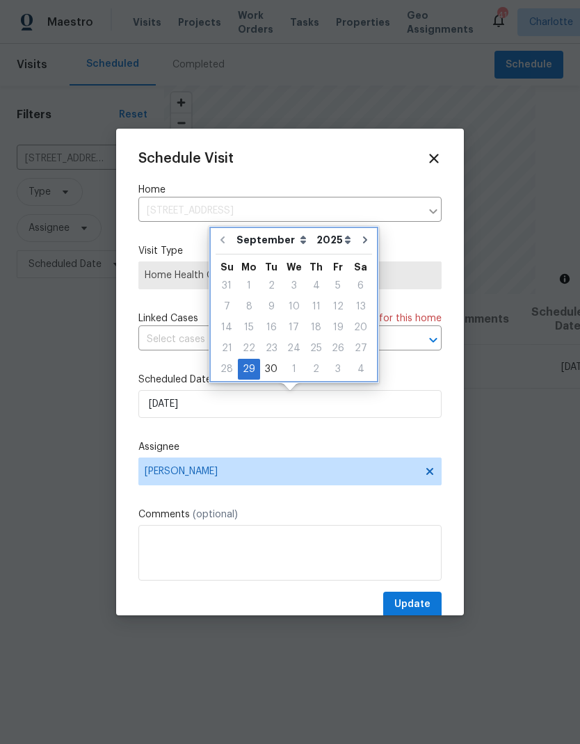
click at [354, 240] on button "Go to next month" at bounding box center [364, 240] width 21 height 28
type input "10/29/2025"
select select "9"
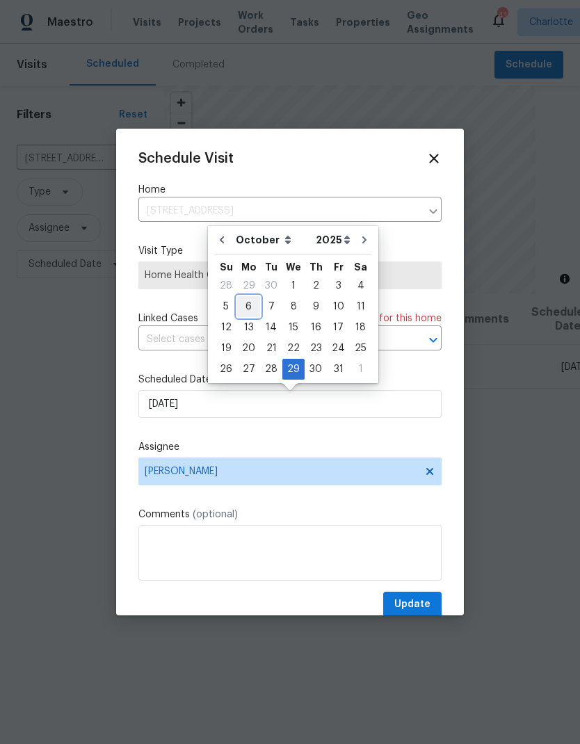
click at [245, 304] on div "6" at bounding box center [248, 306] width 23 height 19
type input "10/6/2025"
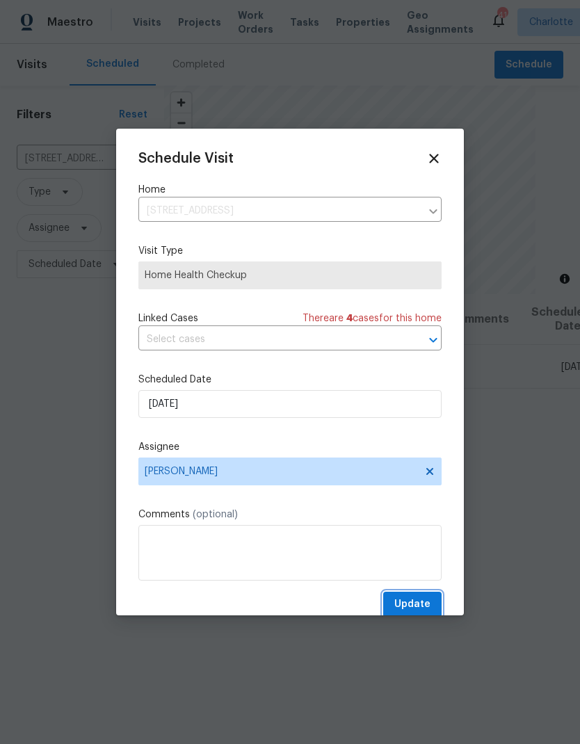
click at [415, 600] on span "Update" at bounding box center [412, 604] width 36 height 17
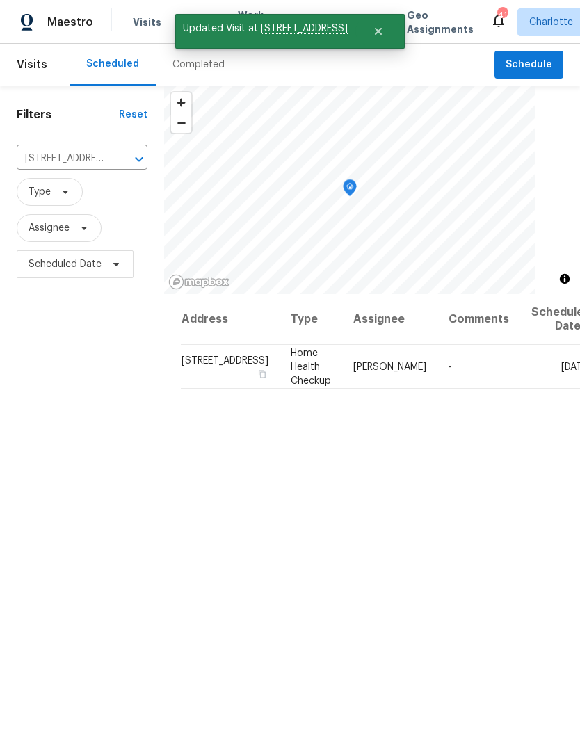
click at [111, 163] on button "Clear" at bounding box center [120, 158] width 19 height 19
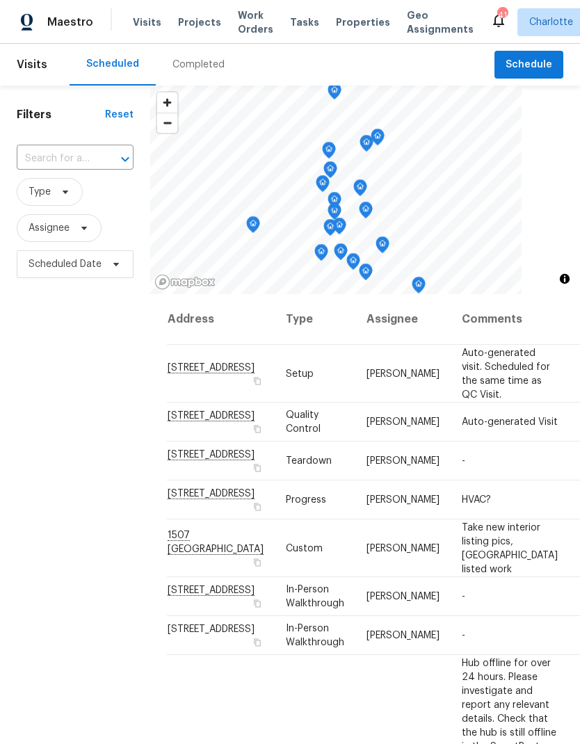
click at [145, 27] on span "Visits" at bounding box center [147, 22] width 28 height 14
click at [204, 76] on div "Completed" at bounding box center [198, 65] width 85 height 42
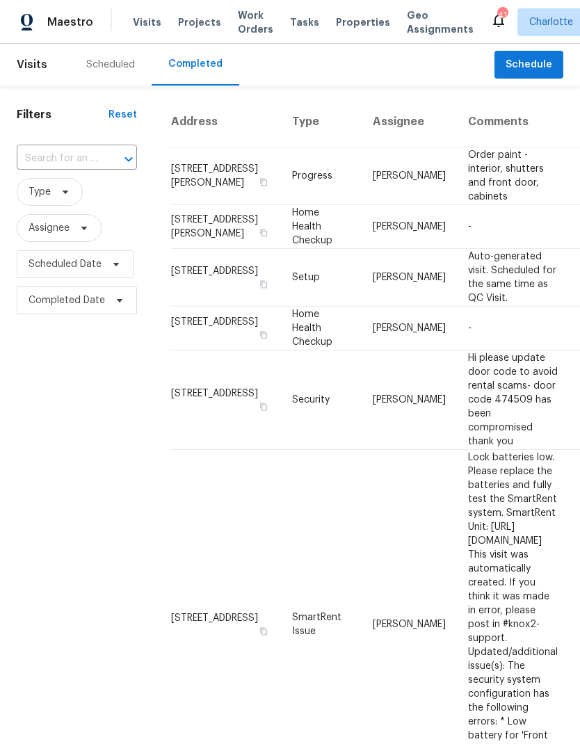
click at [109, 155] on div at bounding box center [119, 158] width 36 height 19
type input "1411 sw"
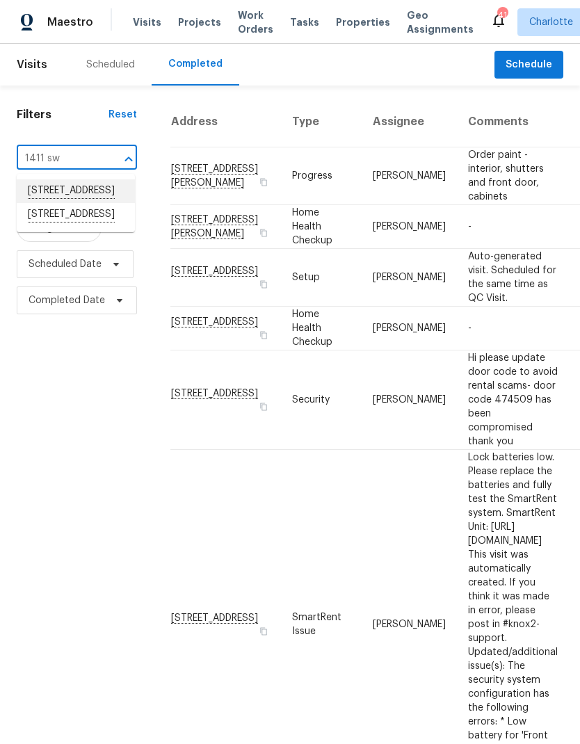
click at [99, 203] on li "1411 Swaying Branch Ln, Clover, SC 29710" at bounding box center [76, 191] width 118 height 24
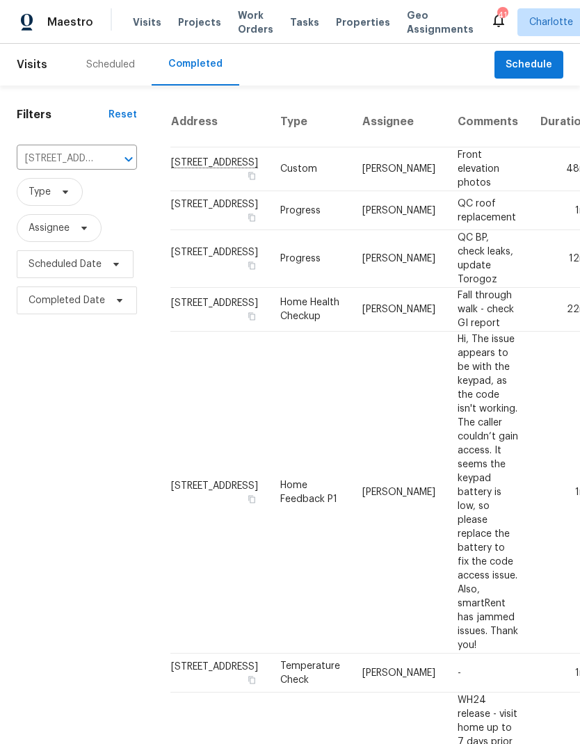
click at [117, 67] on div "Scheduled" at bounding box center [110, 65] width 49 height 14
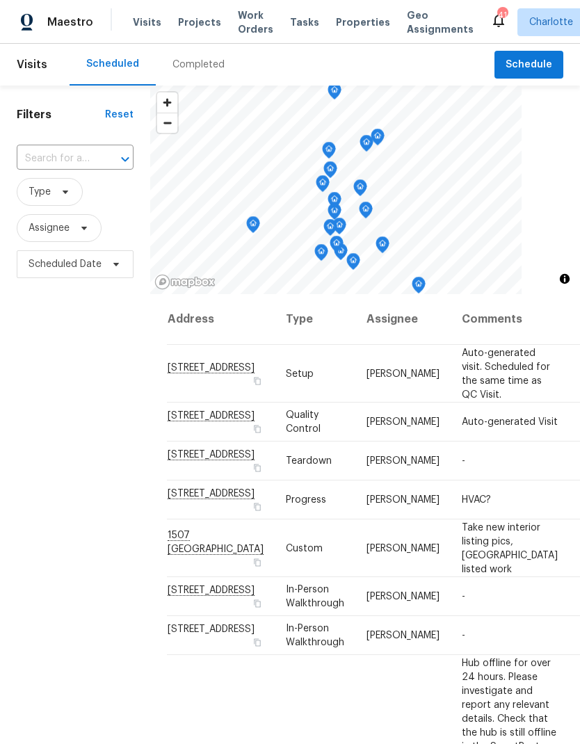
click at [101, 156] on div at bounding box center [115, 158] width 36 height 19
type input "1047 mallard"
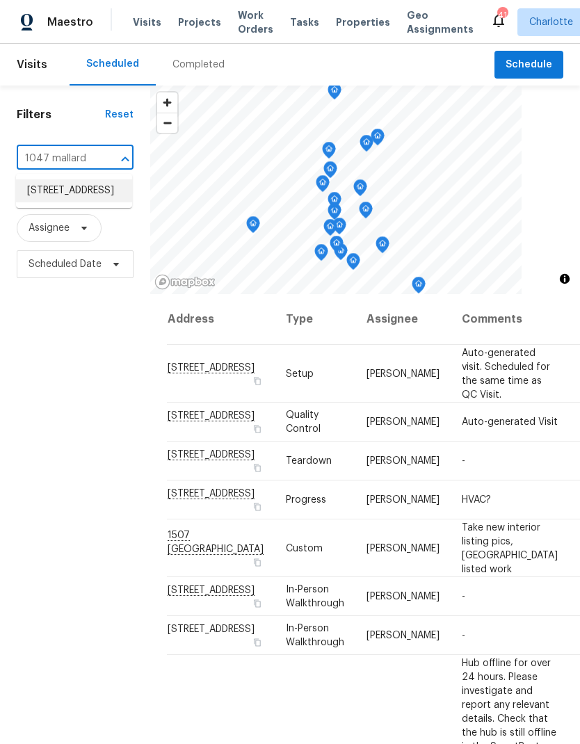
click at [58, 192] on li "1047 Mallard Dr, Rock Hill, SC 29732" at bounding box center [74, 190] width 116 height 23
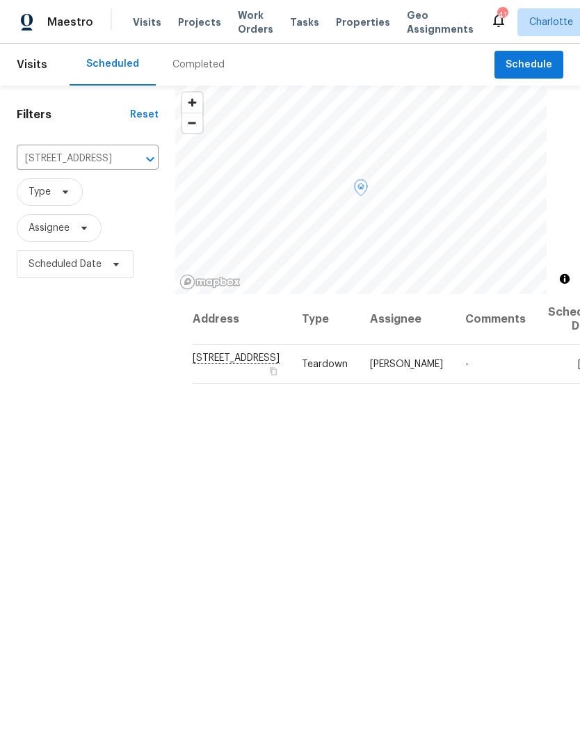
click at [0, 0] on icon at bounding box center [0, 0] width 0 height 0
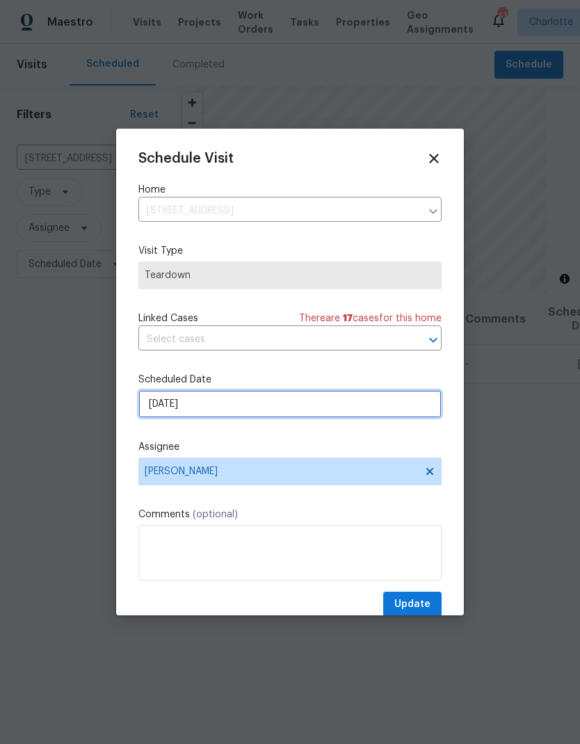
click at [272, 410] on input "10/8/2025" at bounding box center [289, 404] width 303 height 28
select select "9"
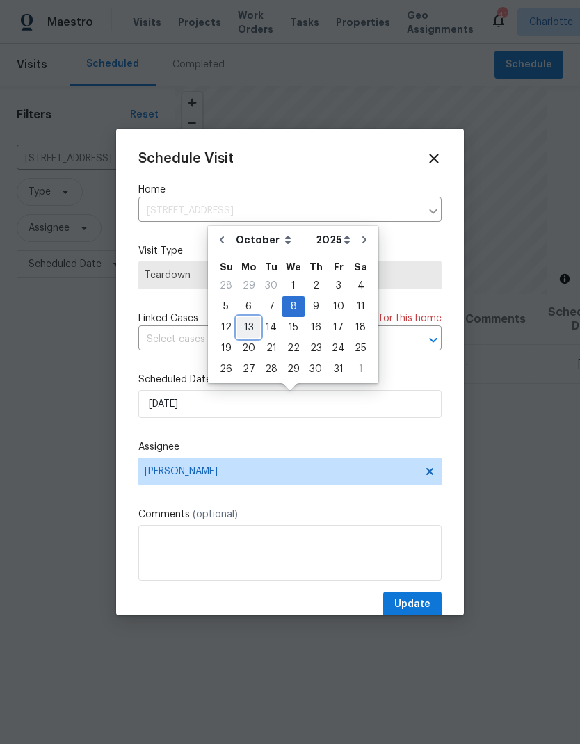
click at [247, 323] on div "13" at bounding box center [248, 327] width 23 height 19
type input "10/13/2025"
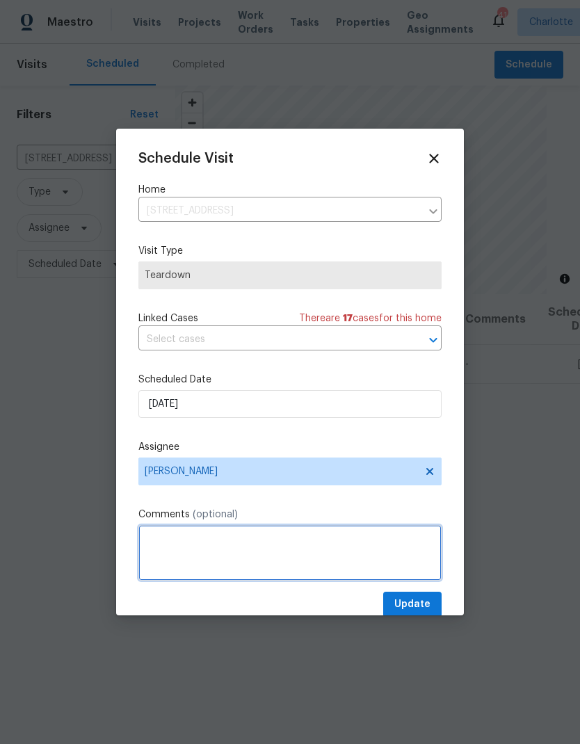
click at [243, 536] on textarea at bounding box center [289, 553] width 303 height 56
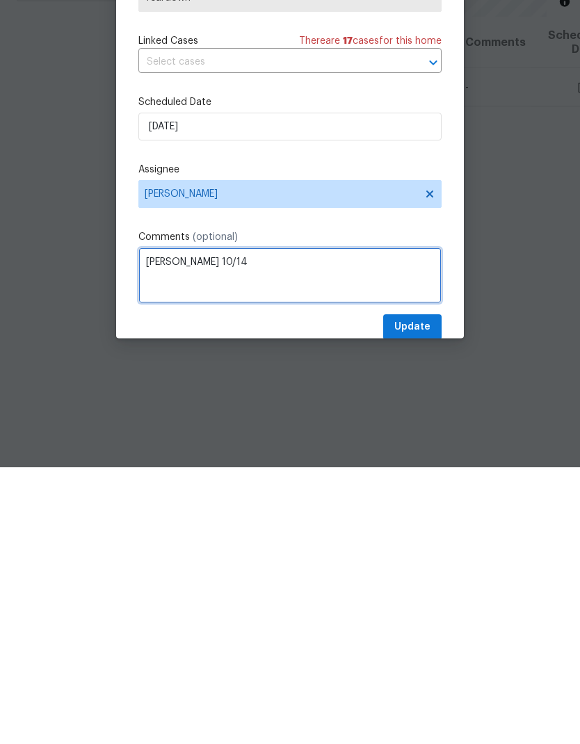
type textarea "COE 10/14"
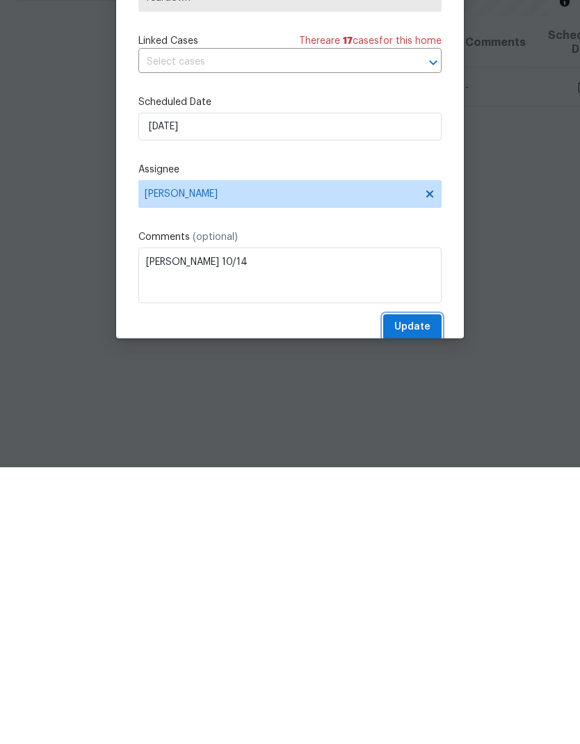
click at [416, 596] on span "Update" at bounding box center [412, 604] width 36 height 17
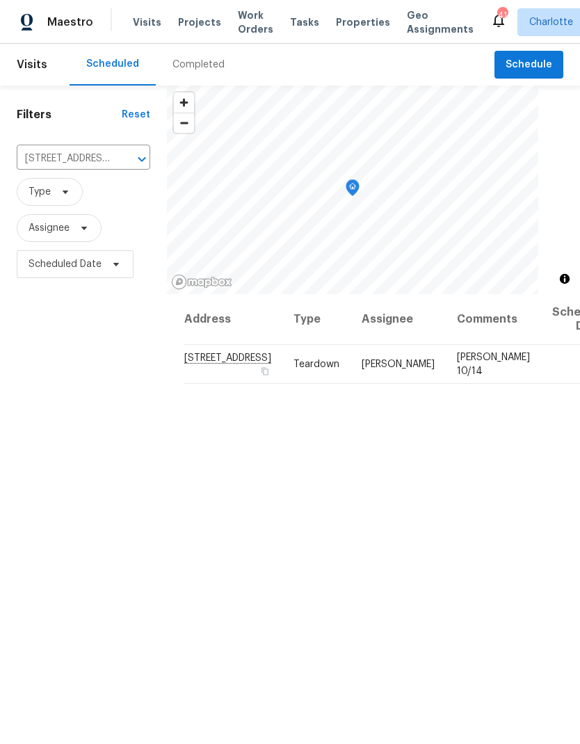
click at [125, 149] on button "Clear" at bounding box center [123, 158] width 19 height 19
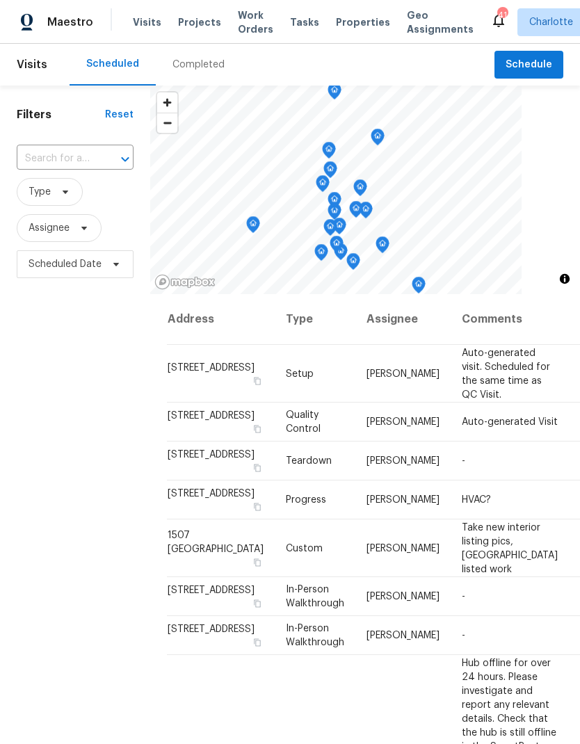
click at [78, 156] on input "text" at bounding box center [56, 159] width 78 height 22
type input "27 quay"
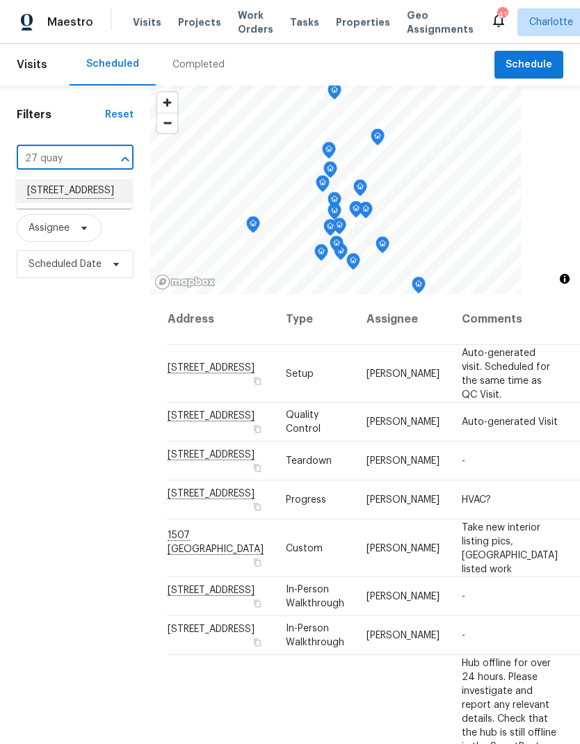
click at [51, 201] on li "27 Quayside Ct, Clover, SC 29710" at bounding box center [74, 191] width 116 height 24
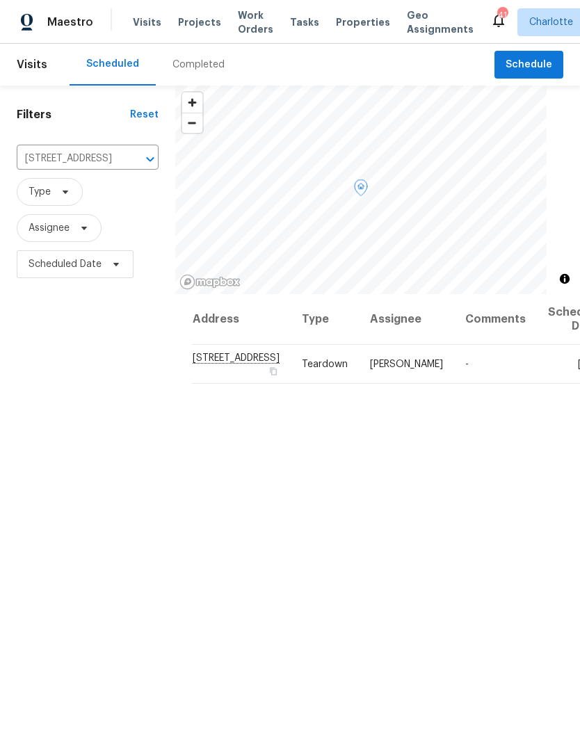
click at [0, 0] on icon at bounding box center [0, 0] width 0 height 0
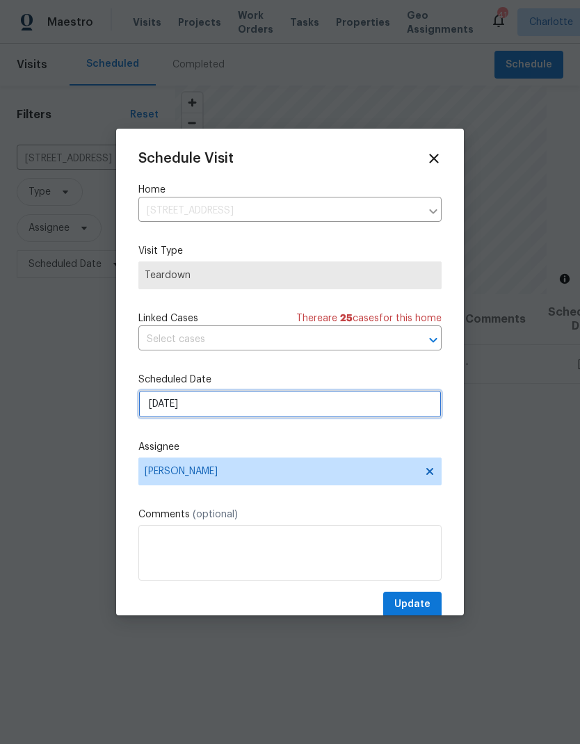
click at [309, 402] on input "10/12/2025" at bounding box center [289, 404] width 303 height 28
select select "9"
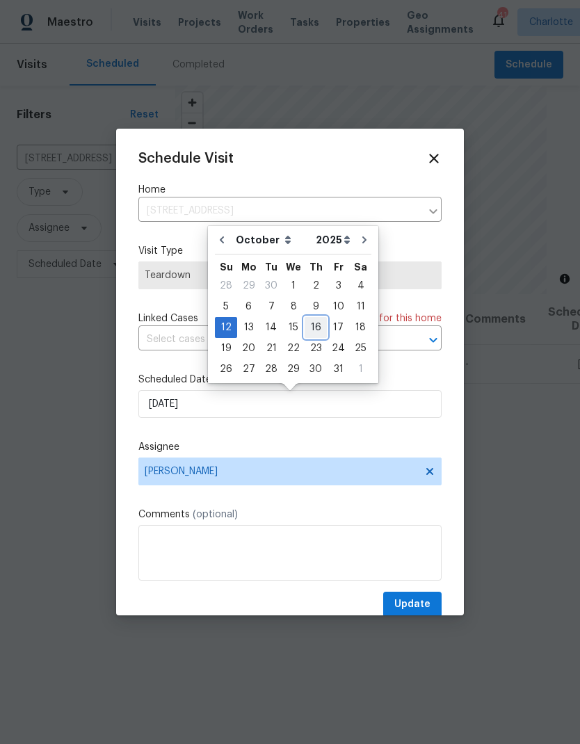
click at [311, 329] on div "16" at bounding box center [315, 327] width 22 height 19
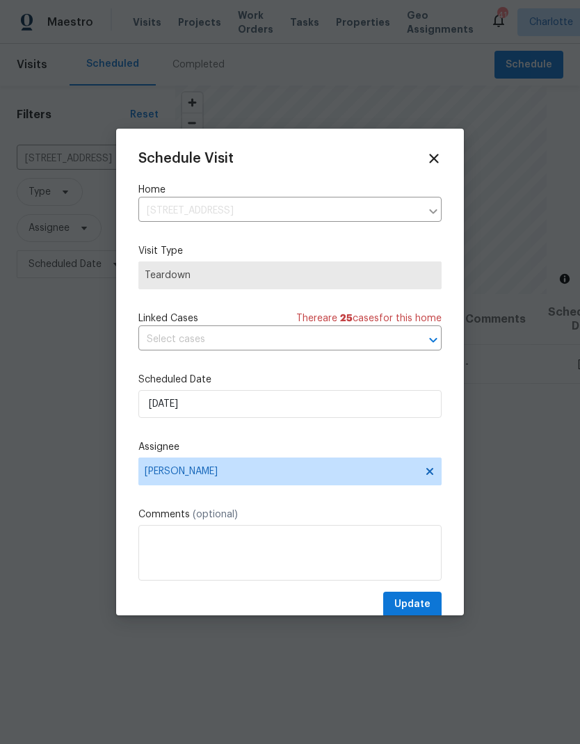
type input "10/16/2025"
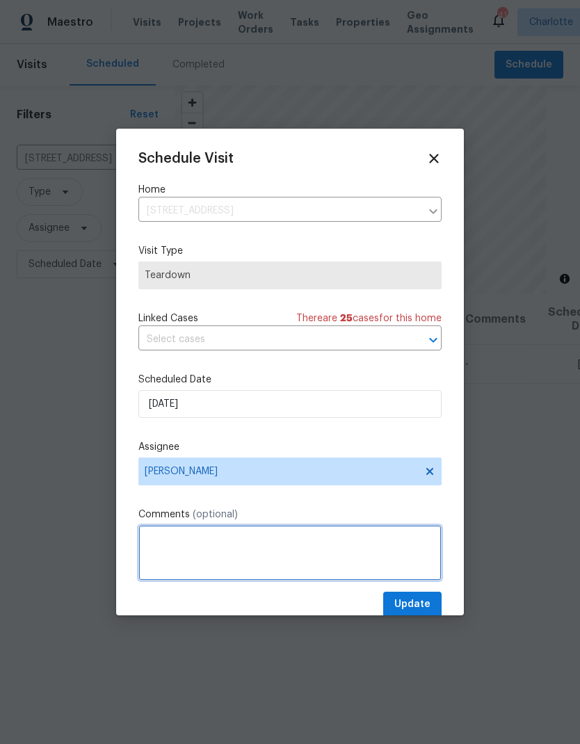
click at [241, 547] on textarea at bounding box center [289, 553] width 303 height 56
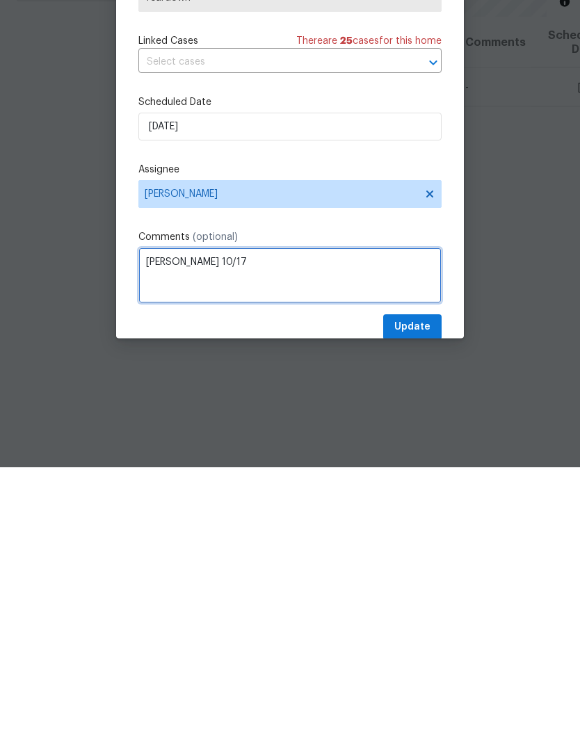
type textarea "COE 10/17"
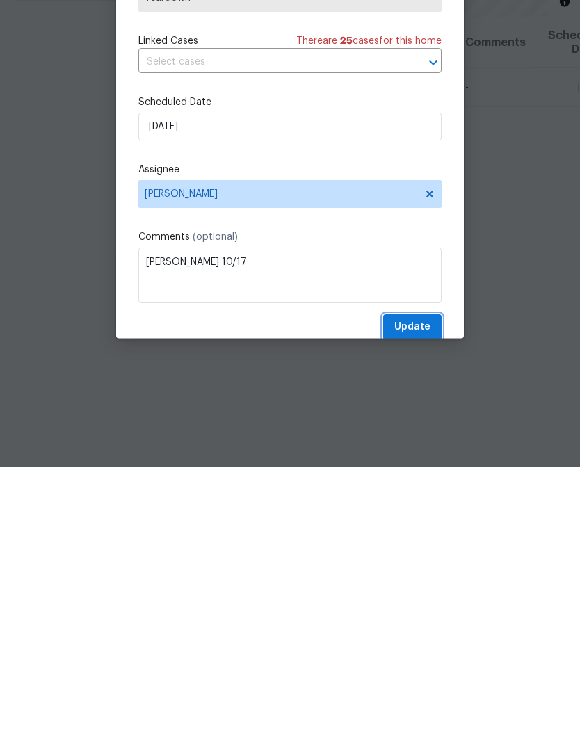
click at [420, 596] on span "Update" at bounding box center [412, 604] width 36 height 17
